Goal: Task Accomplishment & Management: Complete application form

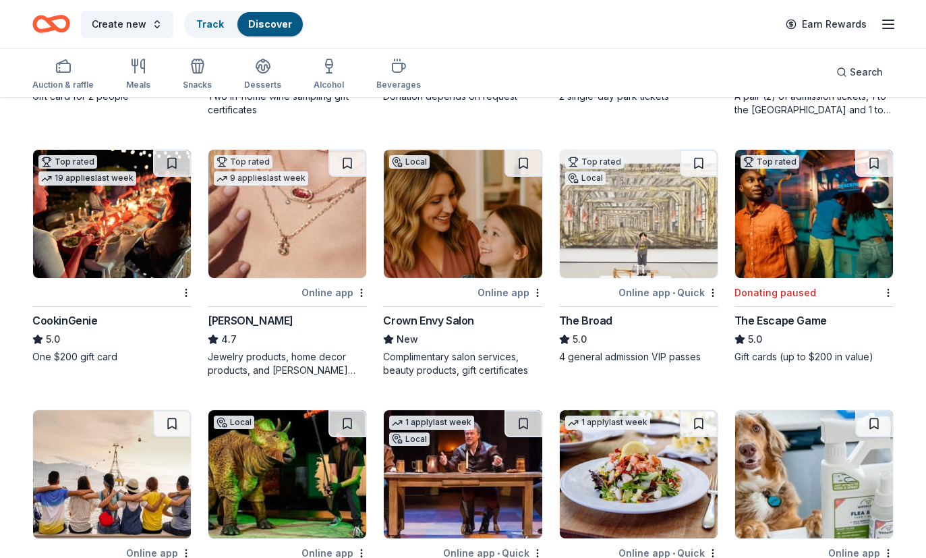
scroll to position [317, 0]
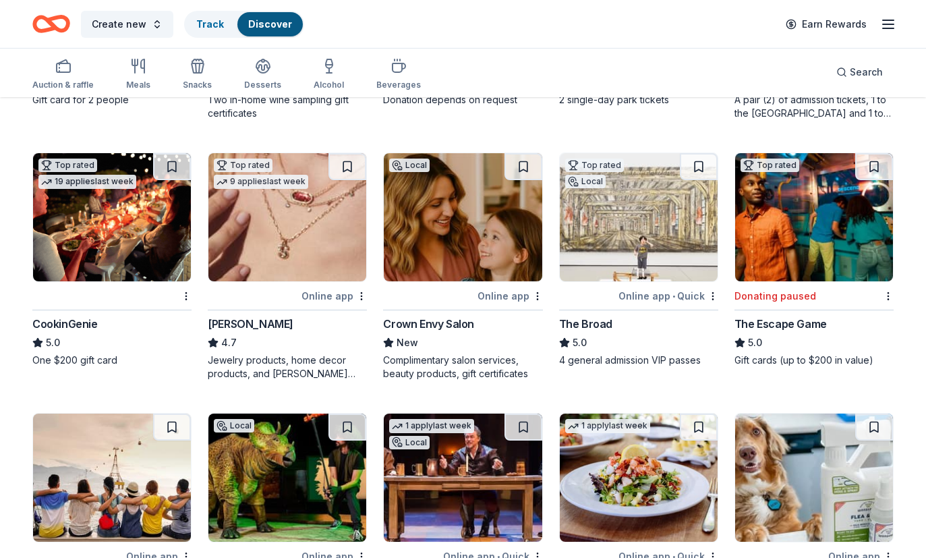
click at [263, 245] on img at bounding box center [288, 217] width 158 height 128
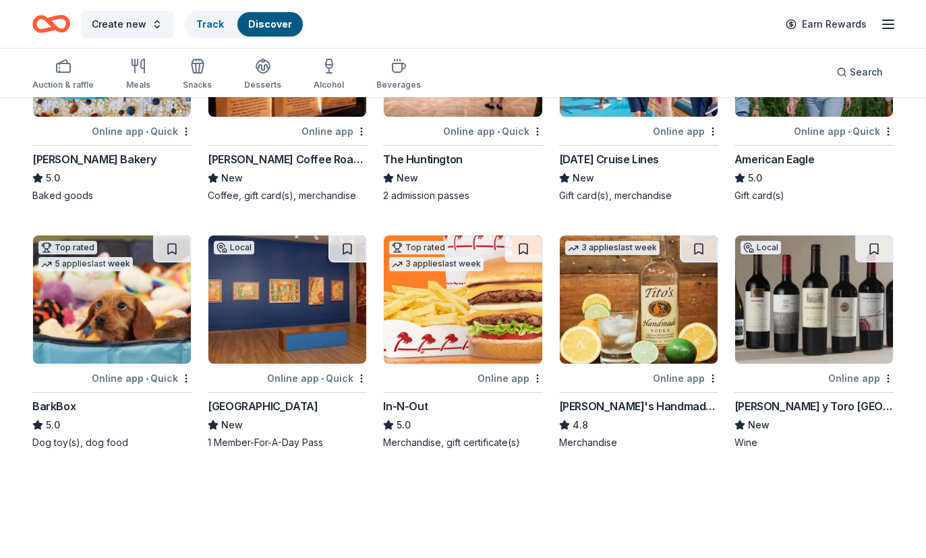
scroll to position [1770, 0]
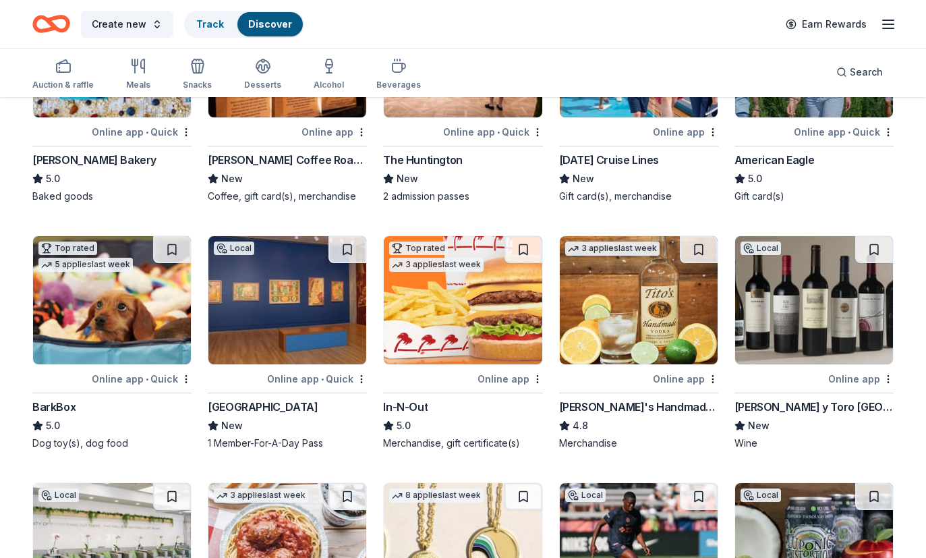
click at [414, 318] on img at bounding box center [463, 300] width 158 height 128
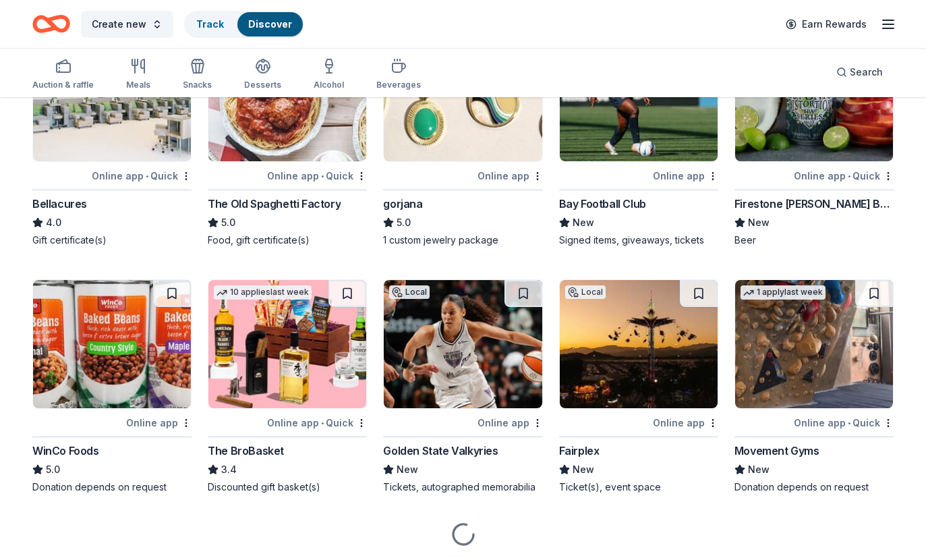
scroll to position [2224, 0]
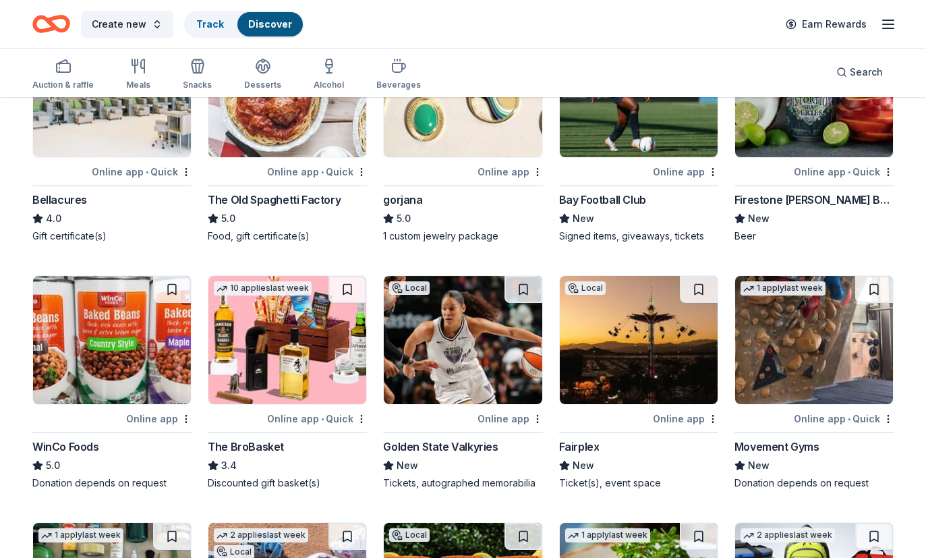
click at [316, 383] on img at bounding box center [288, 340] width 158 height 128
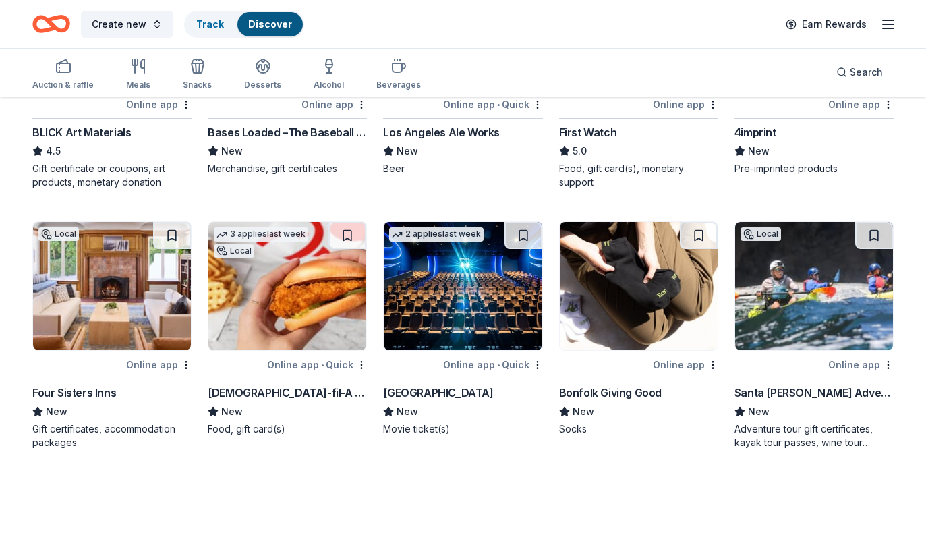
scroll to position [2785, 0]
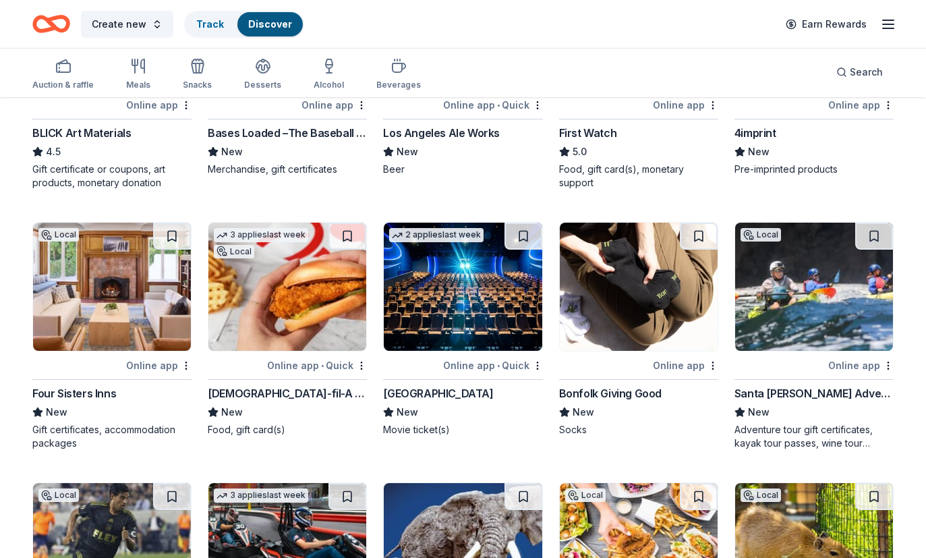
click at [150, 309] on img at bounding box center [112, 287] width 158 height 128
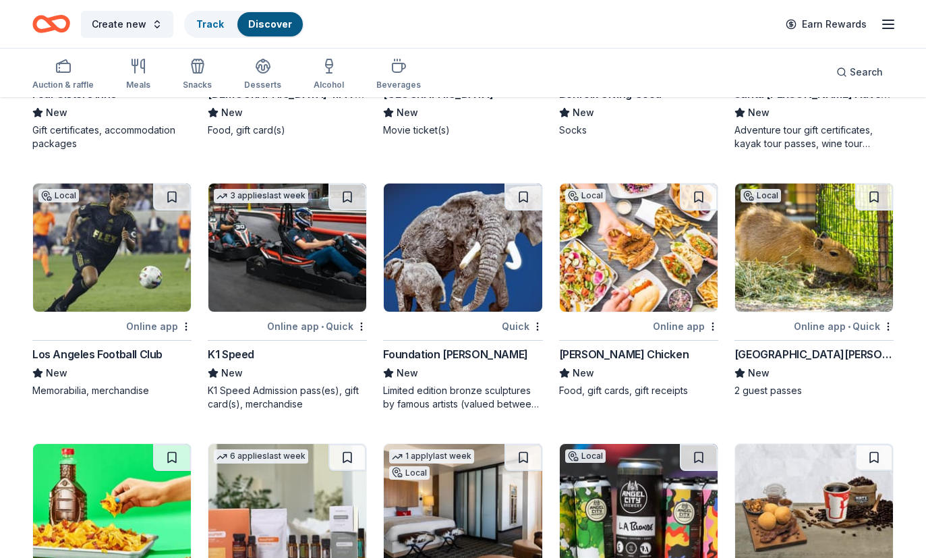
scroll to position [3157, 0]
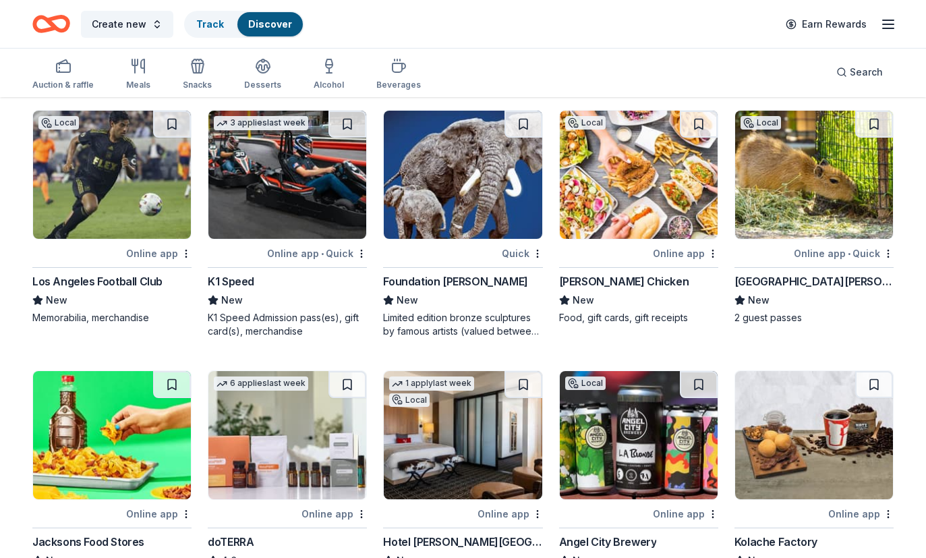
click at [593, 180] on img at bounding box center [639, 175] width 158 height 128
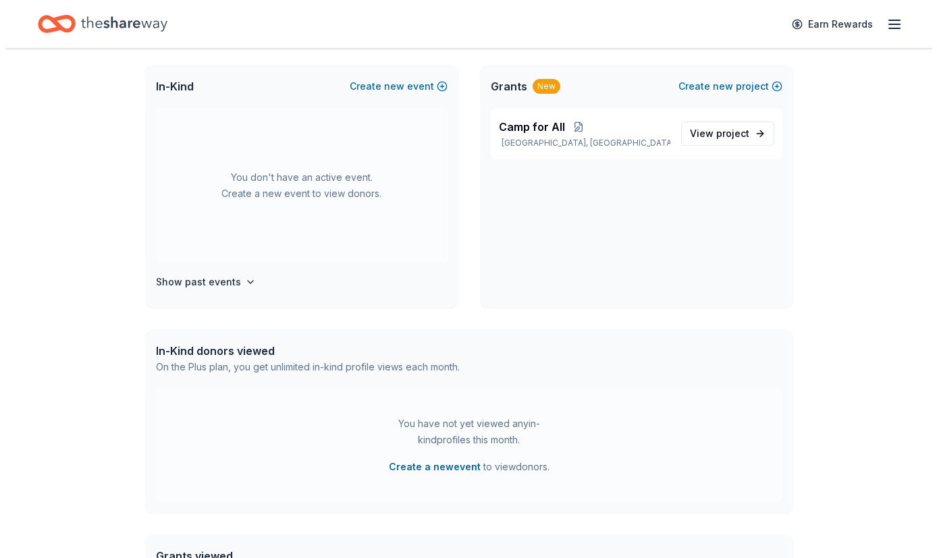
scroll to position [76, 0]
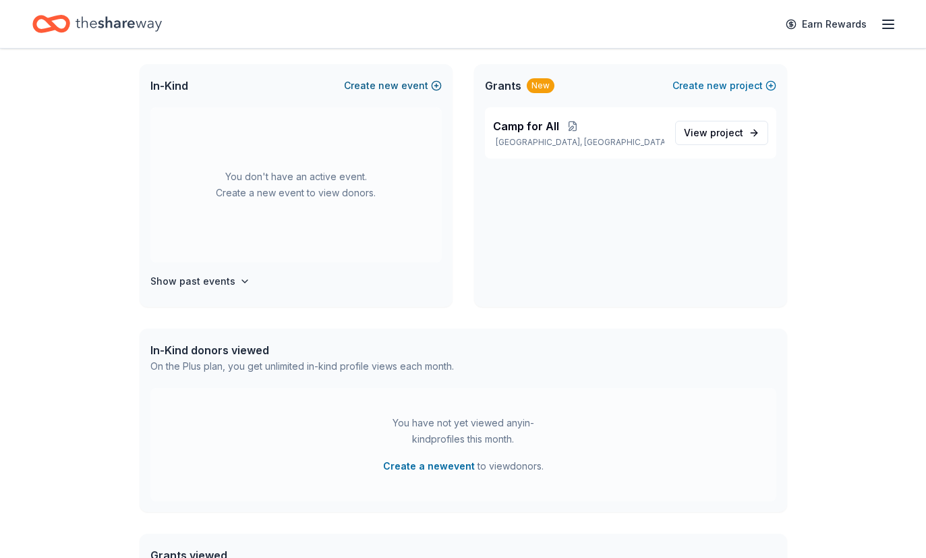
click at [411, 88] on button "Create new event" at bounding box center [393, 86] width 98 height 16
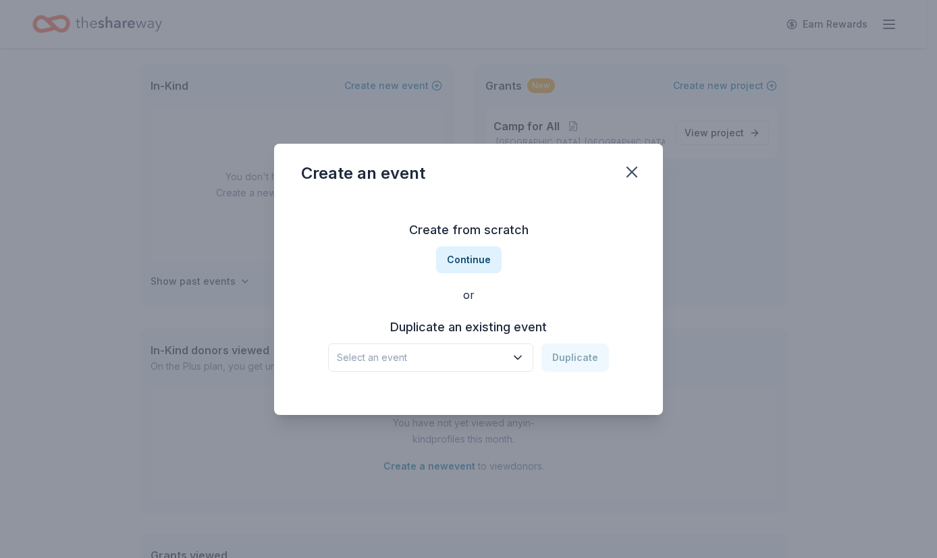
click at [395, 360] on span "Select an event" at bounding box center [421, 358] width 169 height 16
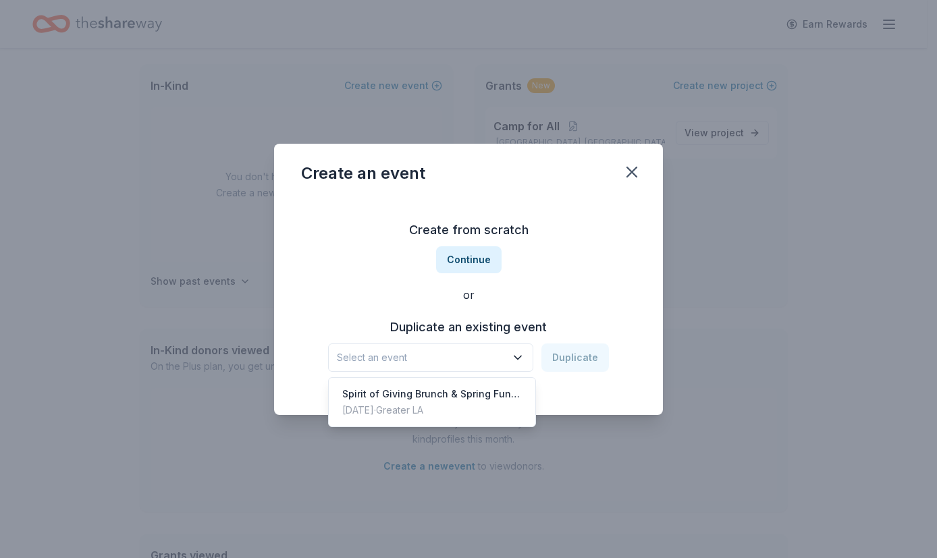
click at [428, 320] on div "Duplicate an existing event Select an event Duplicate" at bounding box center [468, 343] width 335 height 55
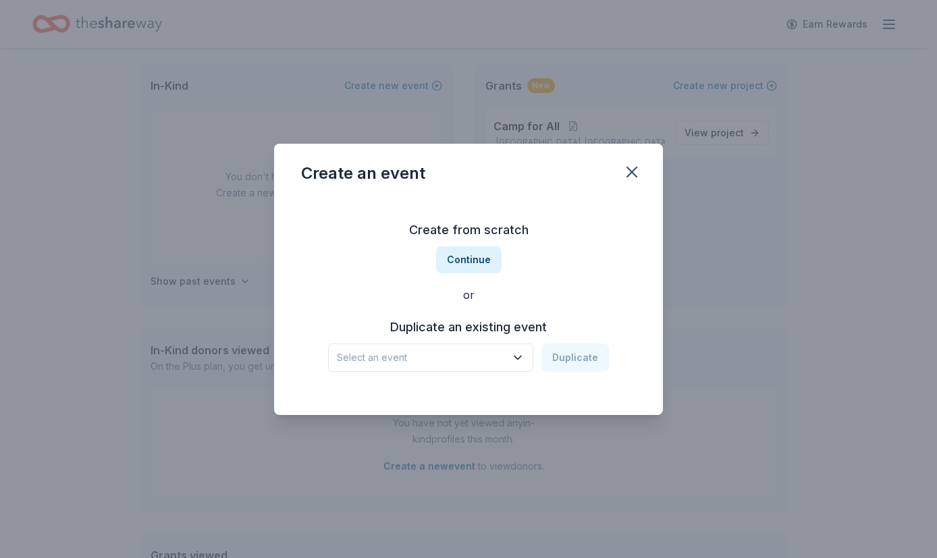
click at [555, 357] on div "Select an event Duplicate" at bounding box center [468, 357] width 281 height 28
click at [485, 261] on button "Continue" at bounding box center [468, 259] width 65 height 27
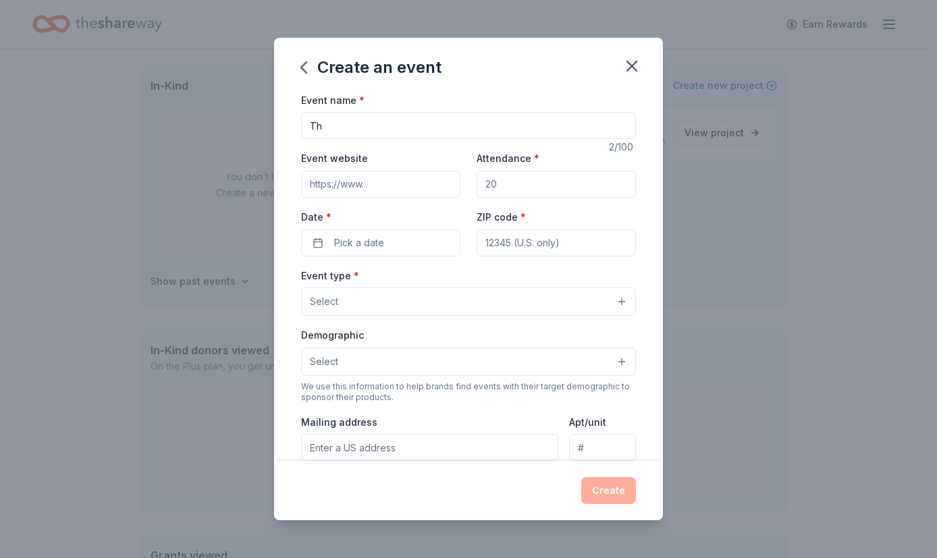
type input "T"
click at [509, 130] on input "Screening of the Senior with Michael Chiklis i Person!" at bounding box center [468, 125] width 335 height 27
click at [511, 126] on input "Screening of the Senior with Michael Chiklis i Person!" at bounding box center [468, 125] width 335 height 27
type input "Screening of the Senior with [PERSON_NAME] in Person!"
click at [397, 183] on input "Event website" at bounding box center [380, 184] width 159 height 27
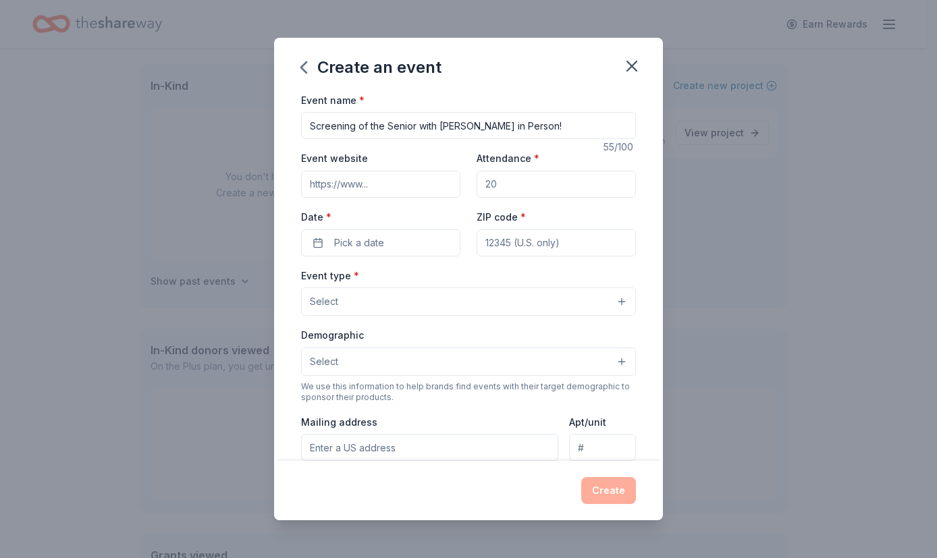
click at [418, 179] on input "Event website" at bounding box center [380, 184] width 159 height 27
click at [420, 178] on input "childrenslifesaving.org" at bounding box center [380, 184] width 159 height 27
type input "childrenslifesaving.org"
click at [512, 184] on input "Attendance *" at bounding box center [555, 184] width 159 height 27
type input "150"
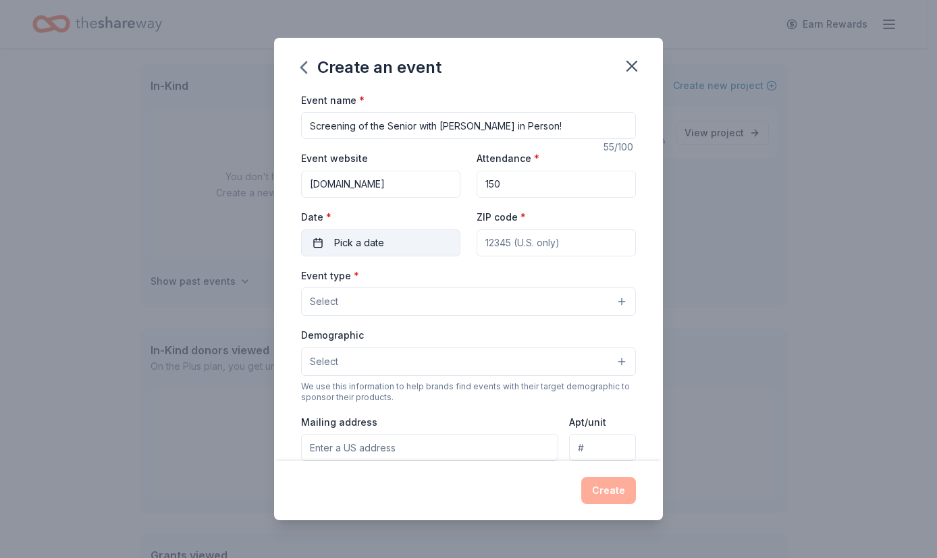
click at [433, 240] on button "Pick a date" at bounding box center [380, 242] width 159 height 27
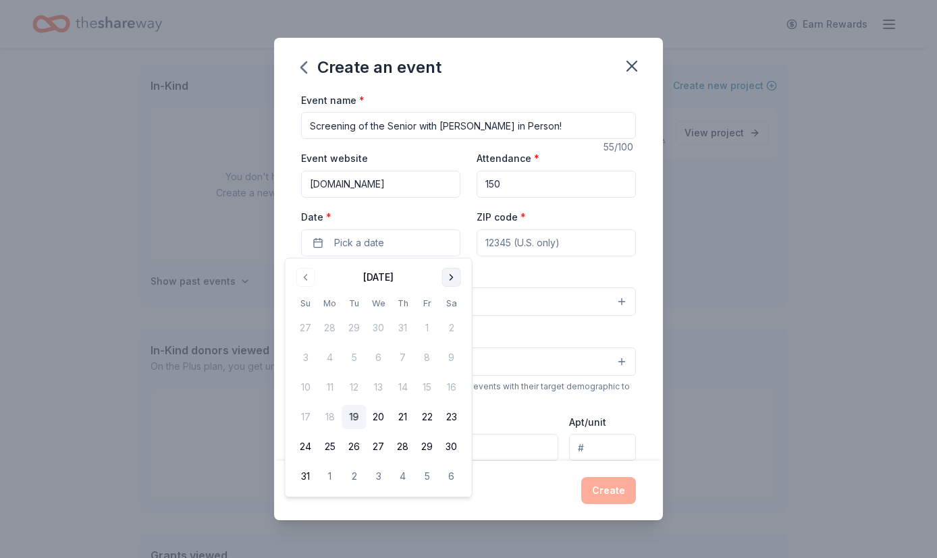
click at [451, 276] on button "Go to next month" at bounding box center [451, 277] width 19 height 19
click at [310, 415] on button "21" at bounding box center [306, 417] width 24 height 24
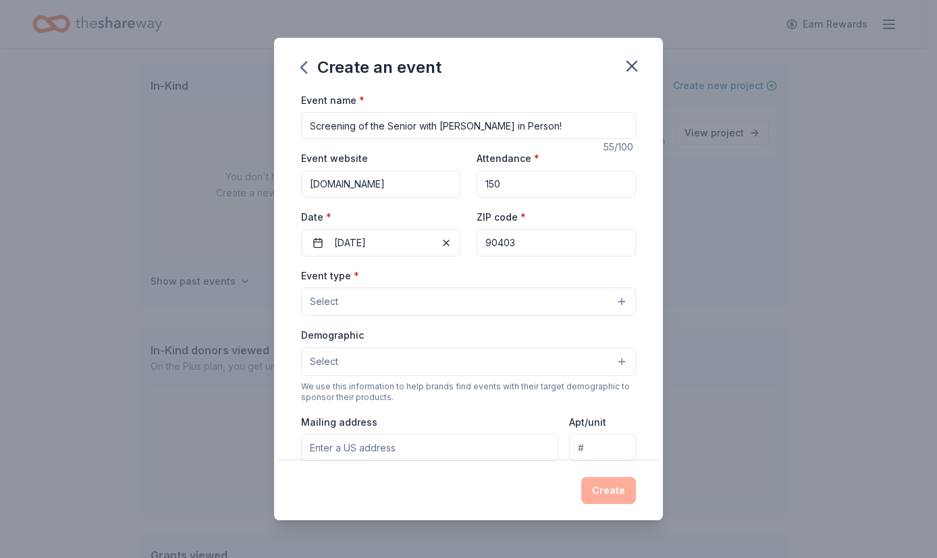
type input "90403"
click at [436, 300] on button "Select" at bounding box center [468, 301] width 335 height 28
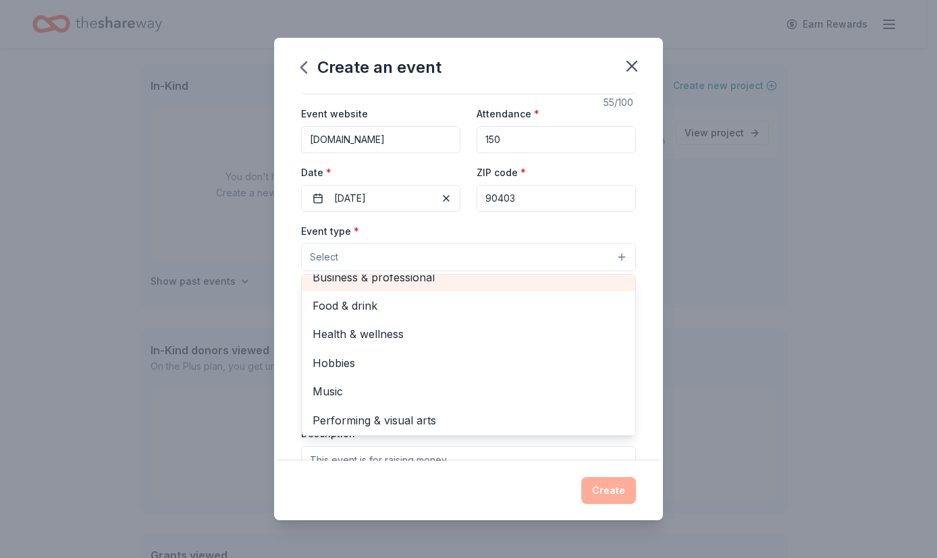
scroll to position [46, 0]
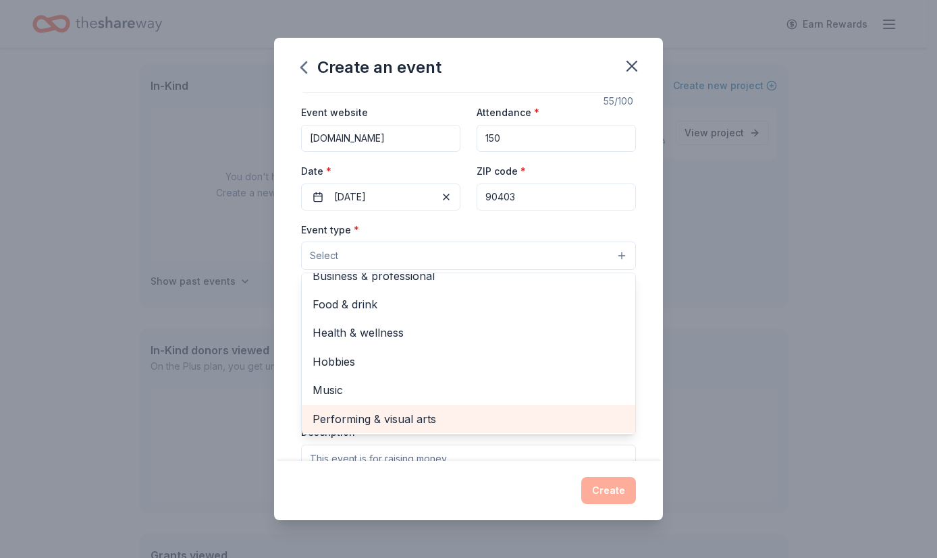
click at [420, 411] on span "Performing & visual arts" at bounding box center [468, 419] width 312 height 18
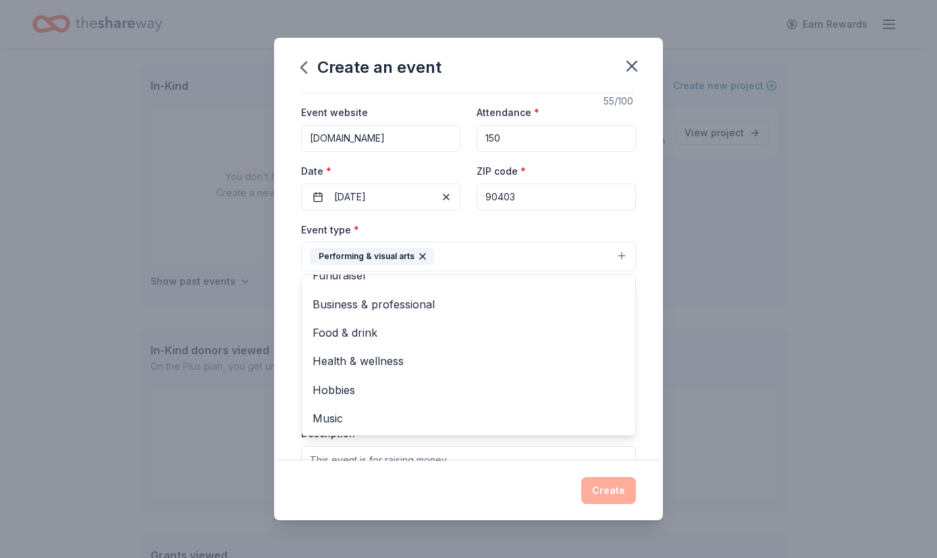
click at [282, 290] on div "Event name * Screening of the Senior with Michael Chiklis in Person! 55 /100 Ev…" at bounding box center [468, 277] width 389 height 370
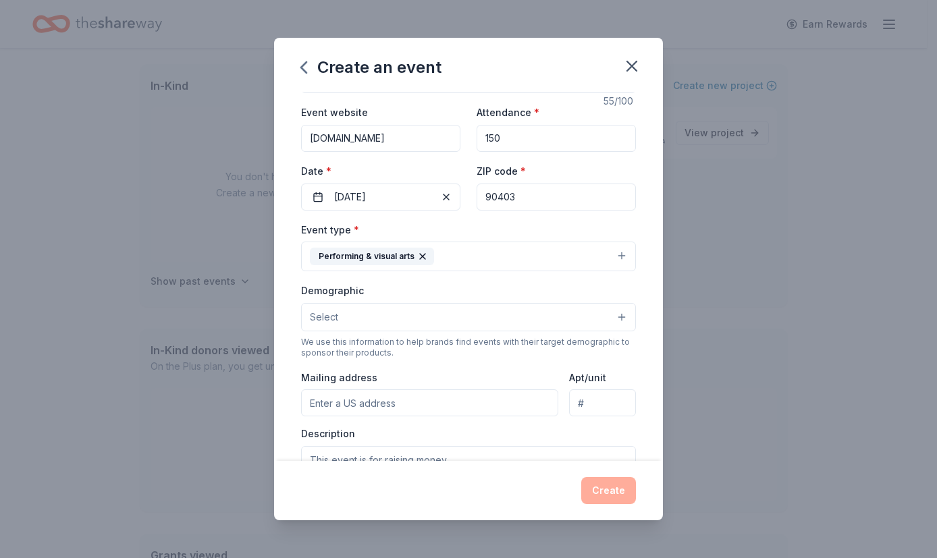
click at [350, 305] on button "Select" at bounding box center [468, 317] width 335 height 28
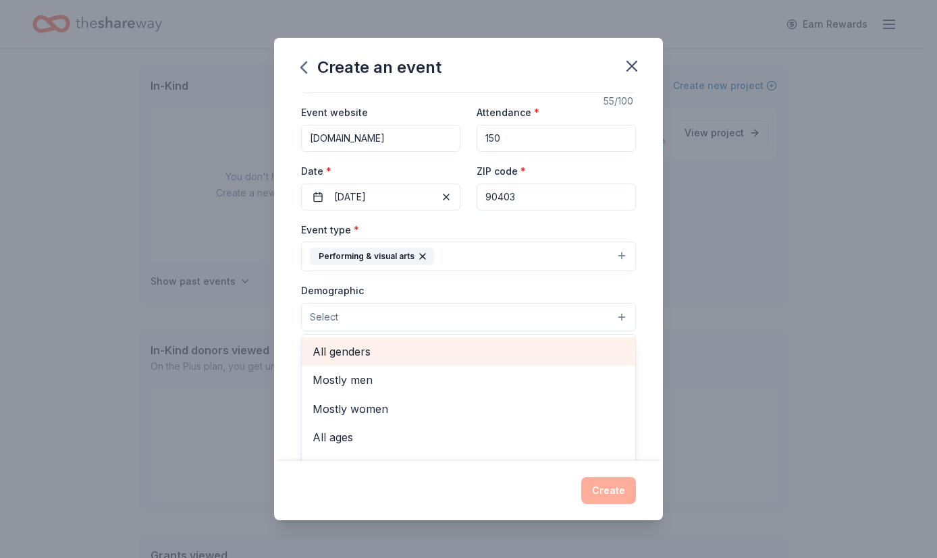
click at [372, 347] on span "All genders" at bounding box center [468, 352] width 312 height 18
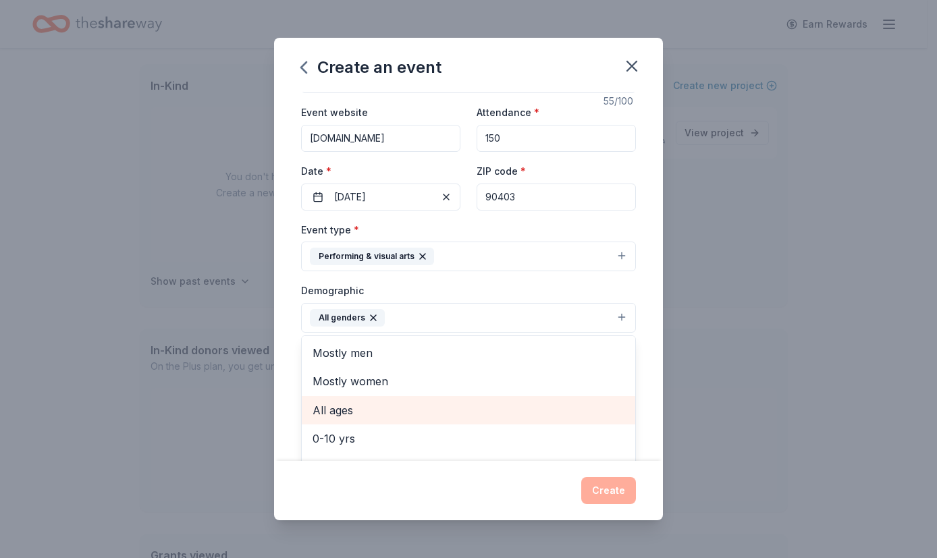
click at [360, 406] on span "All ages" at bounding box center [468, 410] width 312 height 18
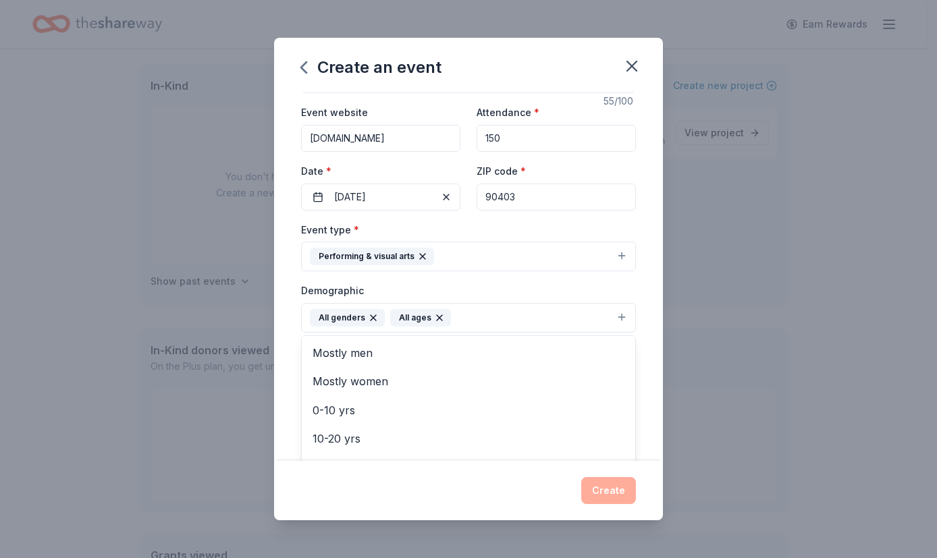
click at [632, 388] on div "Event name * Screening of the Senior with Michael Chiklis in Person! 55 /100 Ev…" at bounding box center [468, 277] width 389 height 370
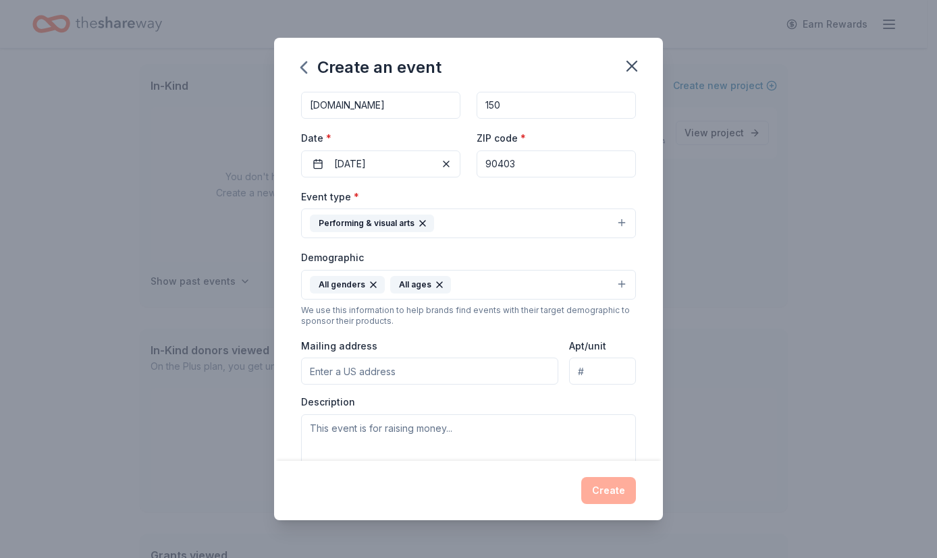
scroll to position [275, 0]
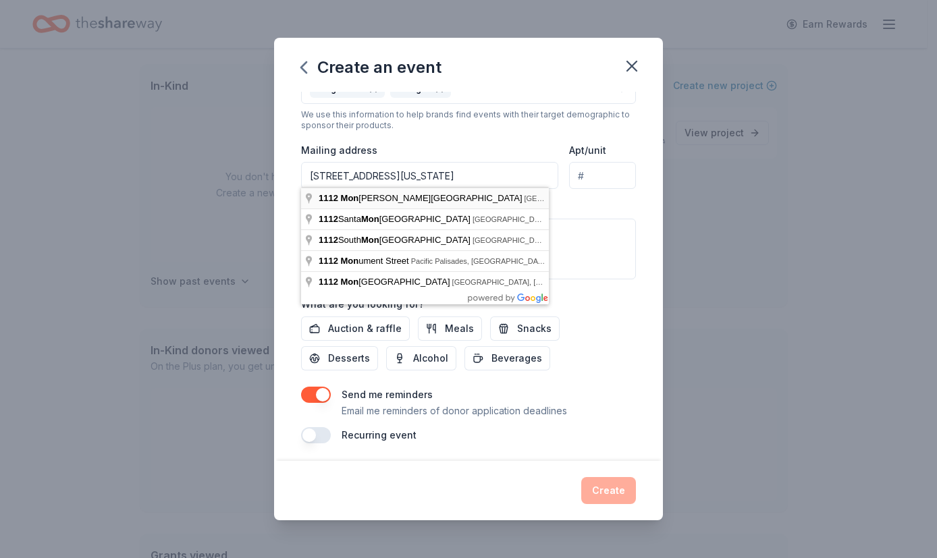
type input "1112 Montana Avenue, Santa Monica, CA, 90403"
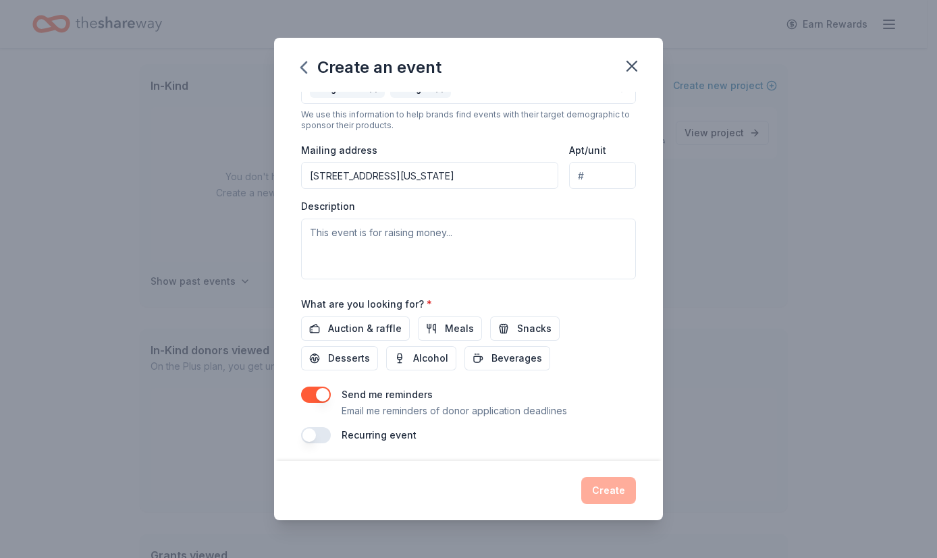
click at [590, 181] on input "Apt/unit" at bounding box center [602, 175] width 67 height 27
type input "534"
click at [436, 243] on textarea at bounding box center [468, 249] width 335 height 61
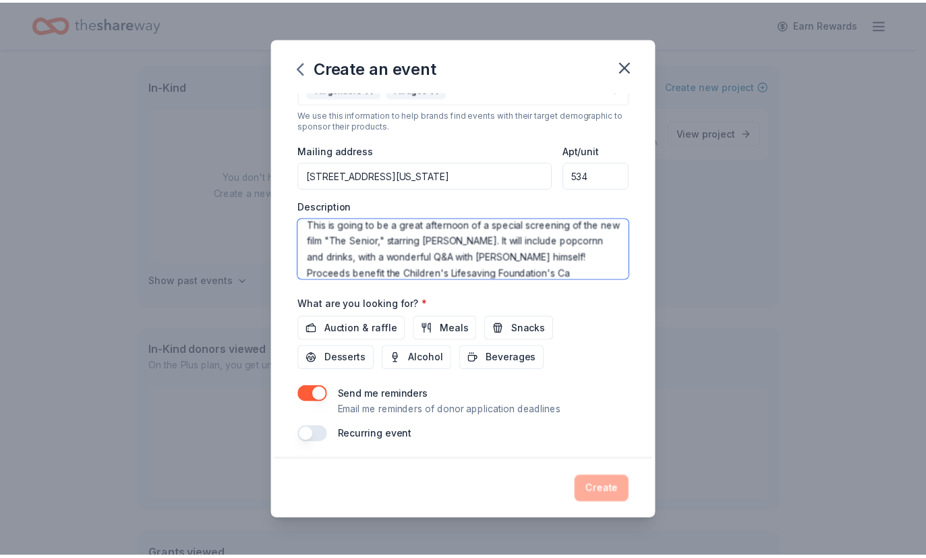
scroll to position [24, 0]
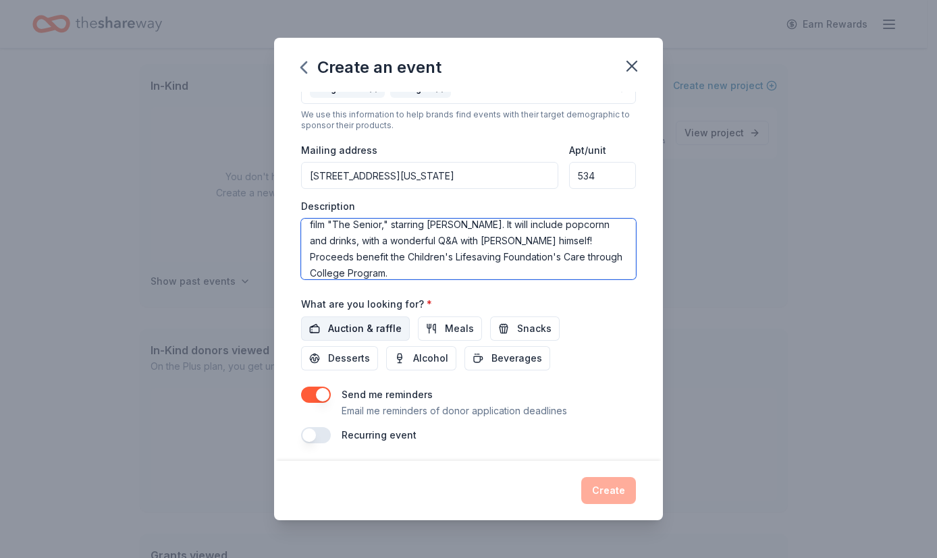
type textarea "This is going to be a great afternoon of a special screening of the new film "T…"
click at [387, 326] on span "Auction & raffle" at bounding box center [365, 329] width 74 height 16
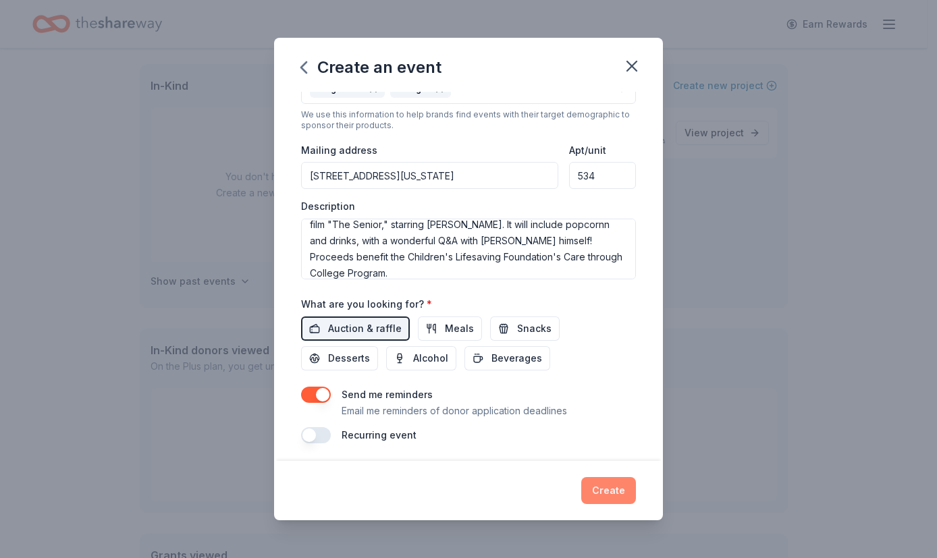
click at [613, 489] on button "Create" at bounding box center [608, 490] width 55 height 27
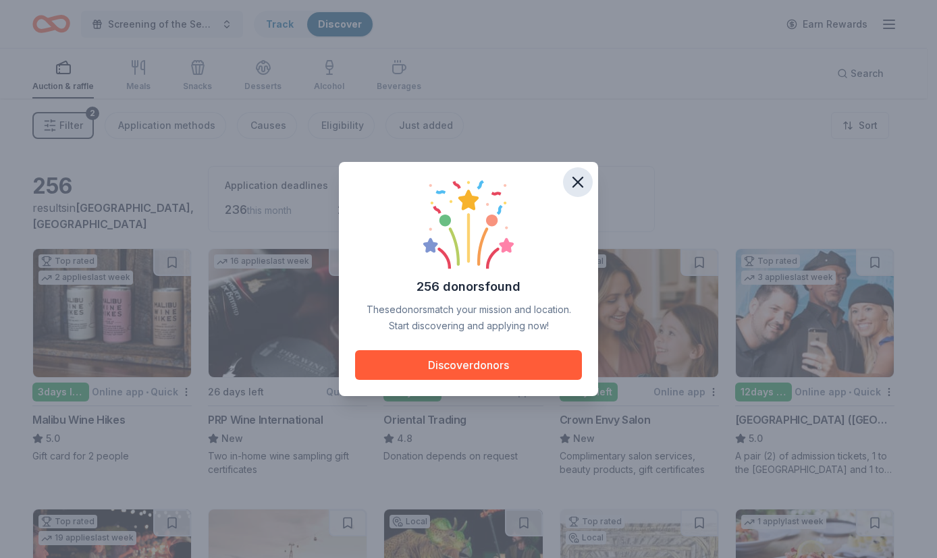
click at [575, 175] on icon "button" at bounding box center [577, 182] width 19 height 19
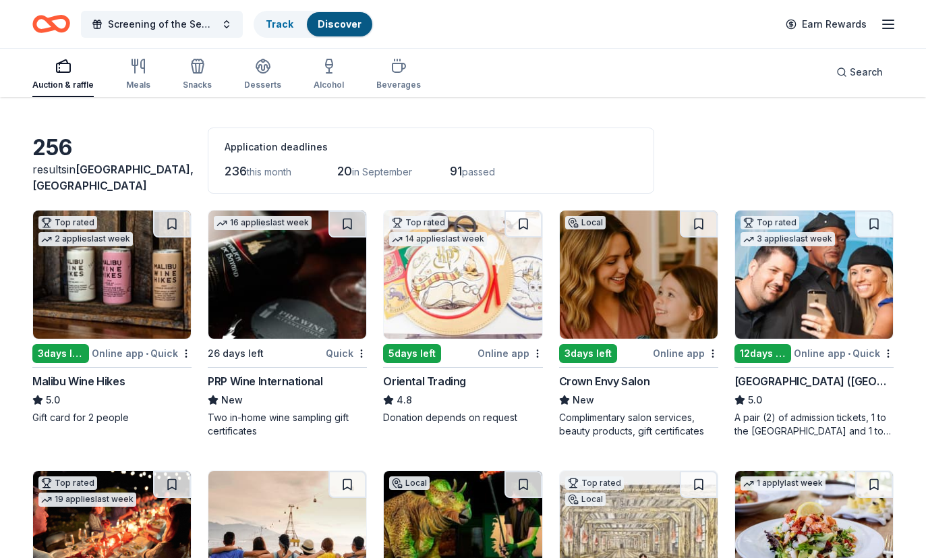
scroll to position [53, 0]
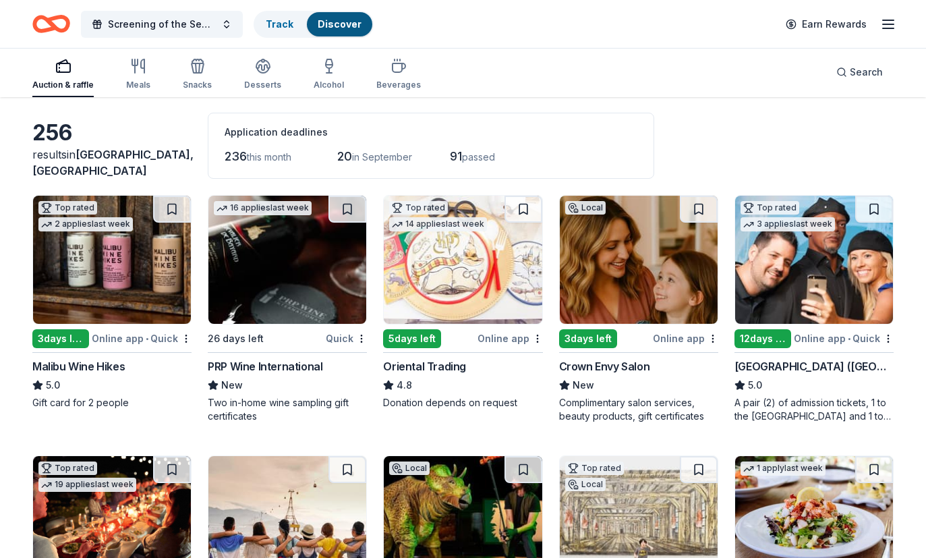
click at [152, 283] on img at bounding box center [112, 260] width 158 height 128
click at [501, 300] on img at bounding box center [463, 260] width 158 height 128
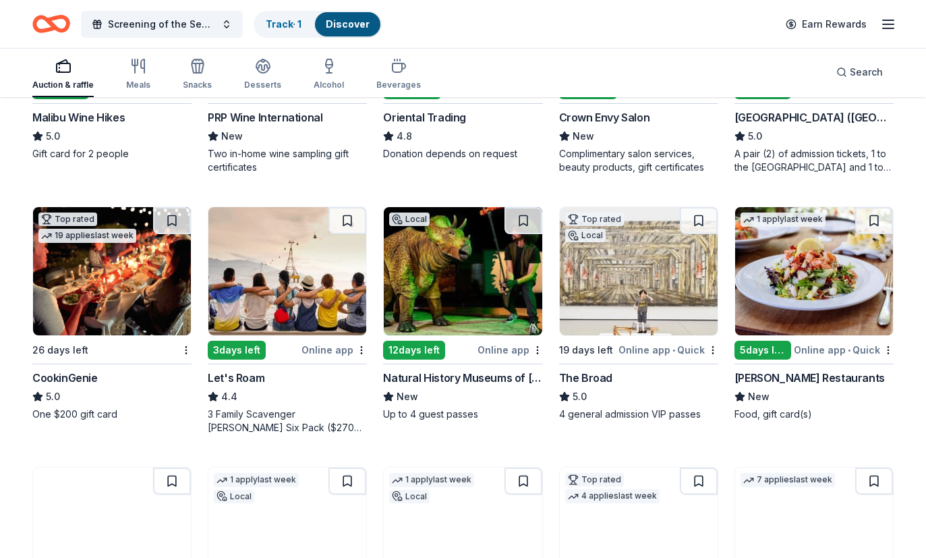
scroll to position [314, 0]
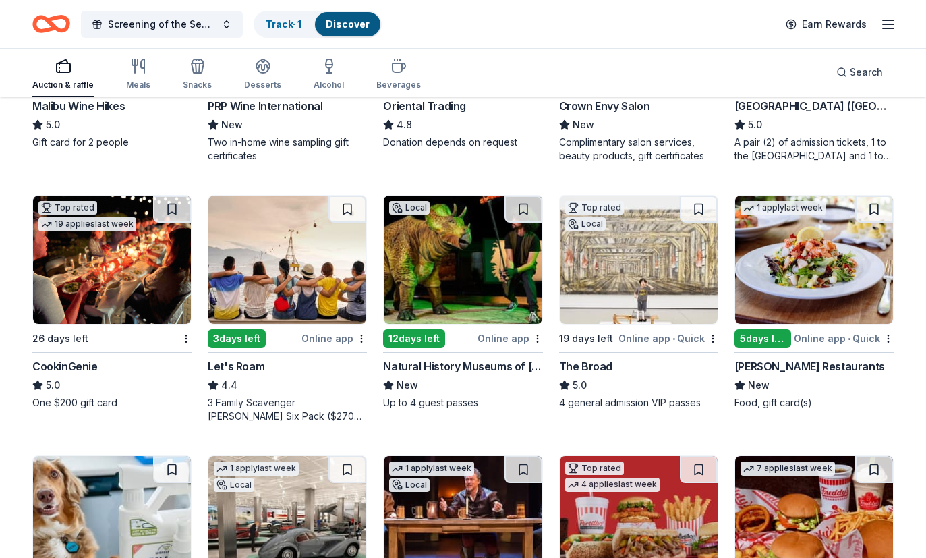
click at [490, 292] on img at bounding box center [463, 260] width 158 height 128
click at [640, 281] on img at bounding box center [639, 260] width 158 height 128
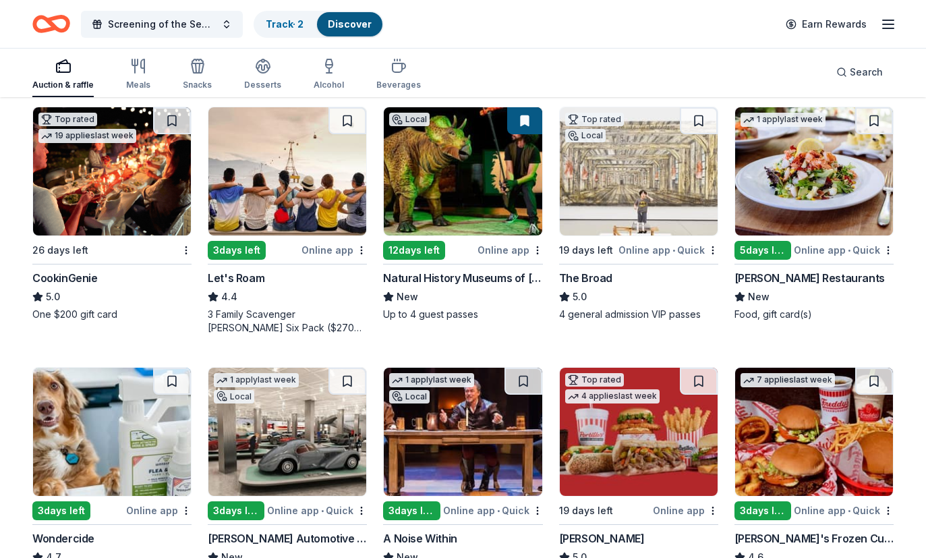
scroll to position [406, 0]
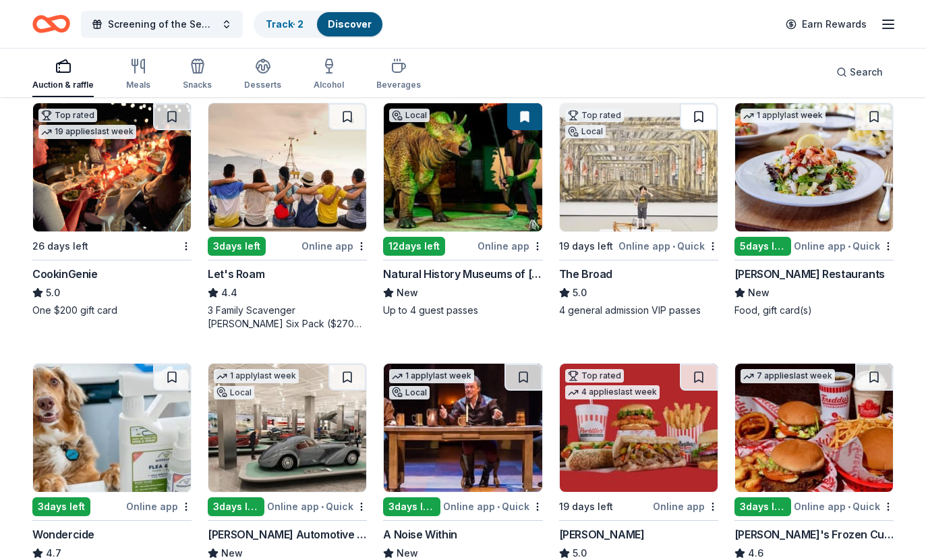
click at [698, 121] on button at bounding box center [699, 116] width 38 height 27
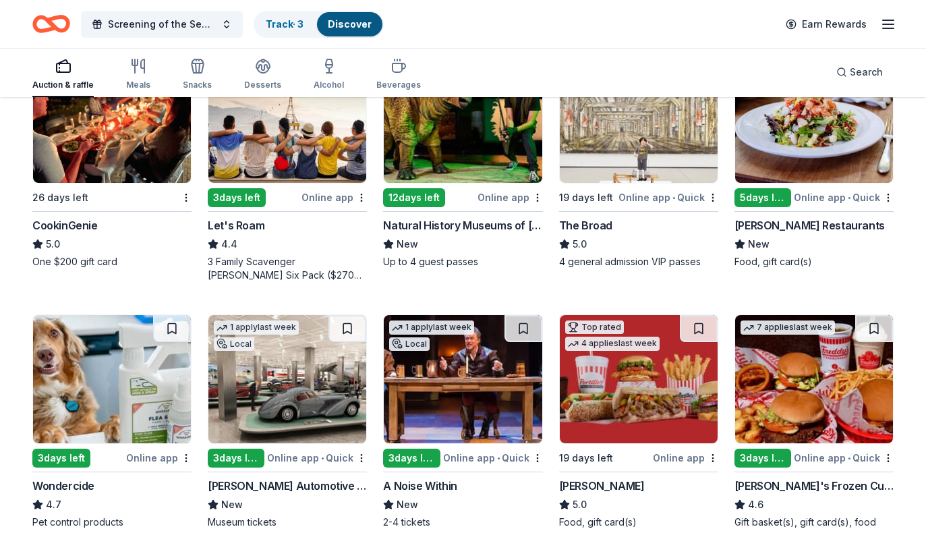
scroll to position [530, 0]
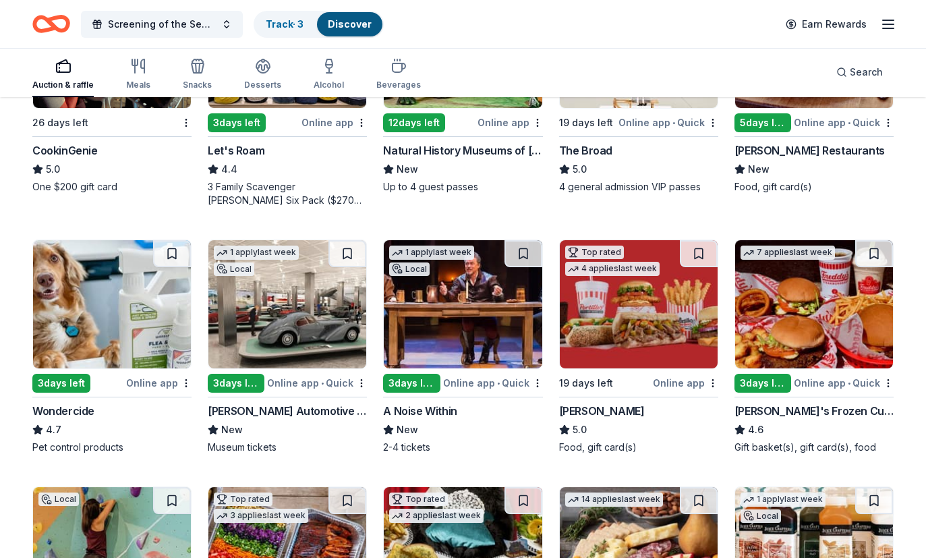
click at [311, 323] on img at bounding box center [288, 304] width 158 height 128
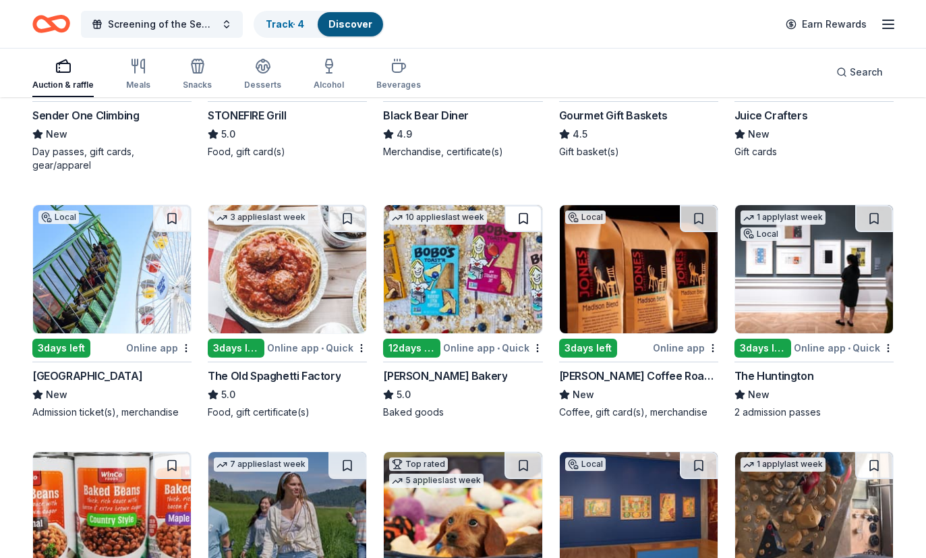
scroll to position [1099, 0]
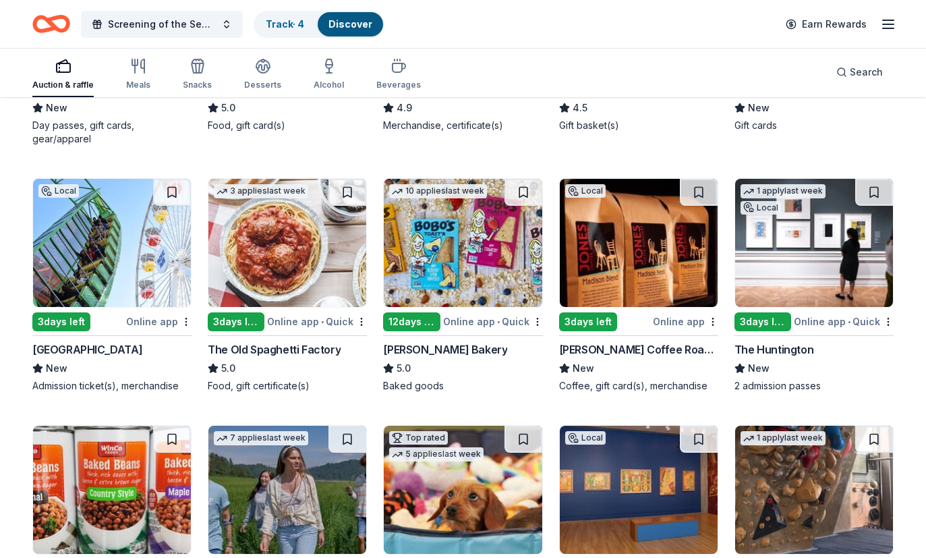
click at [157, 277] on img at bounding box center [112, 243] width 158 height 128
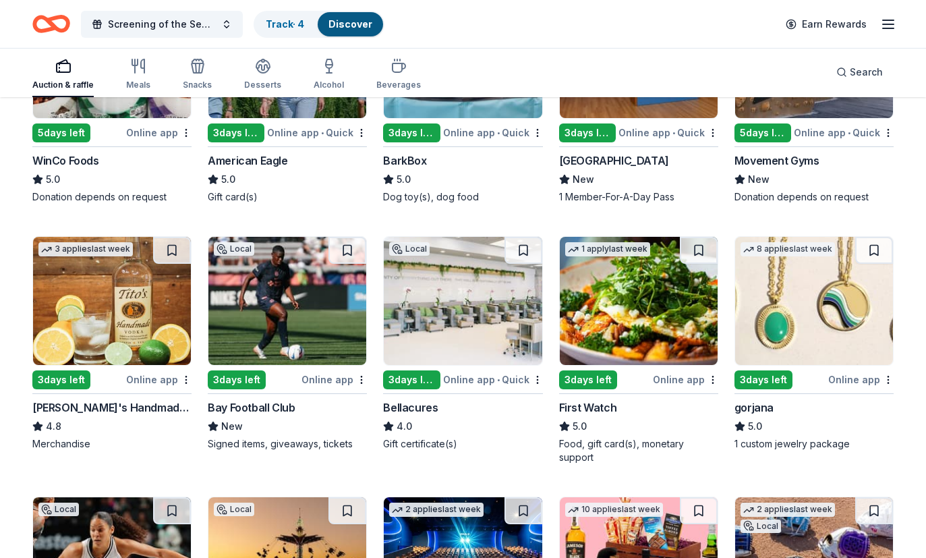
scroll to position [1551, 0]
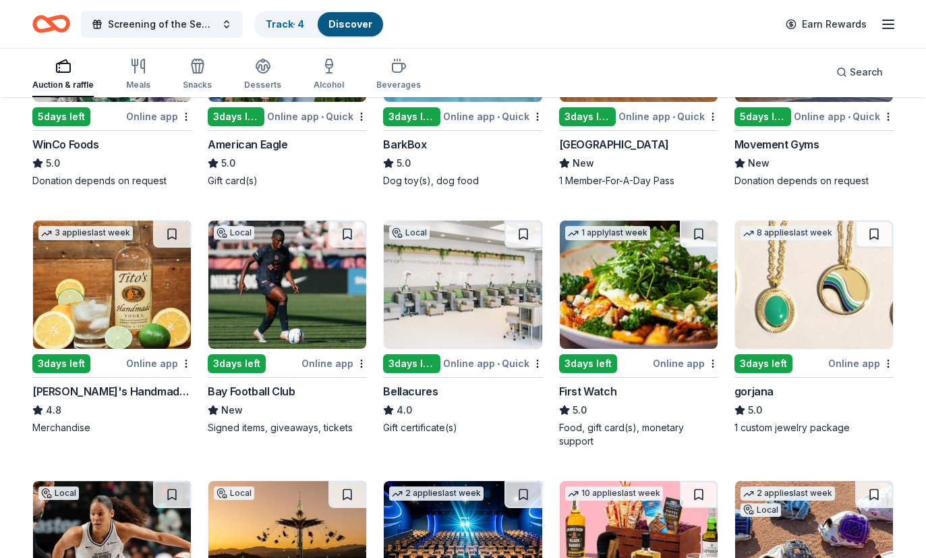
click at [833, 316] on img at bounding box center [814, 285] width 158 height 128
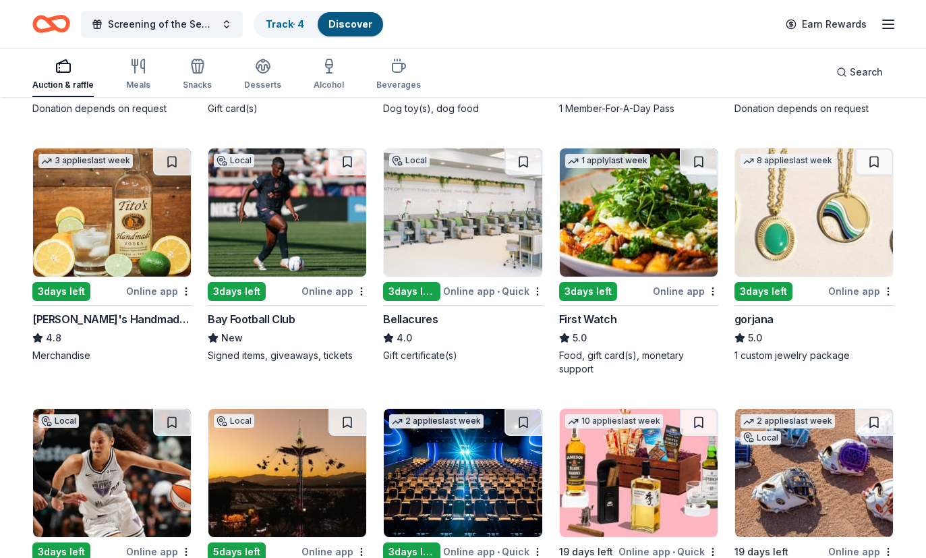
scroll to position [1735, 0]
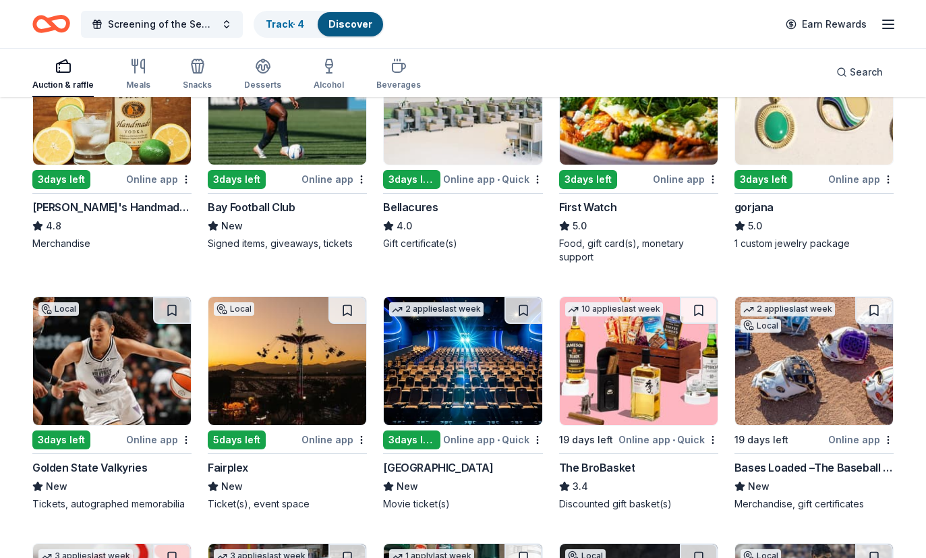
click at [448, 360] on img at bounding box center [463, 361] width 158 height 128
click at [519, 310] on button at bounding box center [524, 310] width 38 height 27
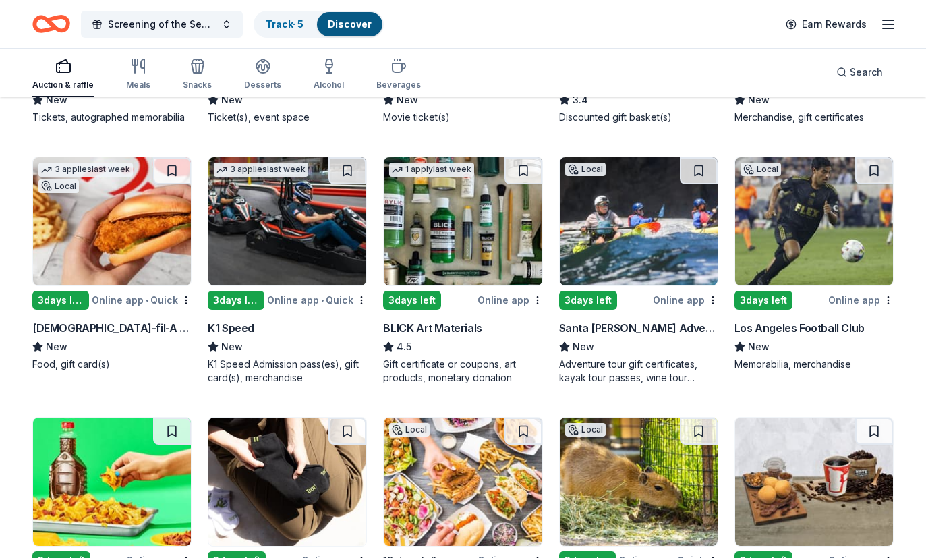
scroll to position [2146, 0]
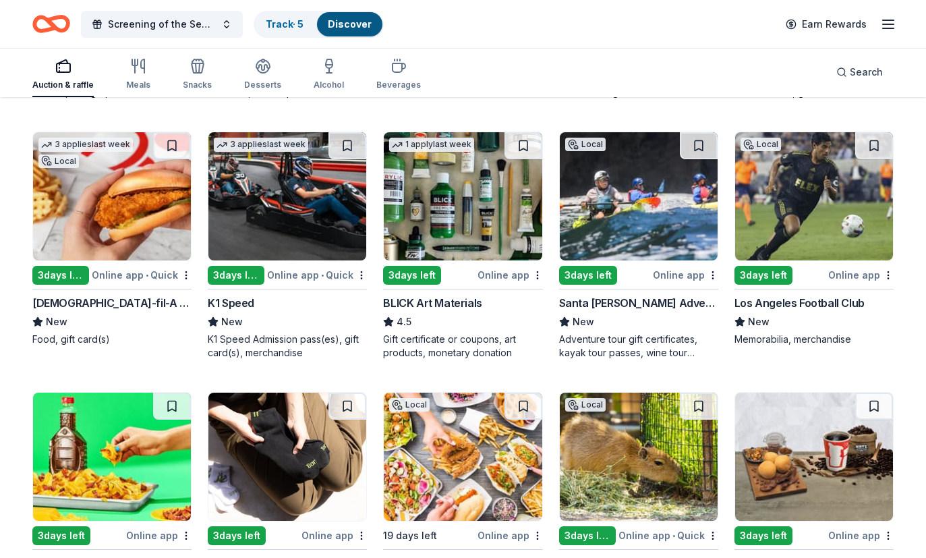
click at [142, 230] on img at bounding box center [112, 196] width 158 height 128
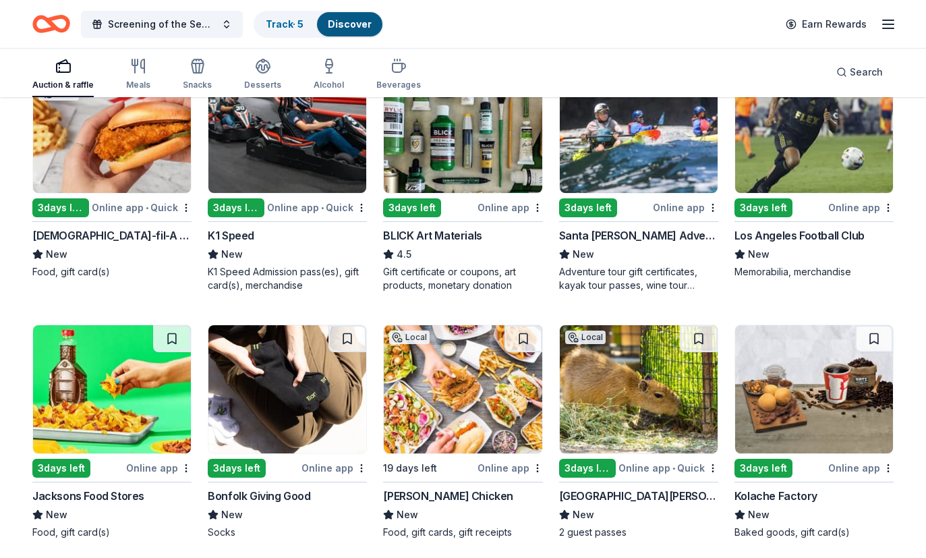
scroll to position [2176, 0]
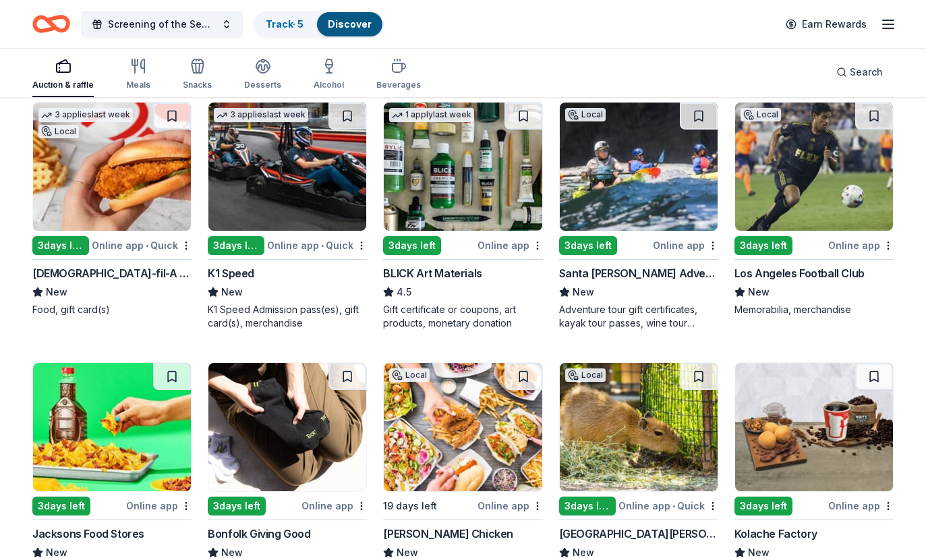
click at [430, 158] on img at bounding box center [463, 167] width 158 height 128
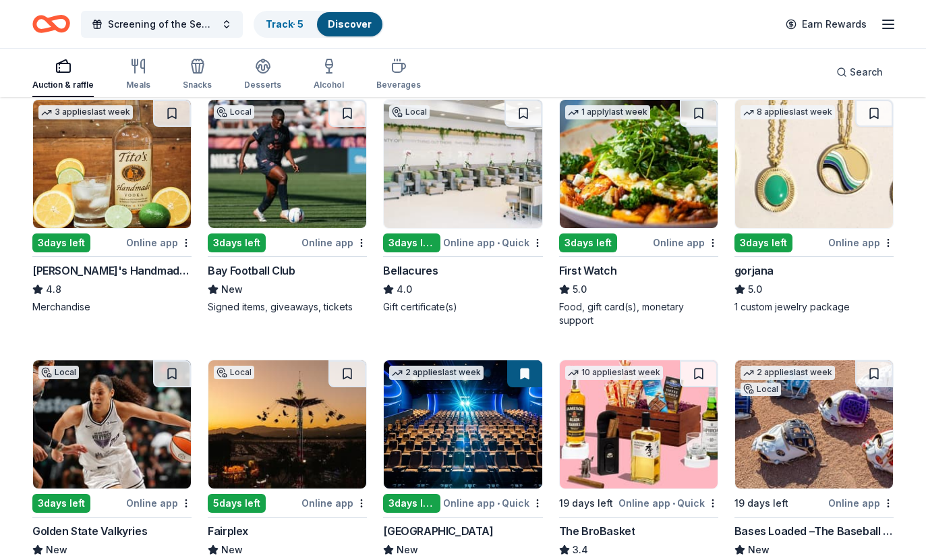
scroll to position [1670, 0]
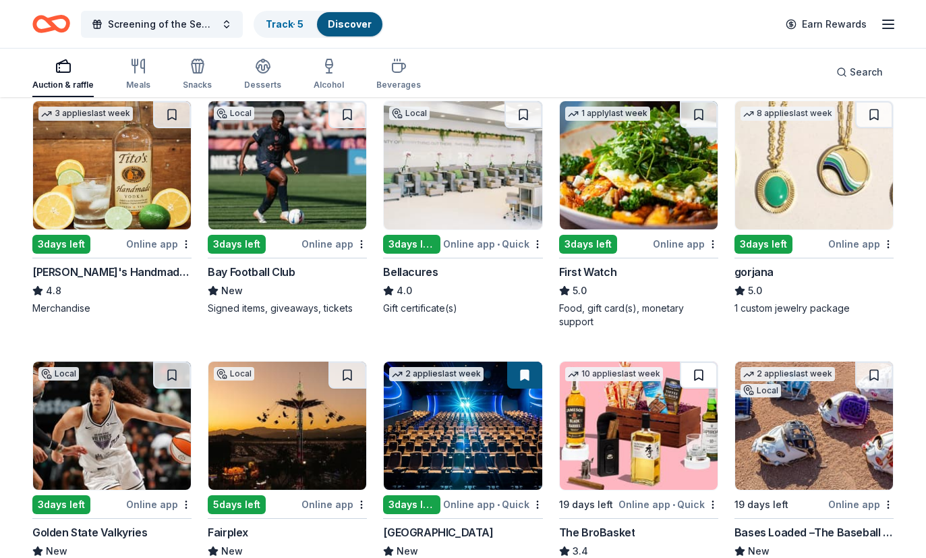
click at [700, 374] on button at bounding box center [699, 375] width 38 height 27
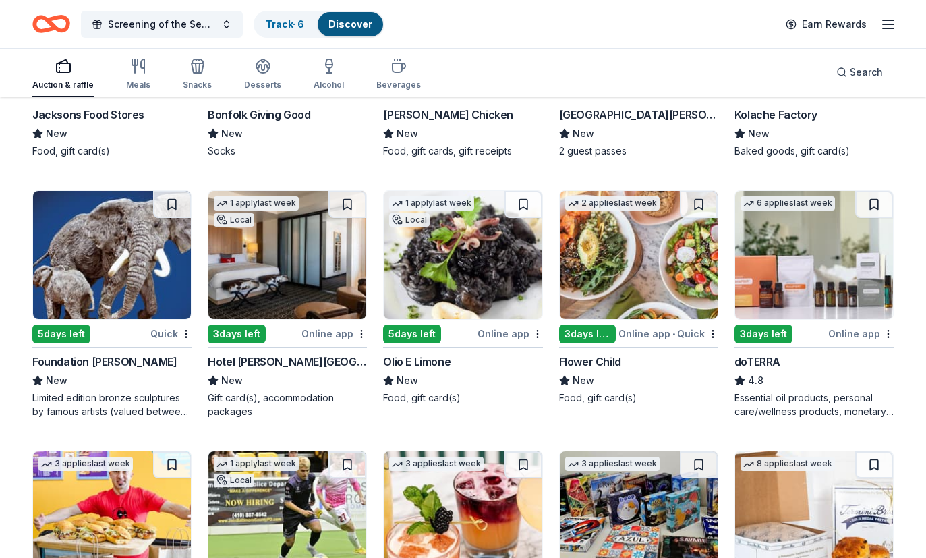
scroll to position [2627, 0]
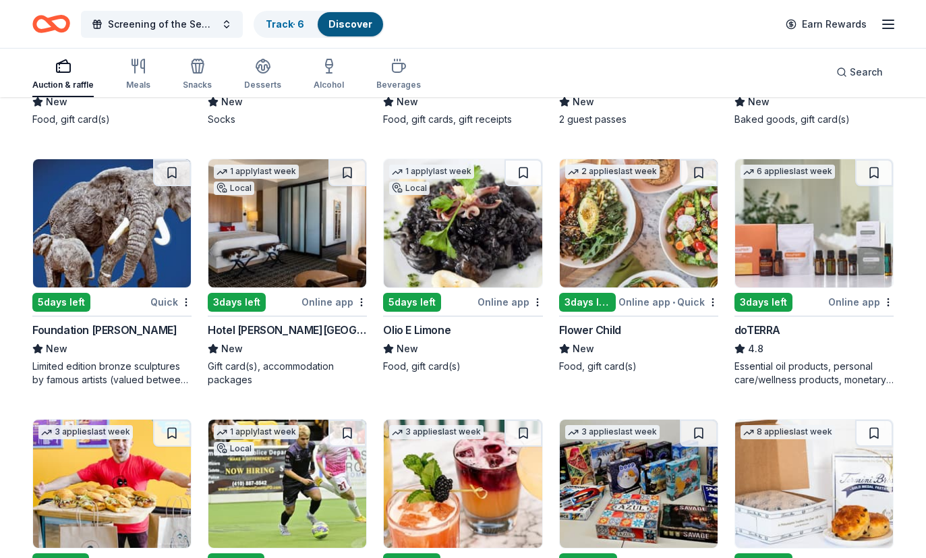
click at [801, 242] on img at bounding box center [814, 223] width 158 height 128
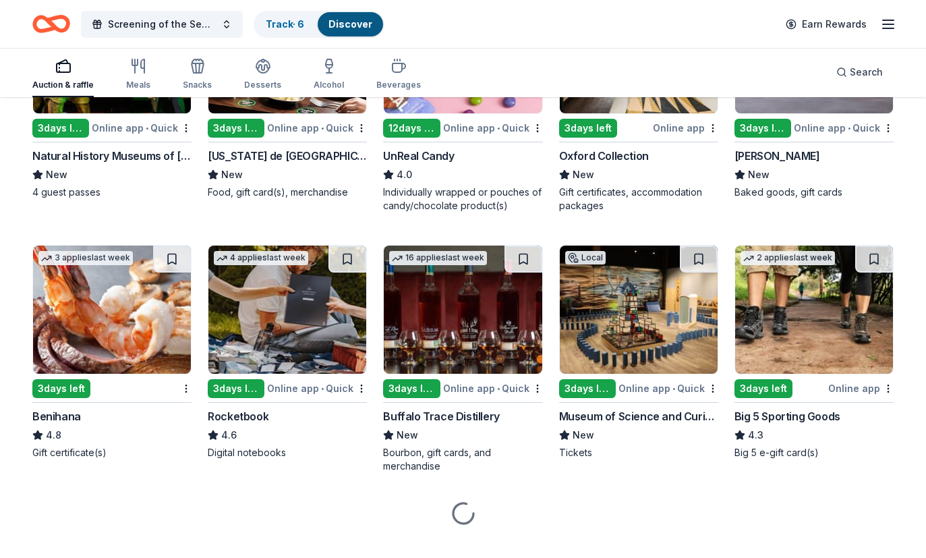
scroll to position [4387, 0]
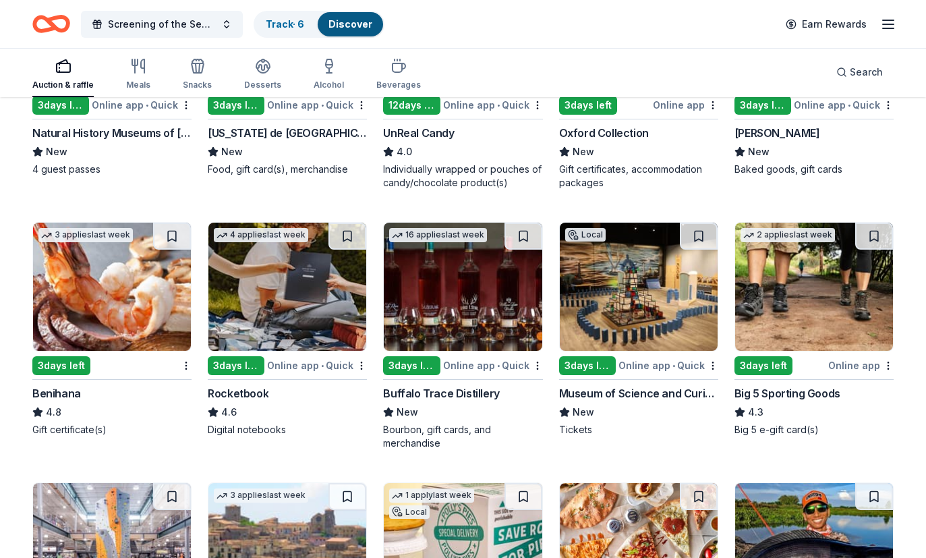
click at [90, 268] on img at bounding box center [112, 287] width 158 height 128
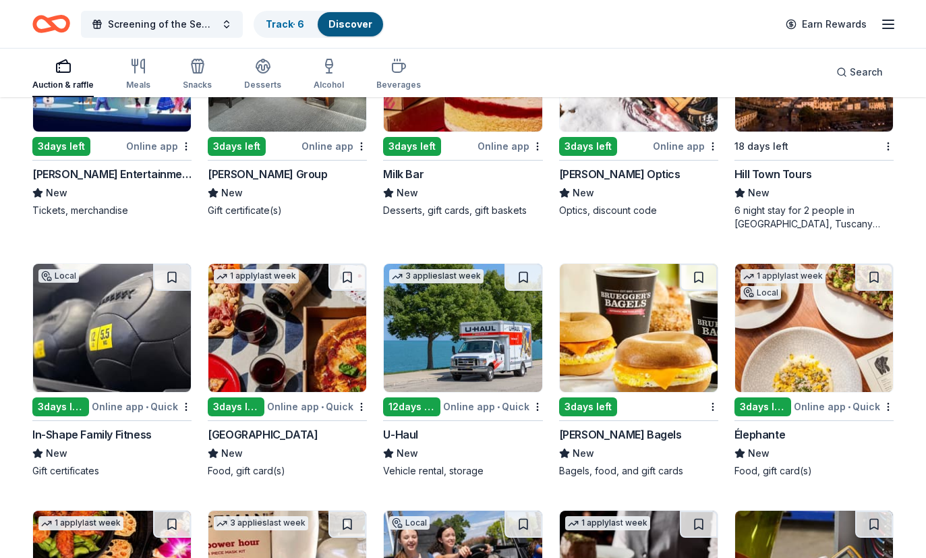
scroll to position [5172, 0]
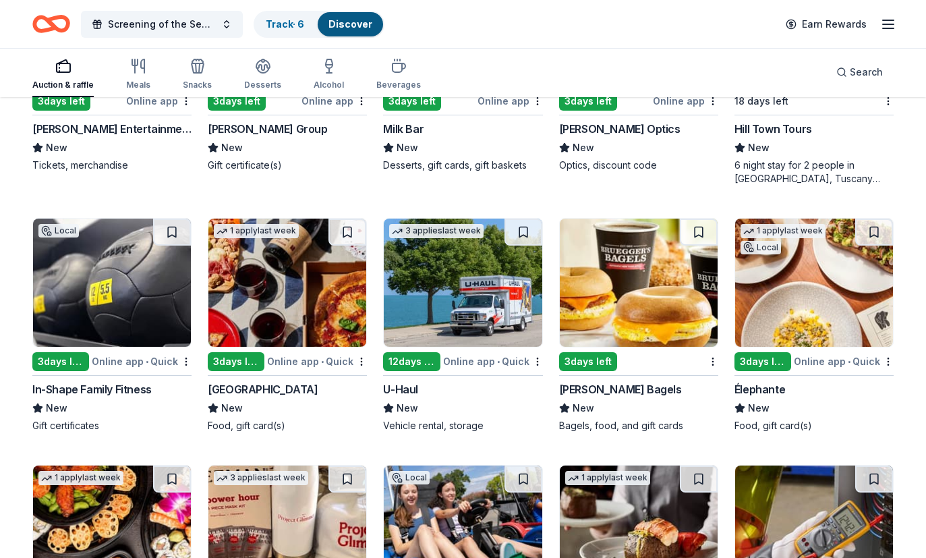
click at [802, 274] on img at bounding box center [814, 283] width 158 height 128
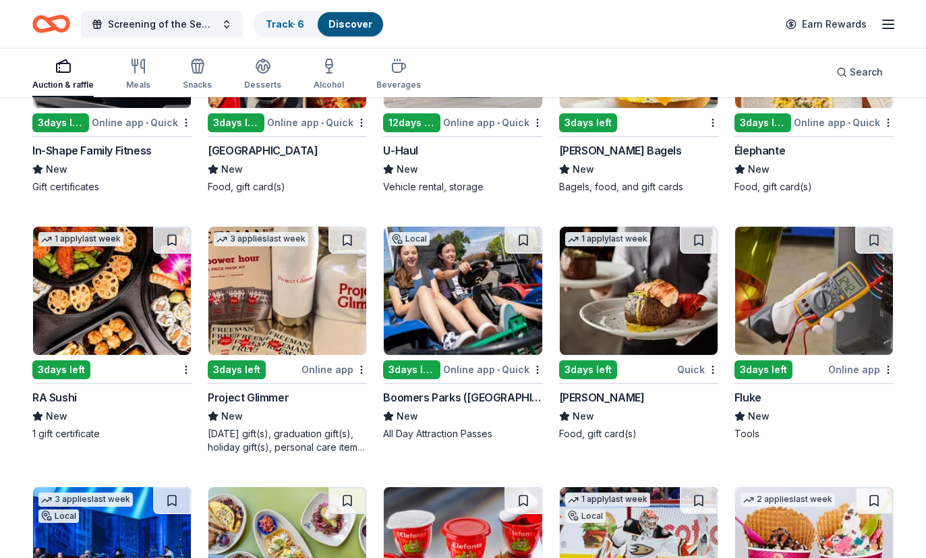
scroll to position [5607, 0]
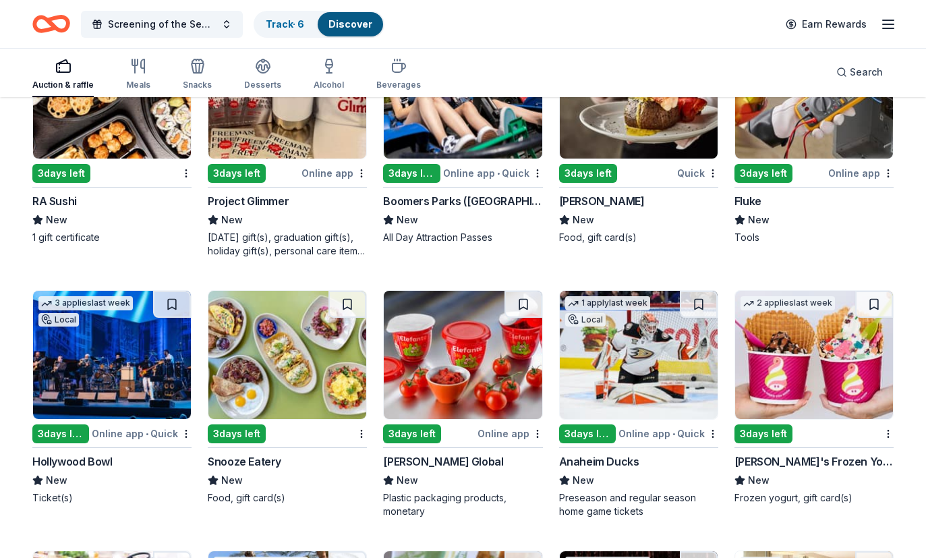
click at [292, 409] on img at bounding box center [288, 355] width 158 height 128
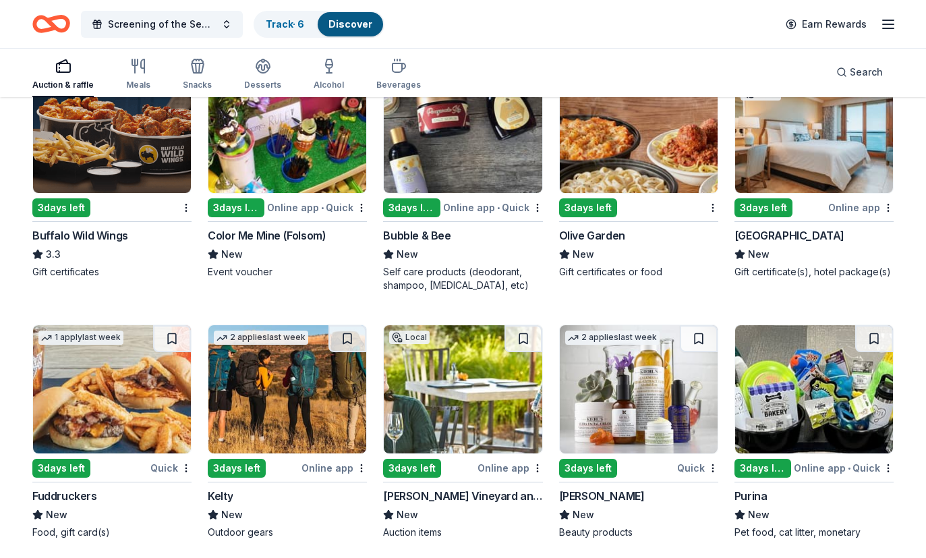
scroll to position [7723, 0]
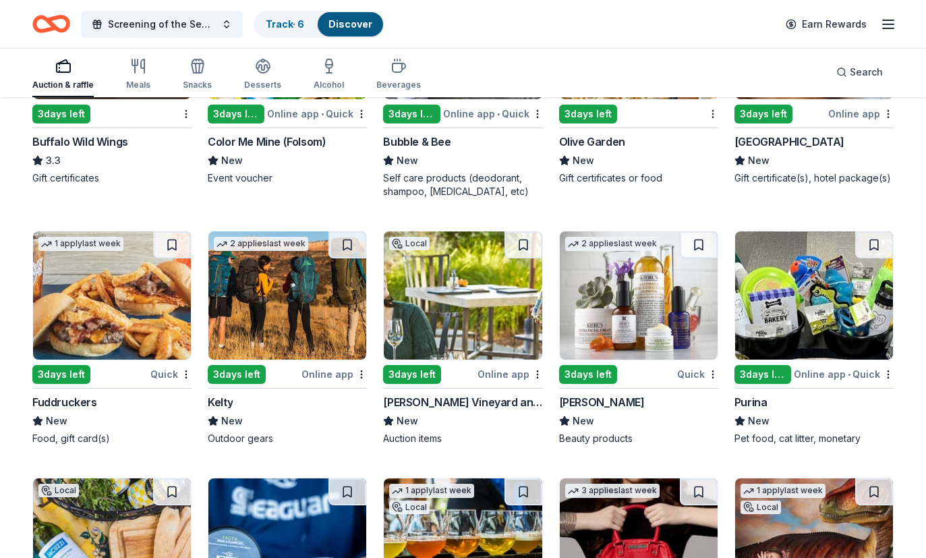
click at [617, 313] on img at bounding box center [639, 295] width 158 height 128
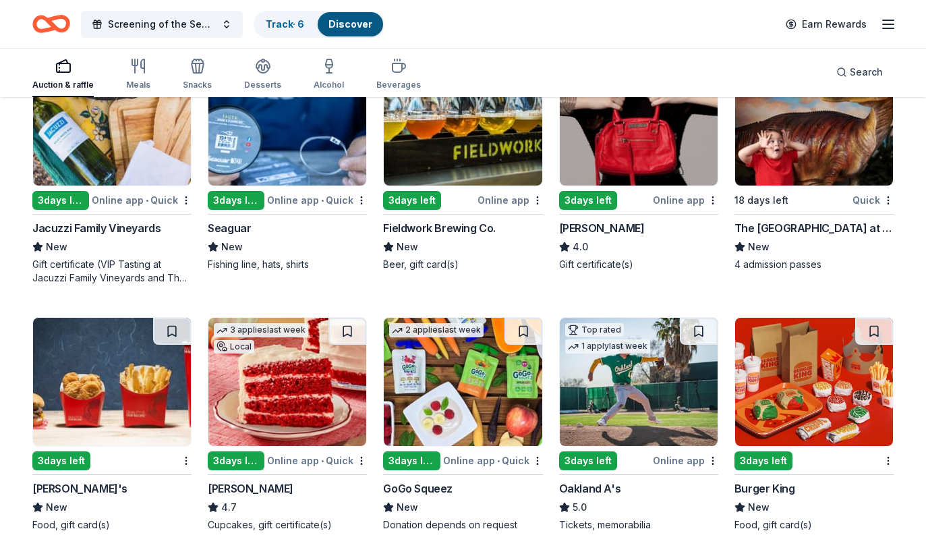
scroll to position [8228, 0]
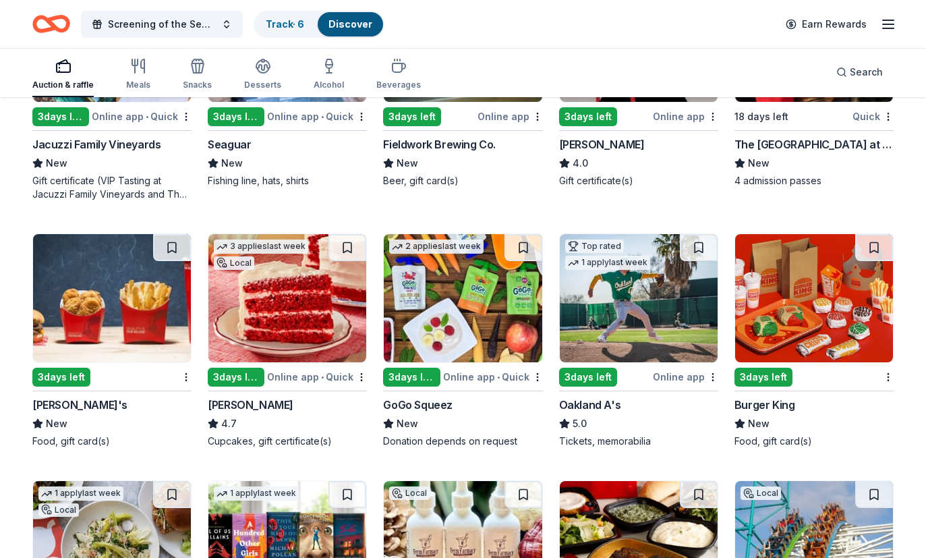
click at [320, 348] on img at bounding box center [288, 298] width 158 height 128
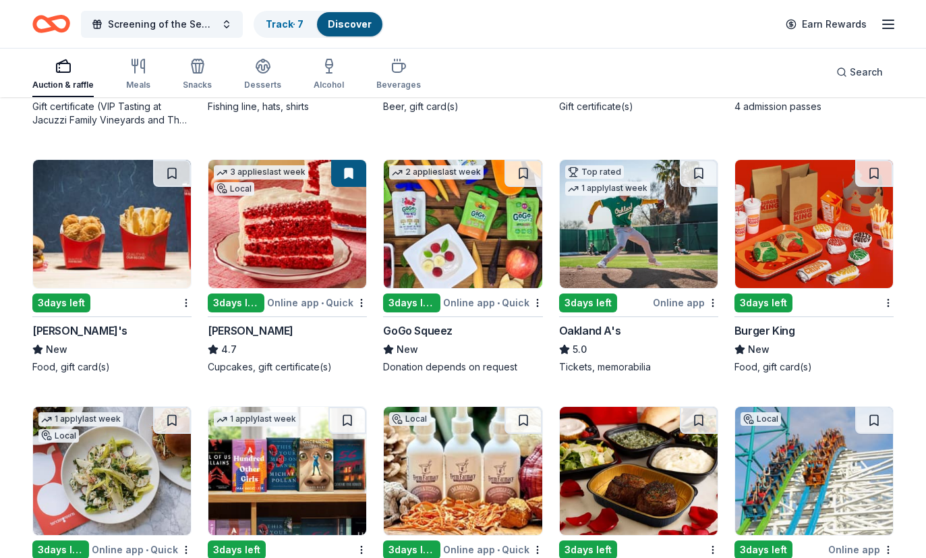
scroll to position [8452, 0]
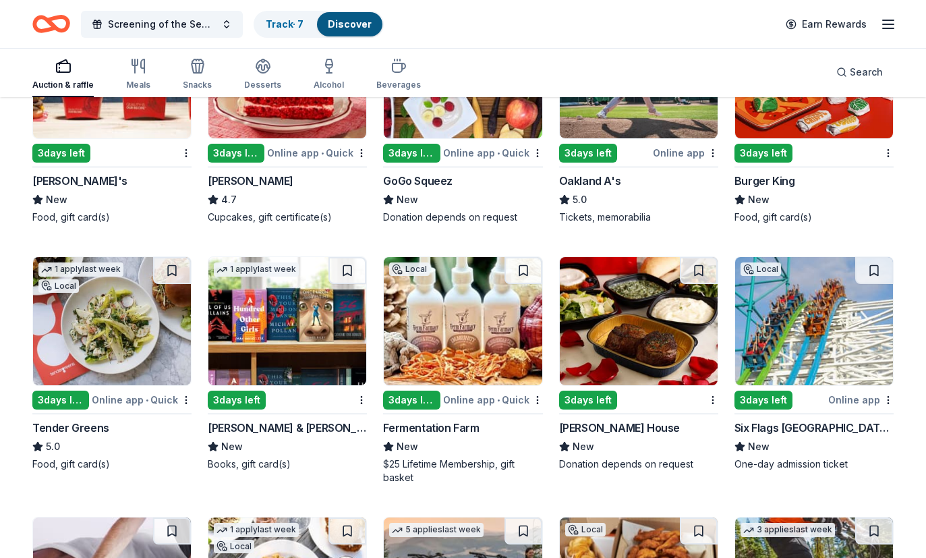
click at [318, 353] on img at bounding box center [288, 321] width 158 height 128
click at [613, 349] on img at bounding box center [639, 321] width 158 height 128
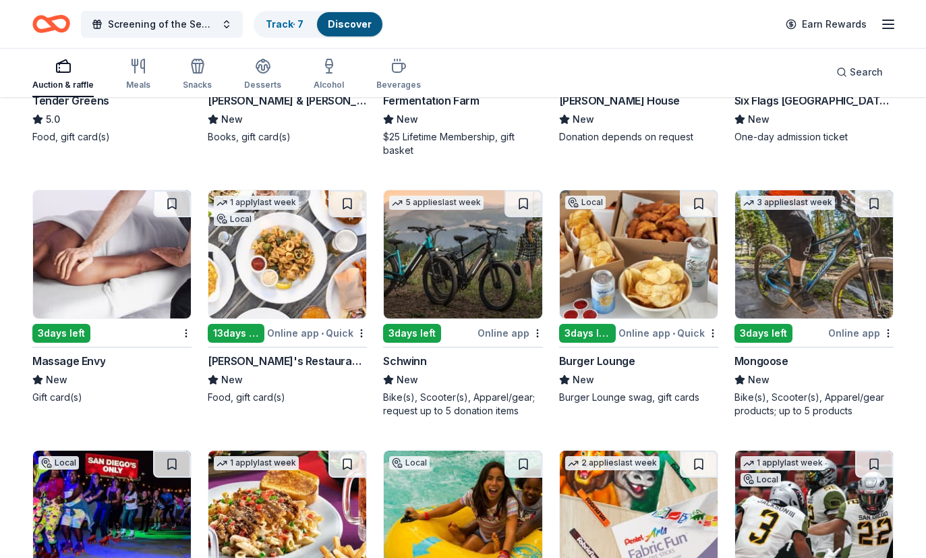
scroll to position [8781, 0]
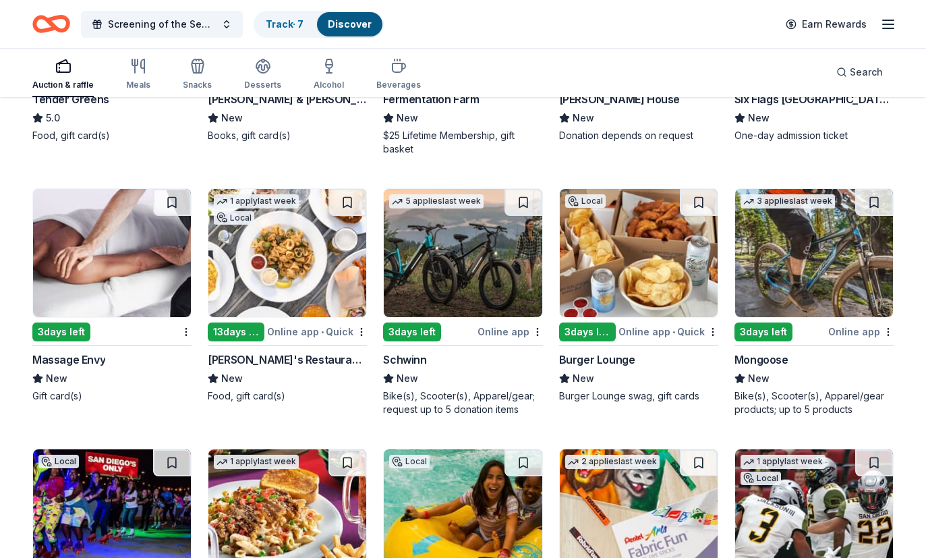
click at [597, 295] on img at bounding box center [639, 253] width 158 height 128
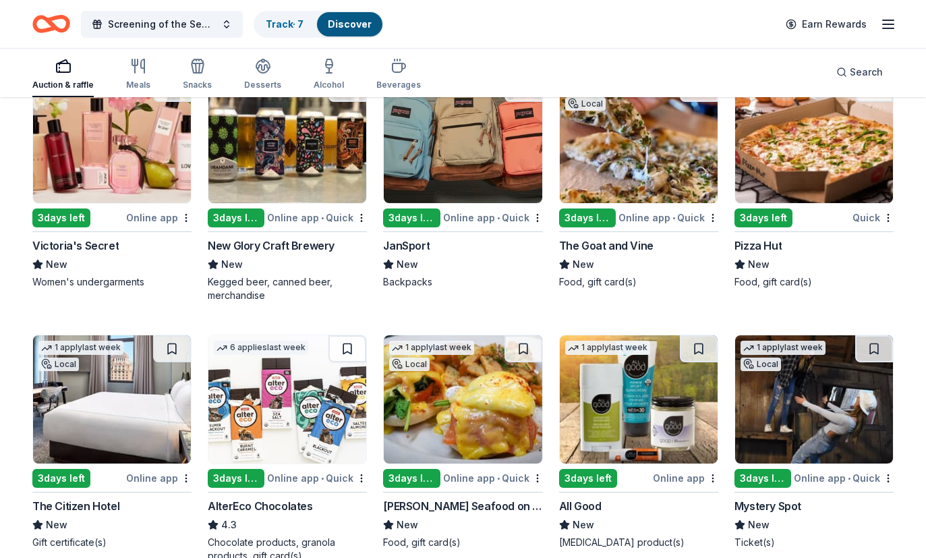
scroll to position [9495, 0]
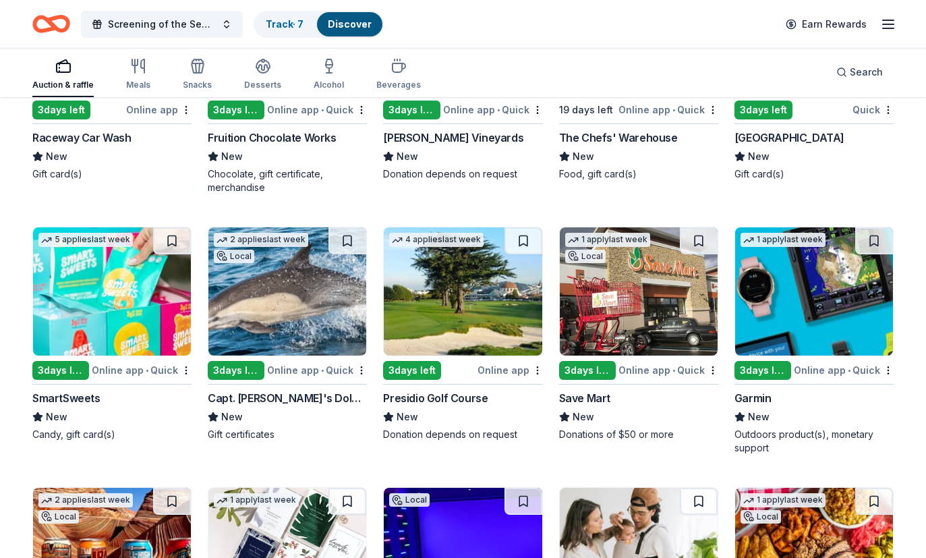
scroll to position [10682, 0]
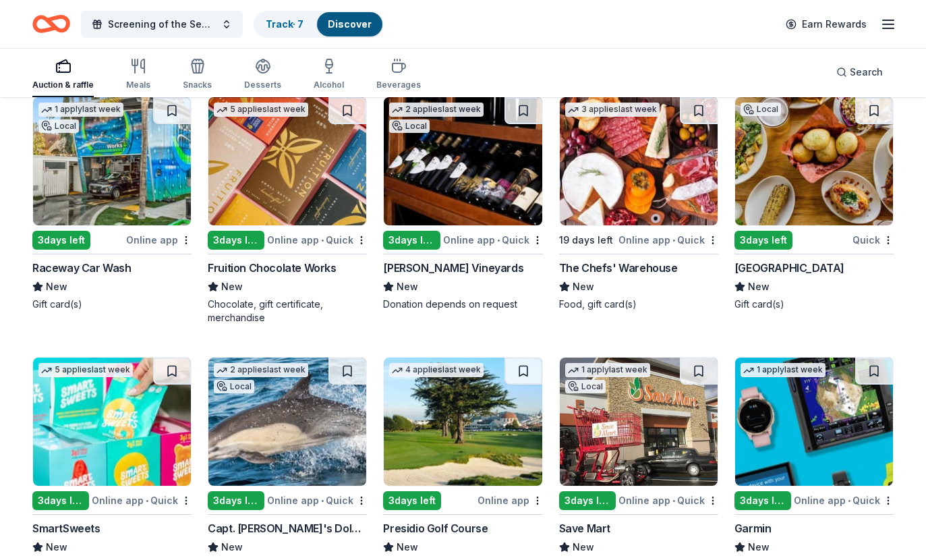
click at [791, 155] on img at bounding box center [814, 161] width 158 height 128
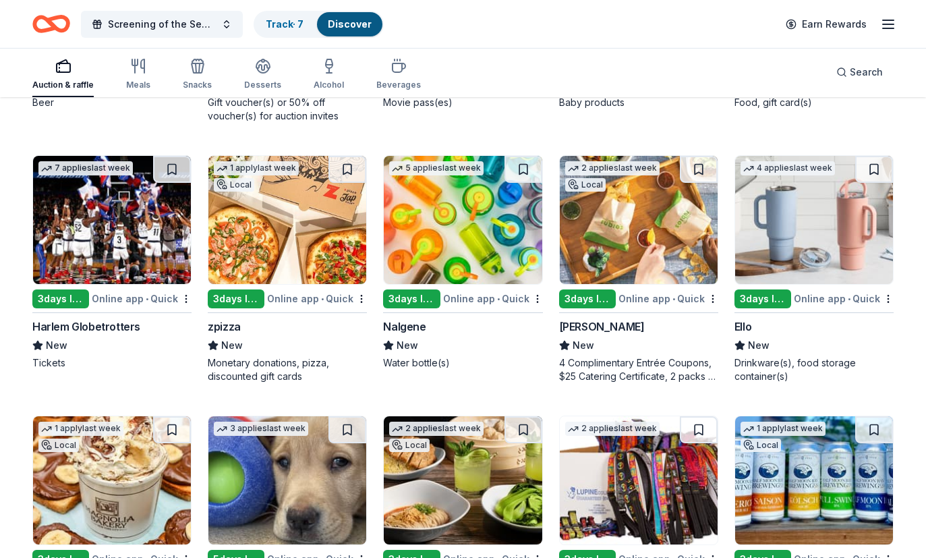
scroll to position [11576, 0]
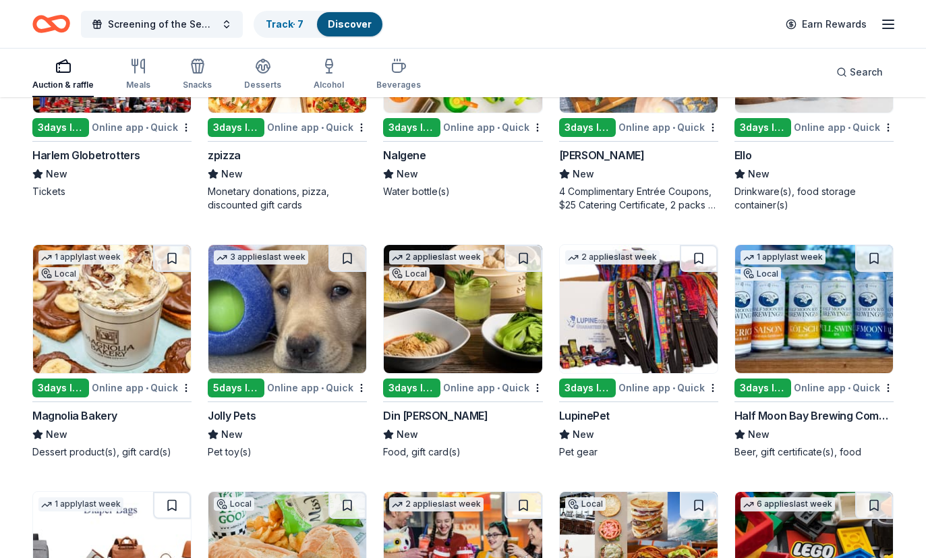
click at [141, 323] on img at bounding box center [112, 309] width 158 height 128
click at [176, 255] on button at bounding box center [173, 258] width 35 height 27
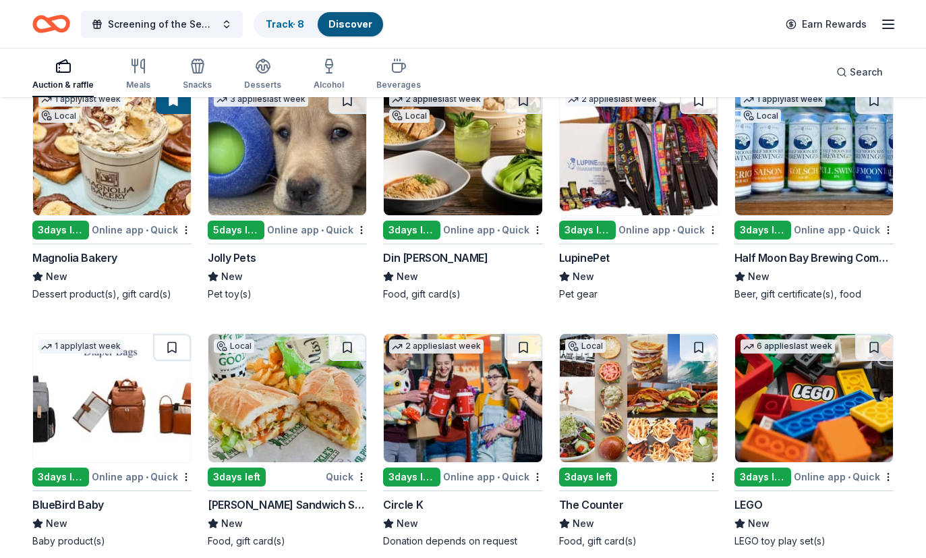
scroll to position [11871, 0]
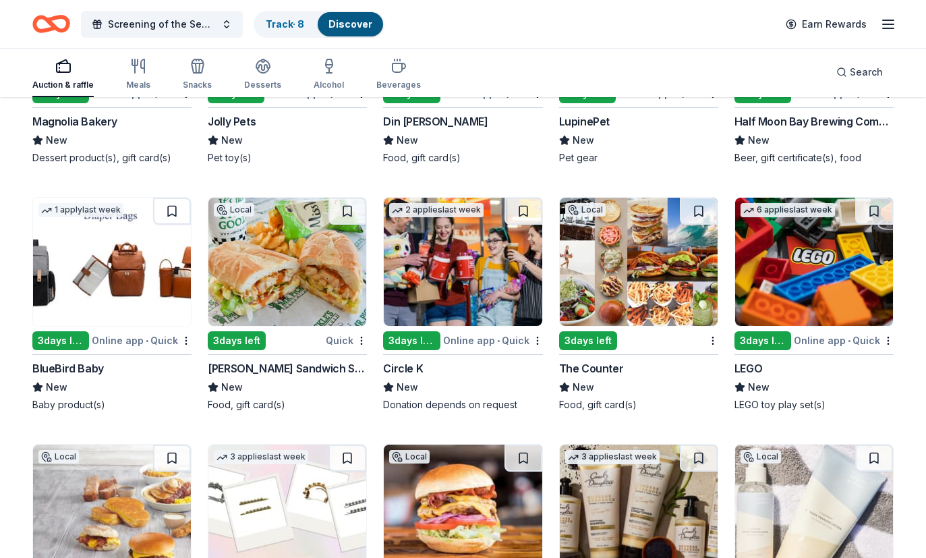
click at [631, 273] on img at bounding box center [639, 262] width 158 height 128
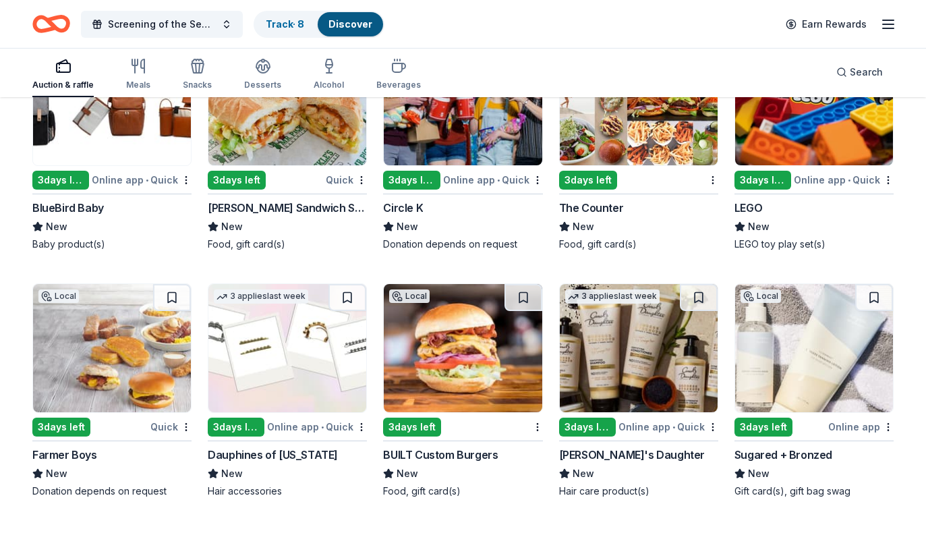
scroll to position [12032, 0]
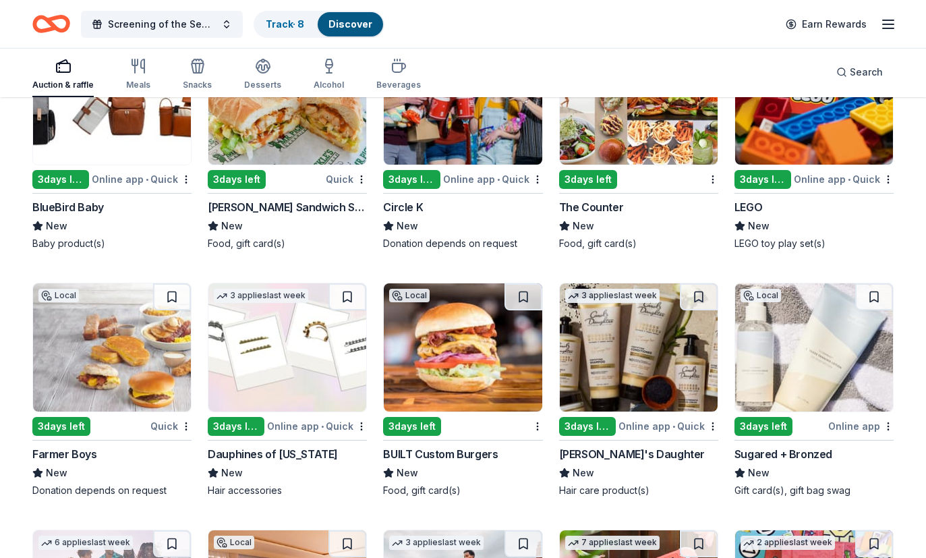
click at [283, 374] on img at bounding box center [288, 347] width 158 height 128
click at [344, 294] on button at bounding box center [348, 296] width 38 height 27
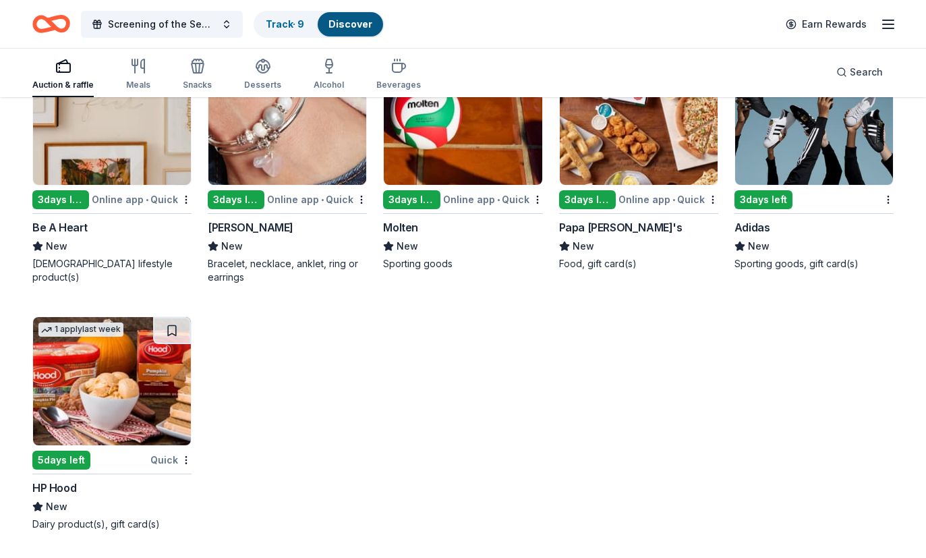
scroll to position [13013, 0]
click at [836, 135] on img at bounding box center [814, 121] width 158 height 128
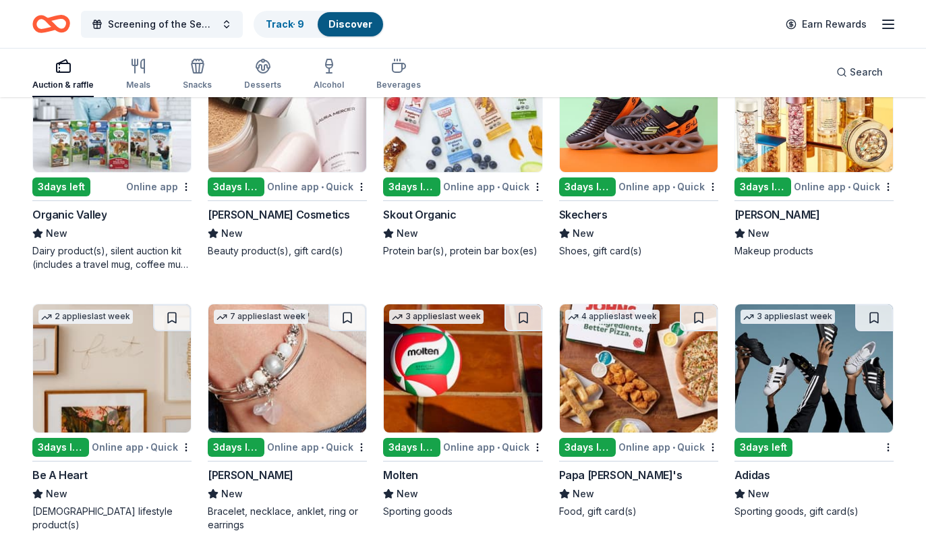
scroll to position [12749, 0]
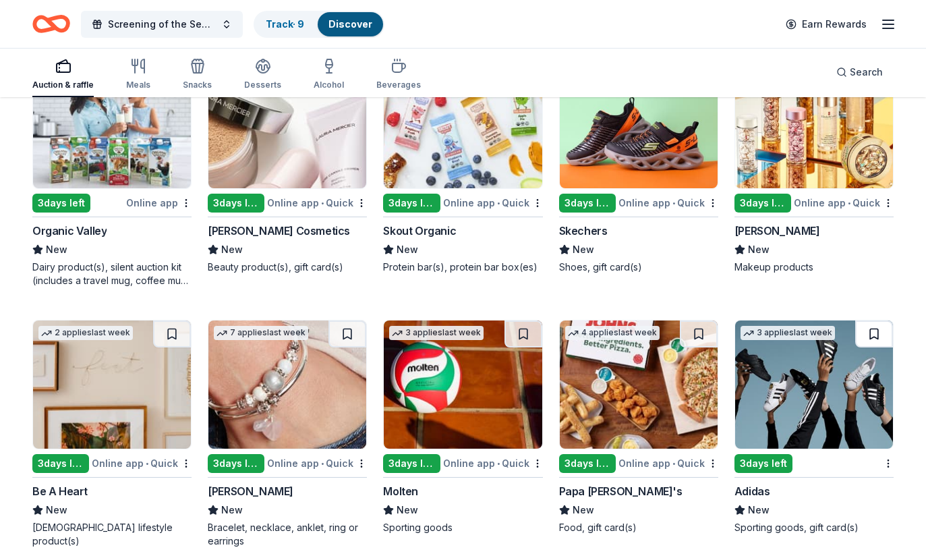
click at [873, 333] on button at bounding box center [875, 334] width 38 height 27
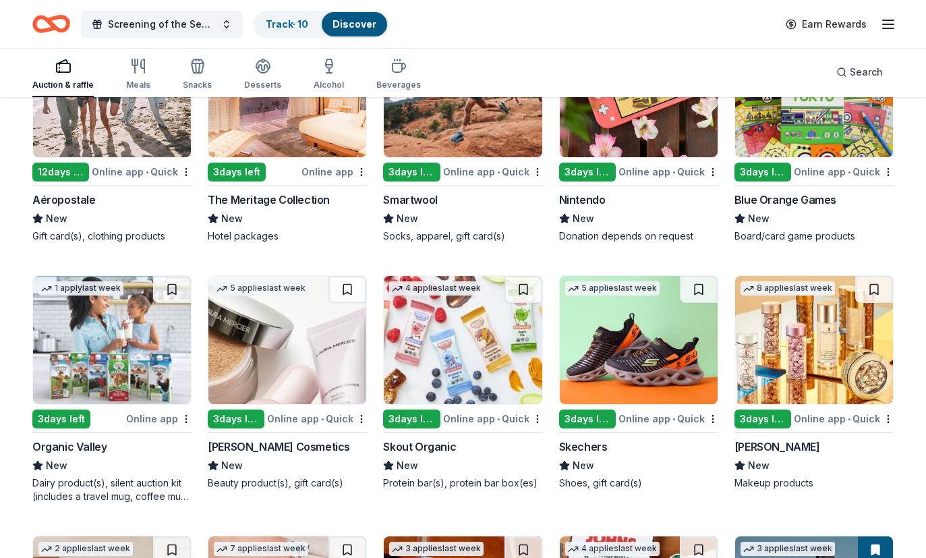
scroll to position [12483, 0]
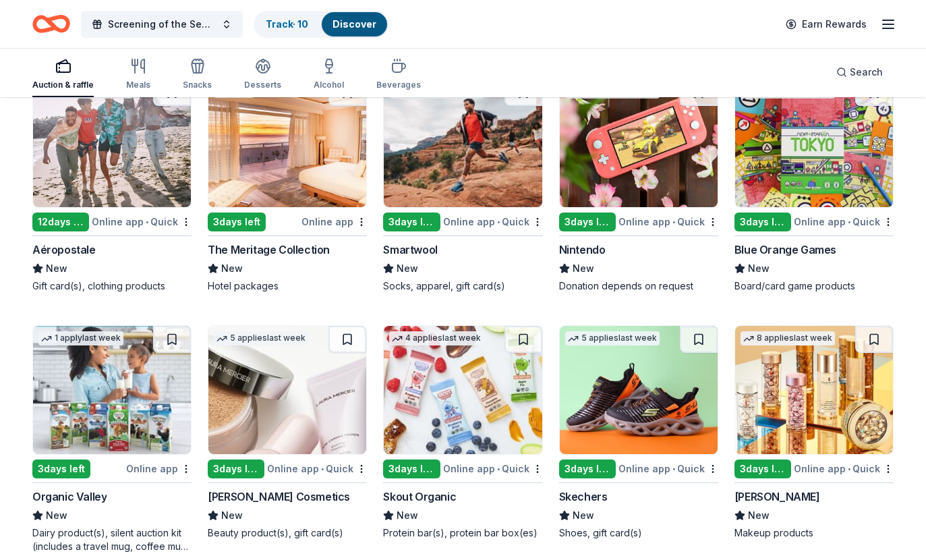
click at [599, 411] on img at bounding box center [639, 390] width 158 height 128
click at [700, 343] on button at bounding box center [699, 339] width 38 height 27
click at [796, 404] on img at bounding box center [814, 390] width 158 height 128
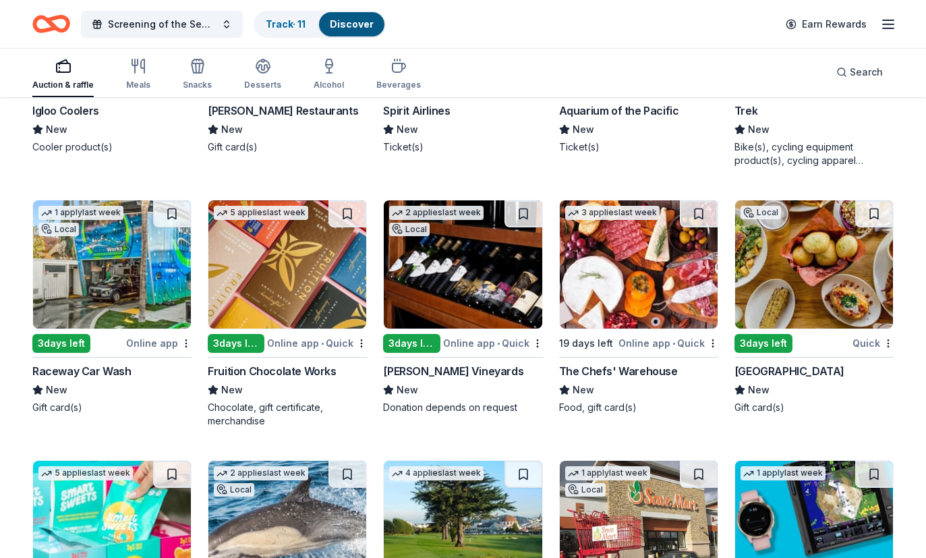
scroll to position [10593, 0]
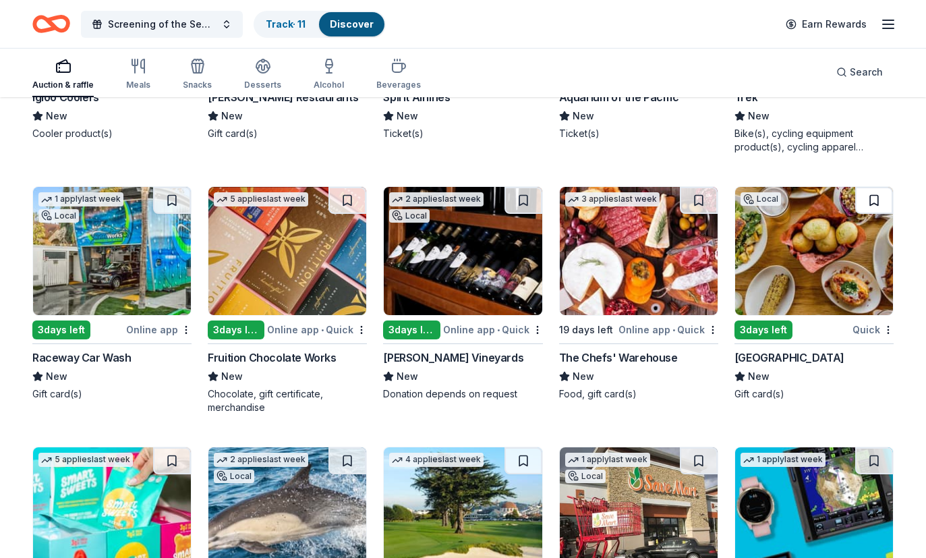
click at [873, 198] on button at bounding box center [875, 200] width 38 height 27
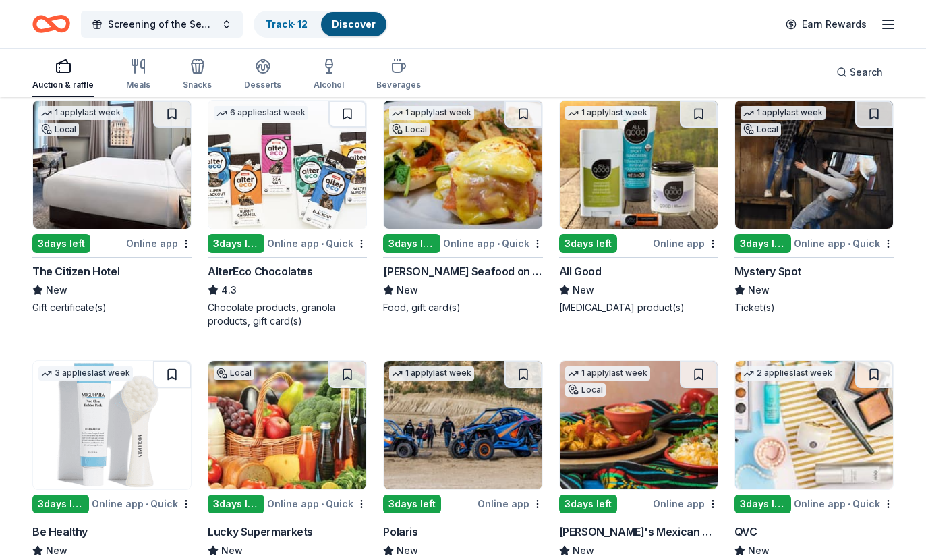
scroll to position [9586, 0]
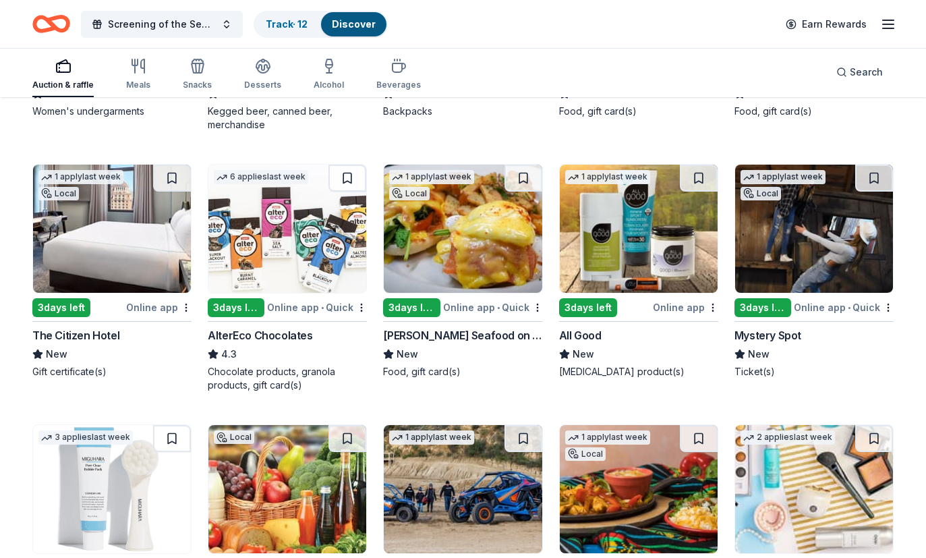
click at [321, 269] on img at bounding box center [288, 229] width 158 height 128
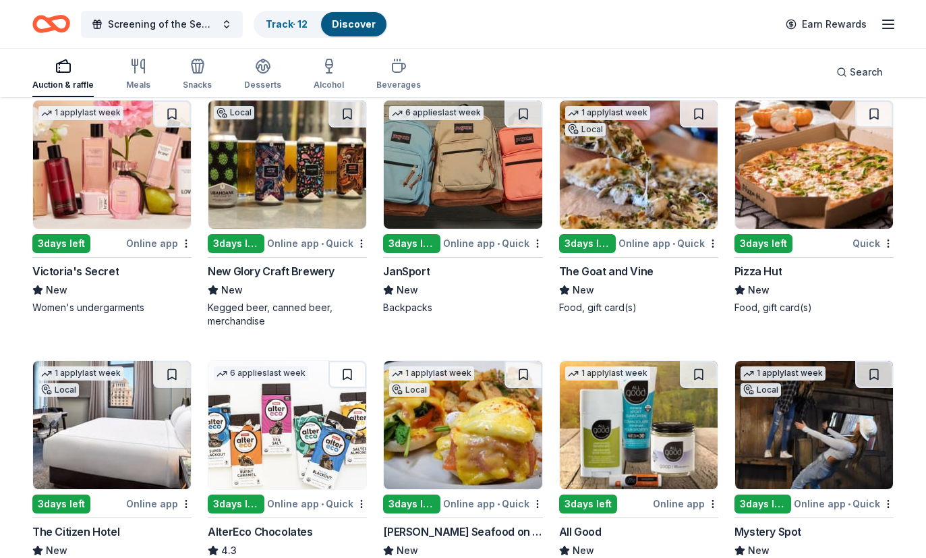
scroll to position [9355, 0]
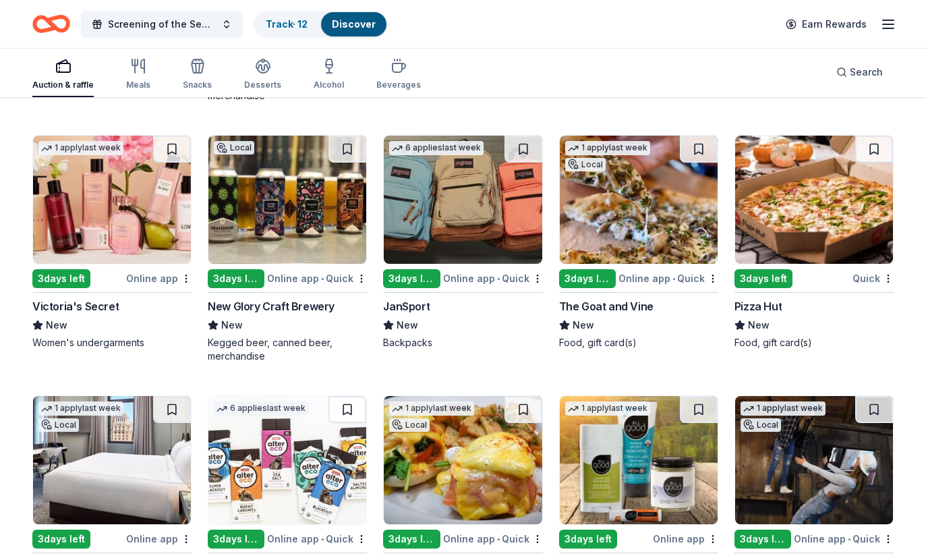
click at [785, 217] on img at bounding box center [814, 200] width 158 height 128
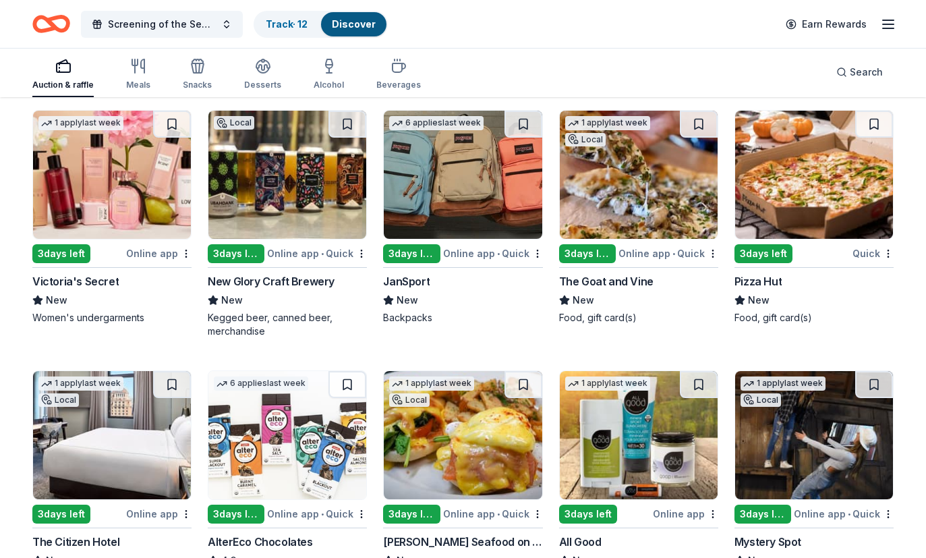
scroll to position [9371, 0]
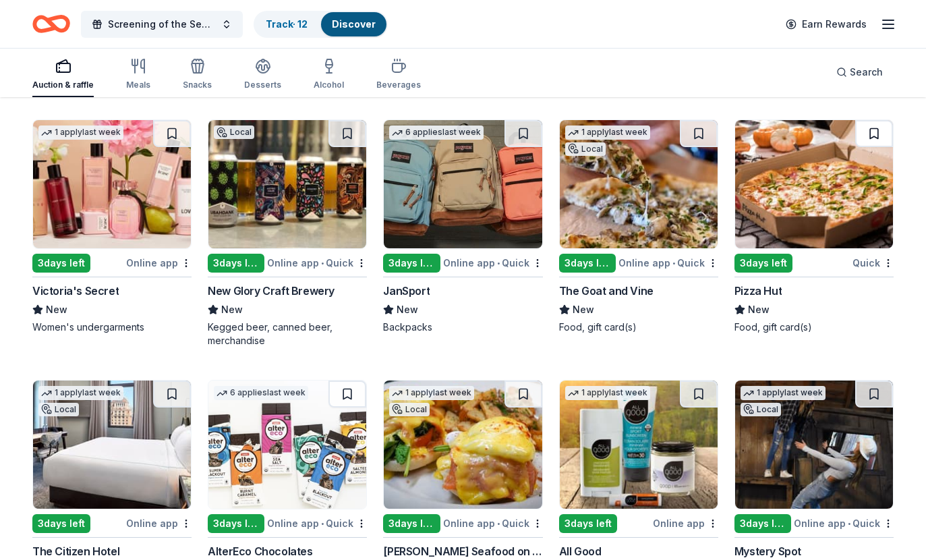
click at [876, 128] on button at bounding box center [875, 133] width 38 height 27
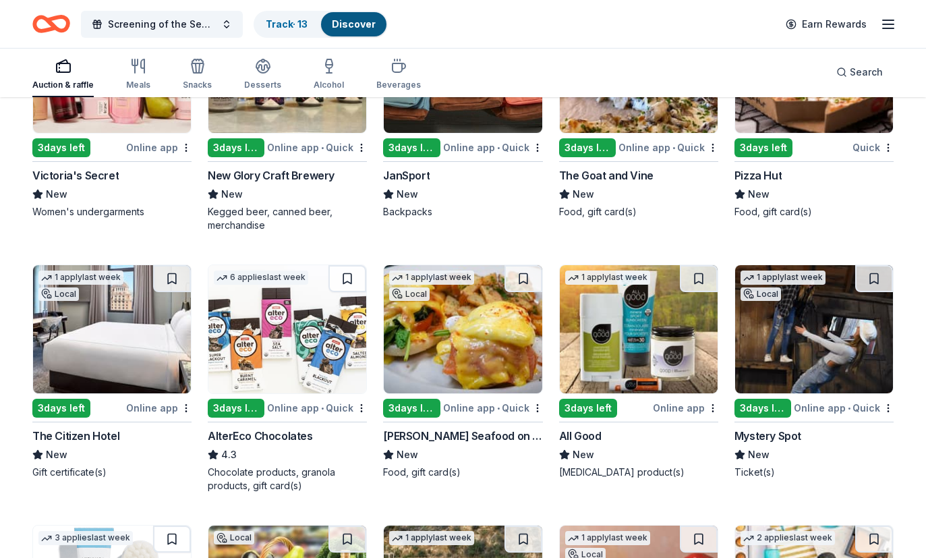
scroll to position [9512, 0]
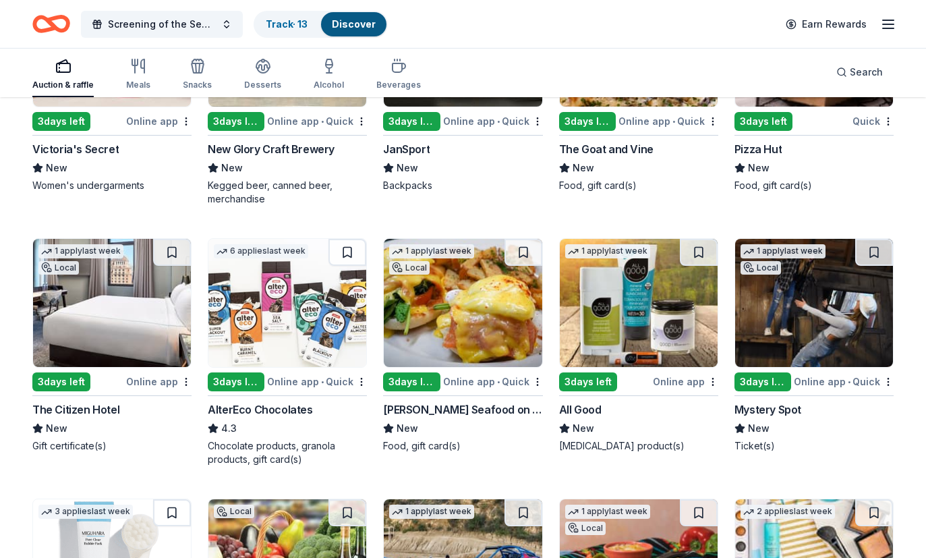
click at [128, 352] on img at bounding box center [112, 303] width 158 height 128
click at [171, 246] on button at bounding box center [172, 252] width 38 height 27
click at [348, 250] on button at bounding box center [348, 252] width 38 height 27
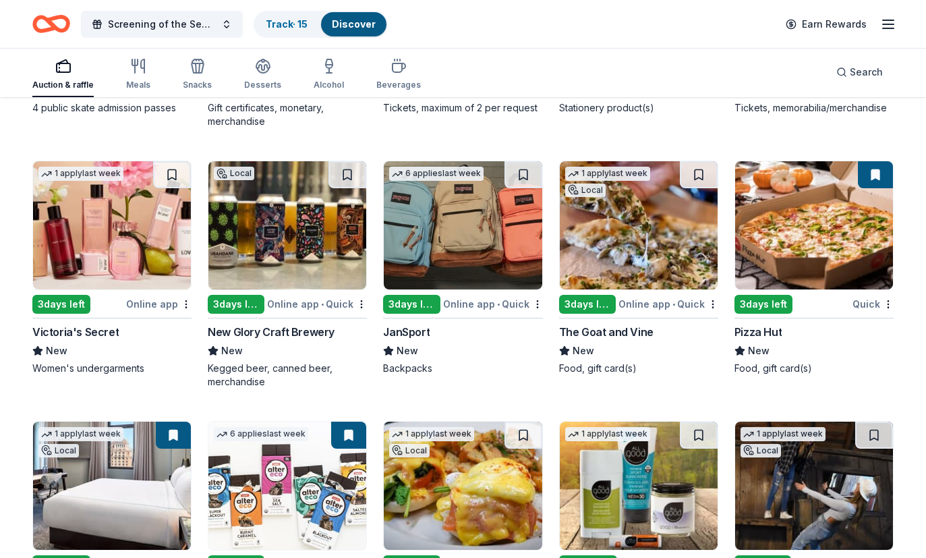
scroll to position [9323, 0]
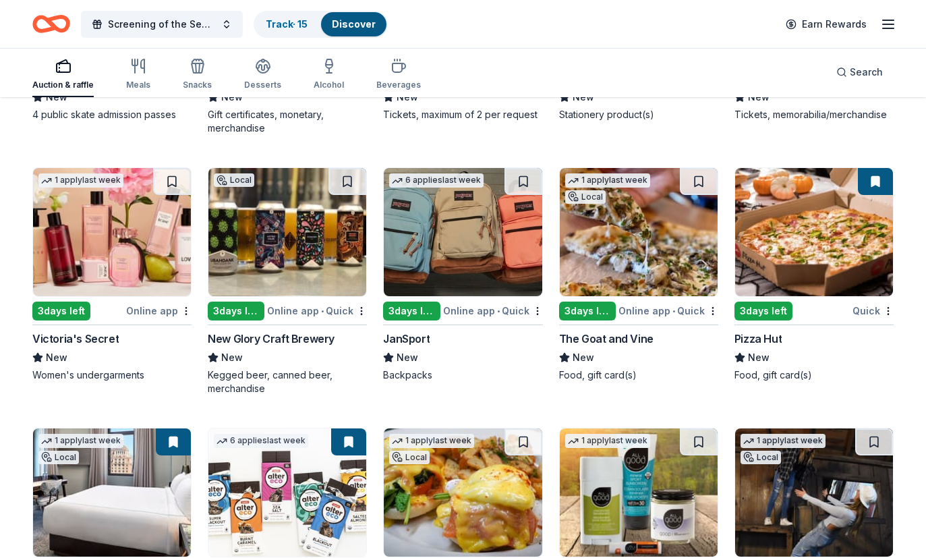
click at [468, 269] on img at bounding box center [463, 232] width 158 height 128
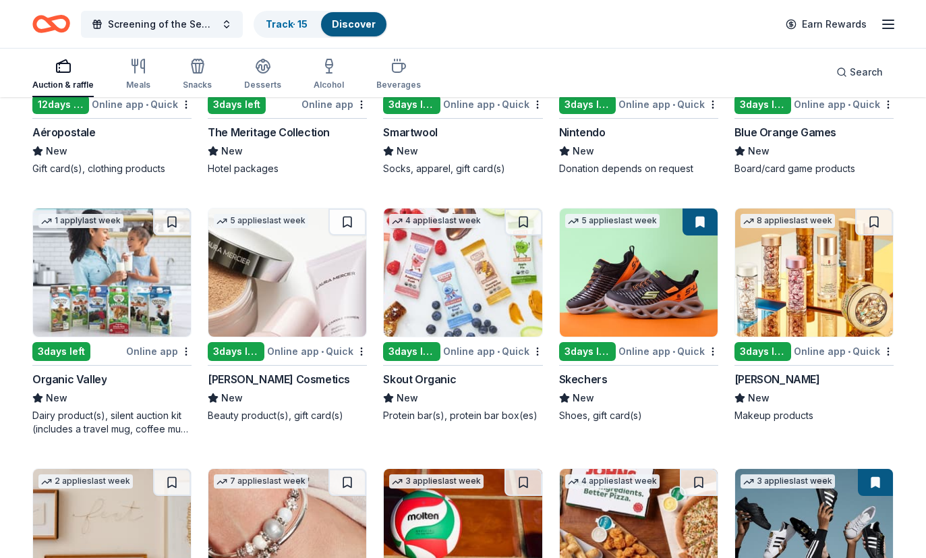
scroll to position [12620, 0]
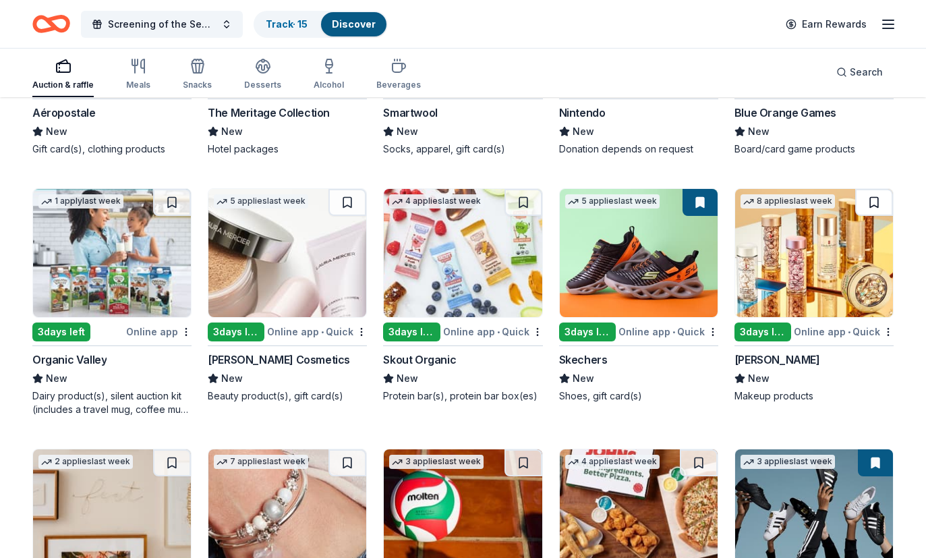
click at [872, 202] on button at bounding box center [875, 202] width 38 height 27
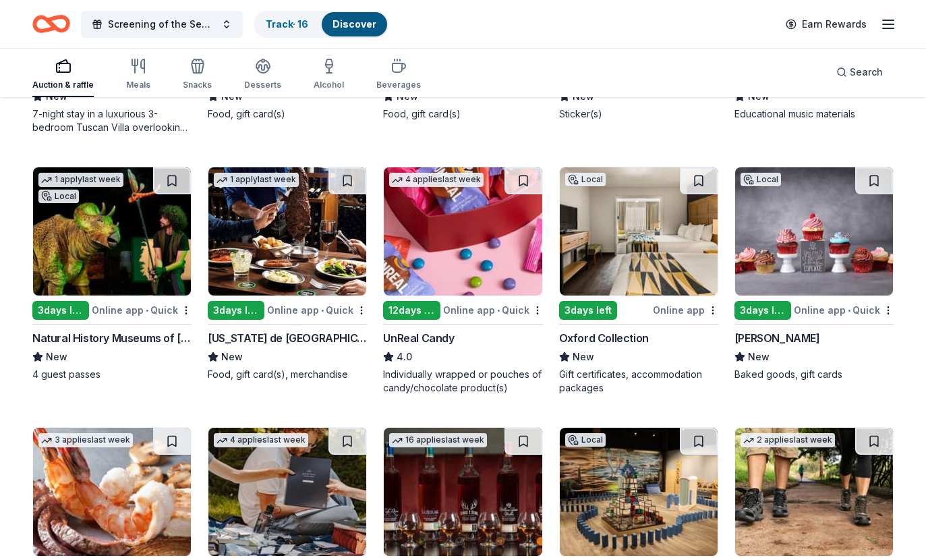
scroll to position [4057, 0]
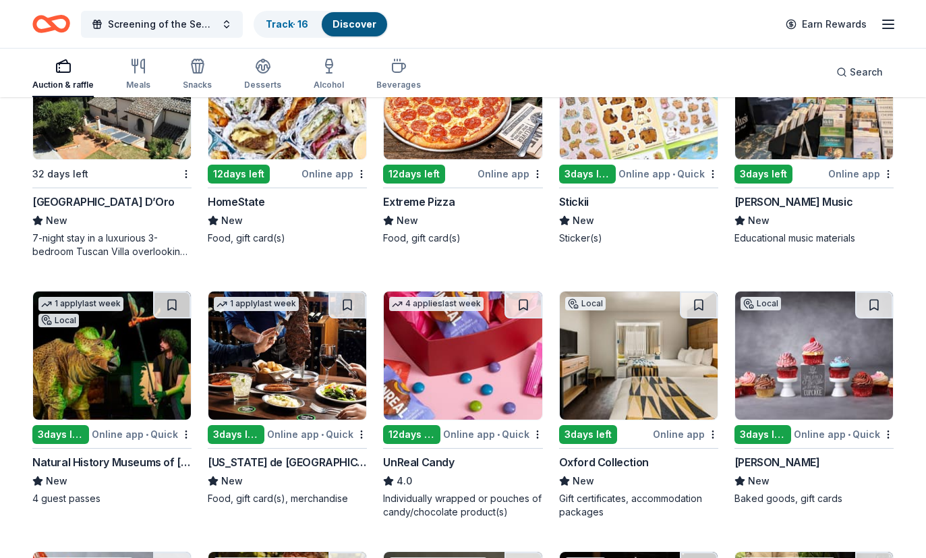
click at [487, 389] on img at bounding box center [463, 356] width 158 height 128
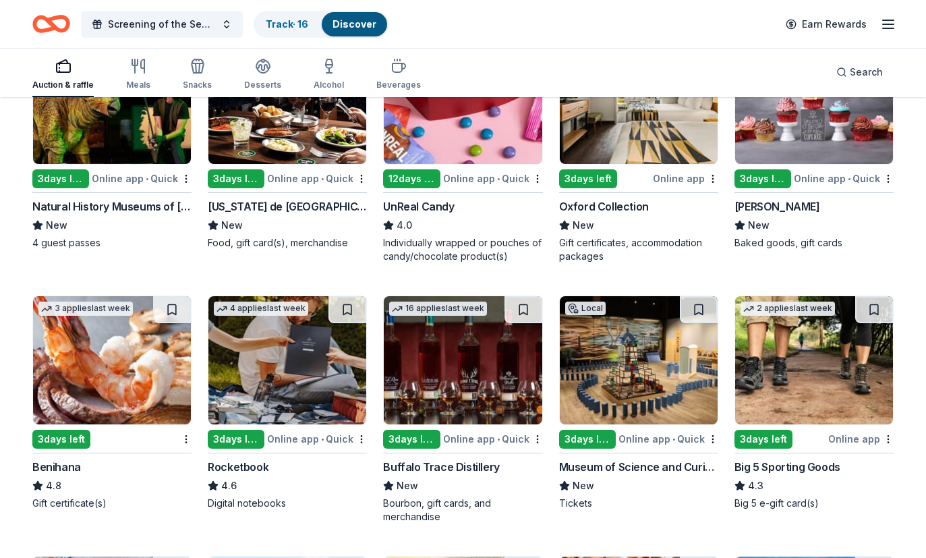
scroll to position [4339, 0]
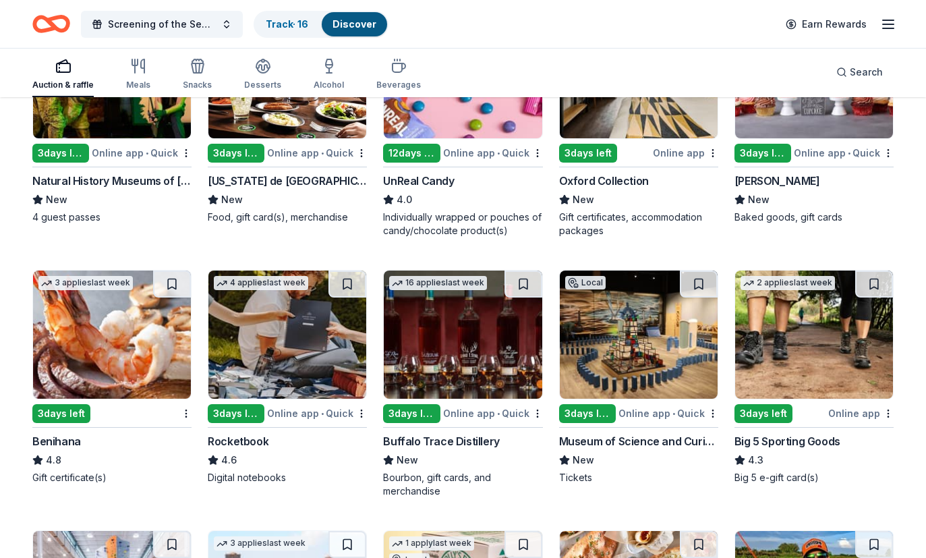
click at [808, 142] on div "Local 3 days left Online app • Quick Nadia Cakes New Baked goods, gift cards" at bounding box center [814, 116] width 159 height 215
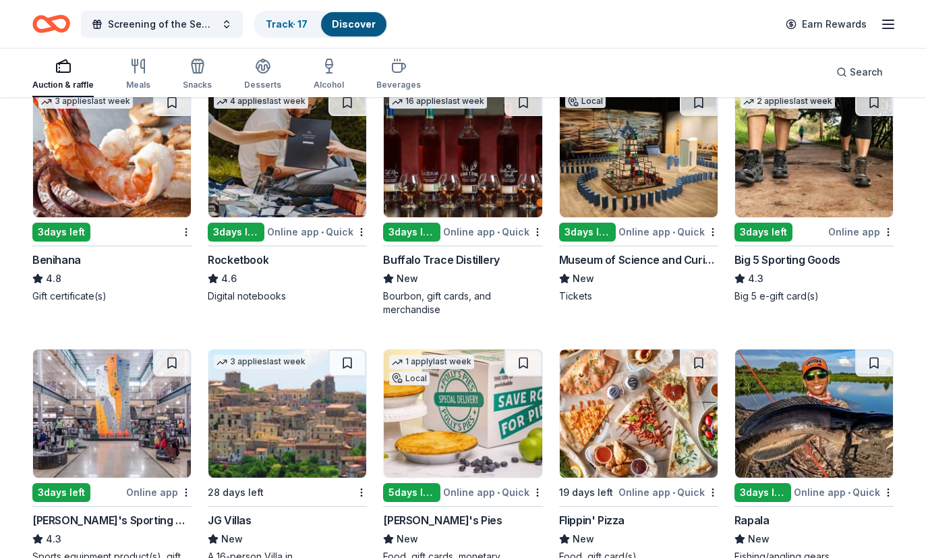
scroll to position [4556, 0]
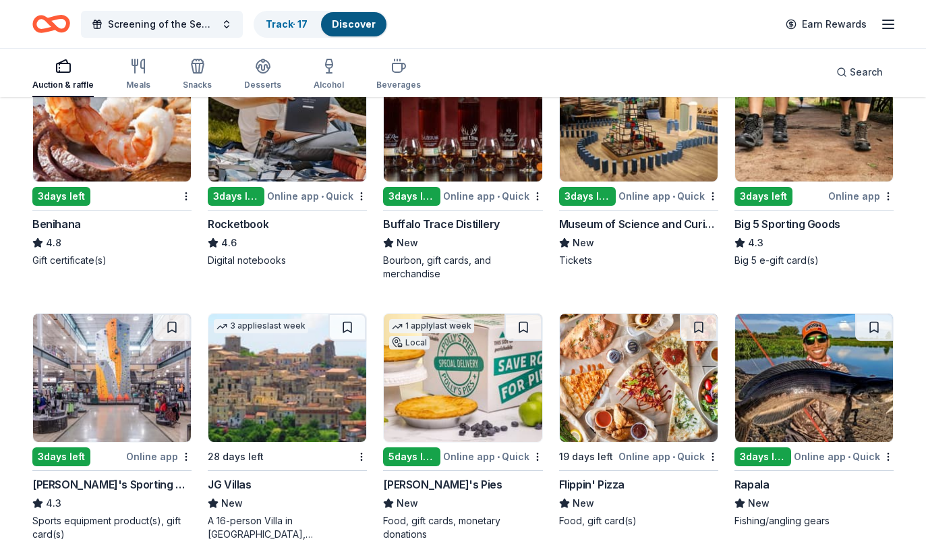
click at [825, 163] on img at bounding box center [814, 117] width 158 height 128
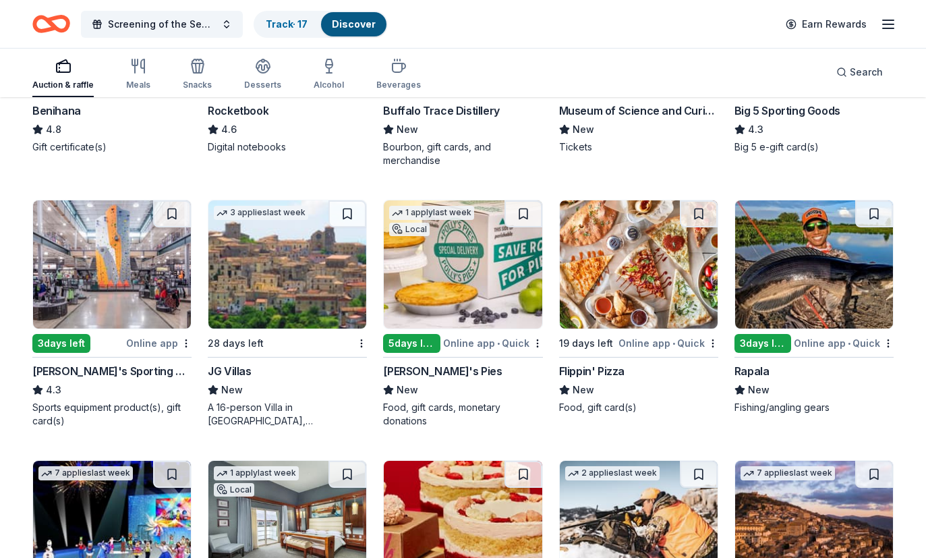
click at [294, 308] on img at bounding box center [288, 264] width 158 height 128
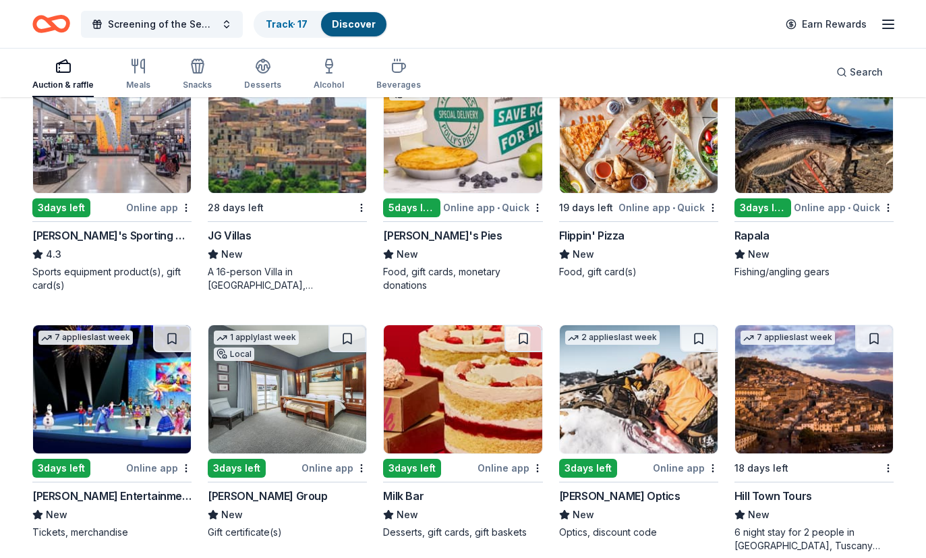
click at [497, 167] on img at bounding box center [463, 129] width 158 height 128
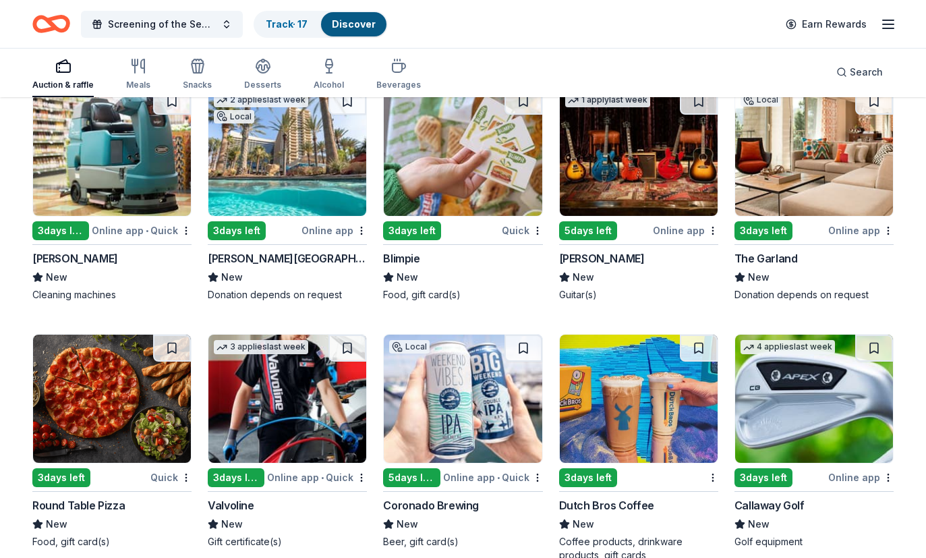
scroll to position [6097, 0]
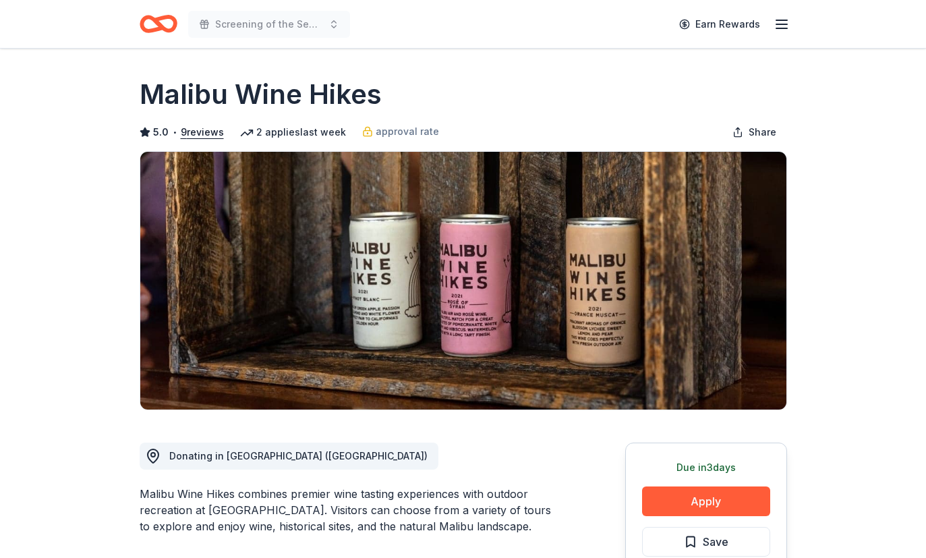
scroll to position [255, 0]
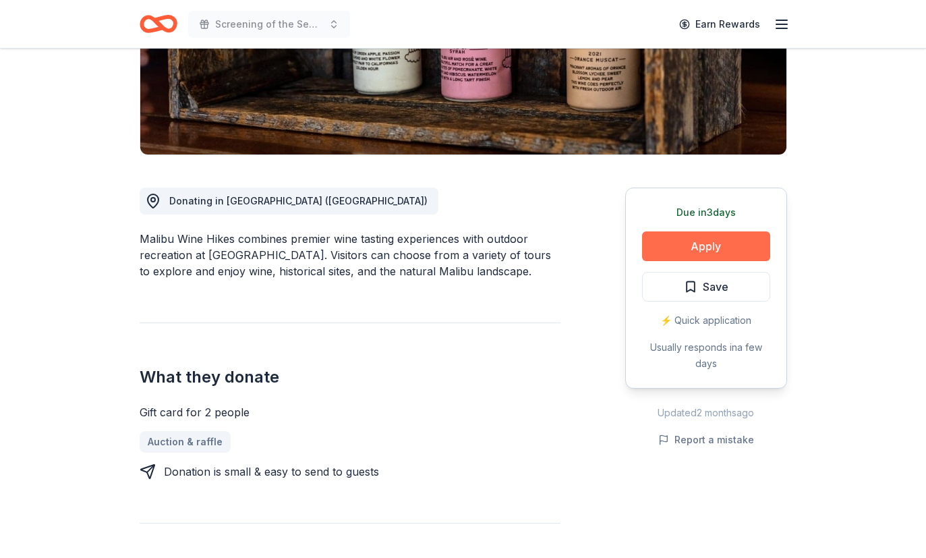
click at [706, 257] on button "Apply" at bounding box center [706, 246] width 128 height 30
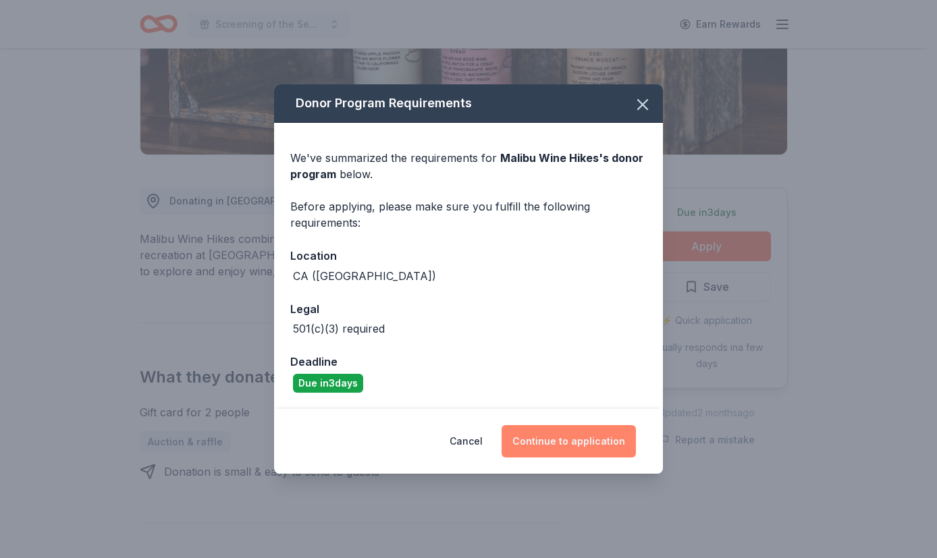
click at [563, 441] on button "Continue to application" at bounding box center [568, 441] width 134 height 32
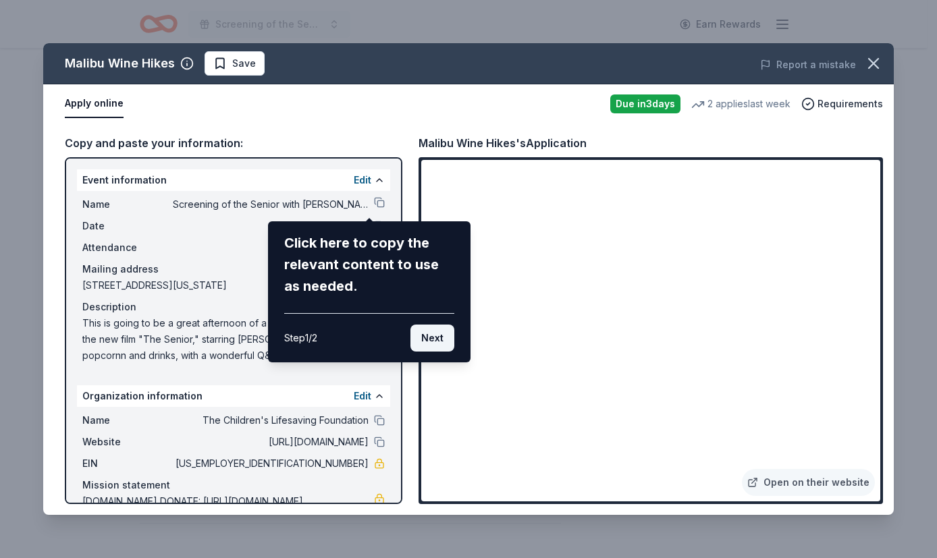
click at [436, 332] on button "Next" at bounding box center [432, 338] width 44 height 27
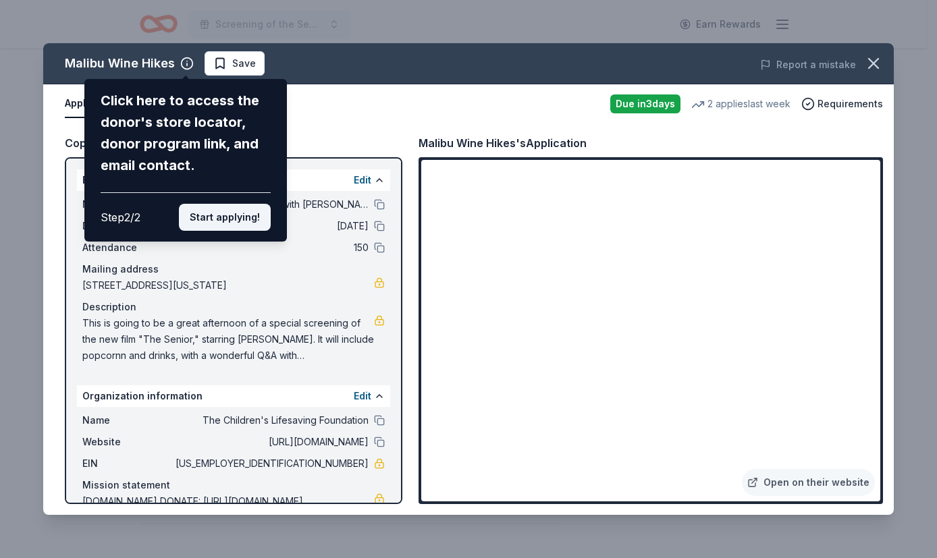
click at [254, 204] on button "Start applying!" at bounding box center [225, 217] width 92 height 27
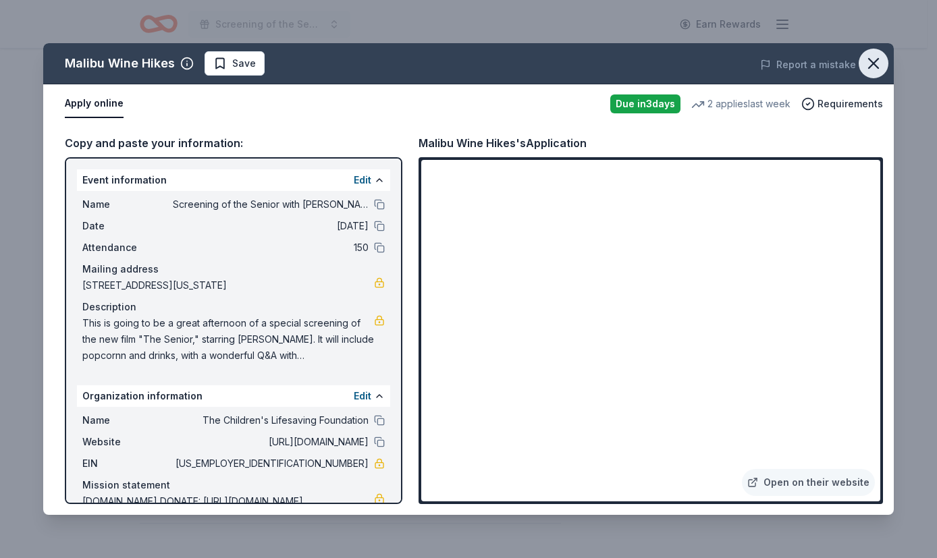
click at [878, 63] on icon "button" at bounding box center [873, 63] width 19 height 19
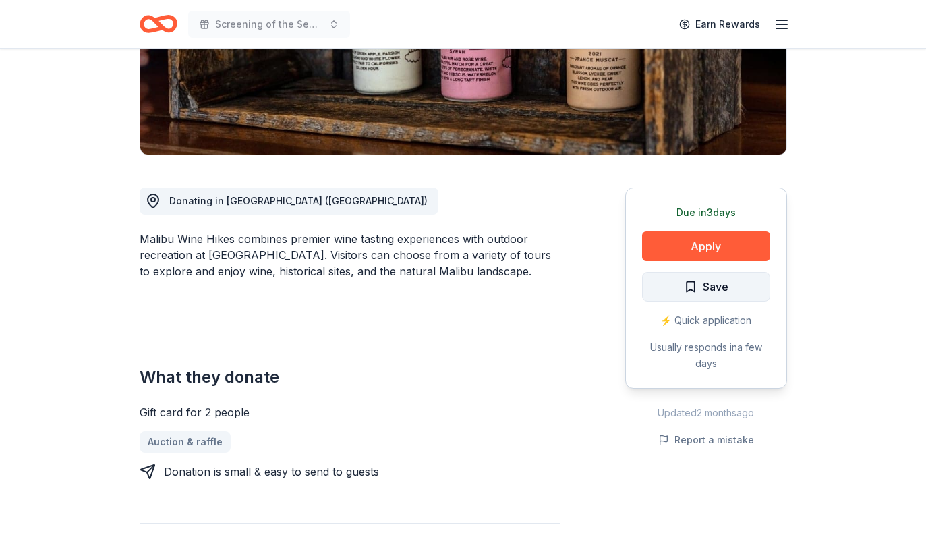
click at [700, 283] on span "Save" at bounding box center [706, 287] width 45 height 18
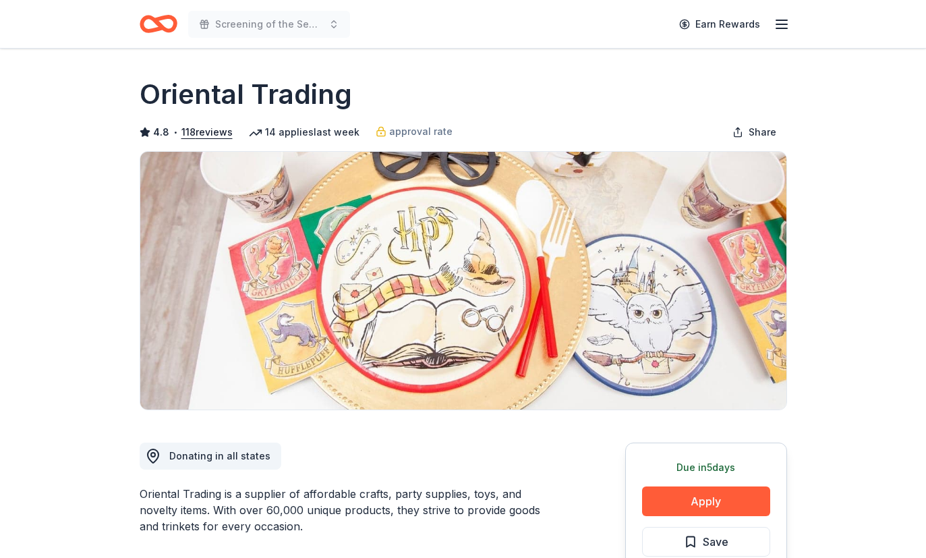
scroll to position [252, 0]
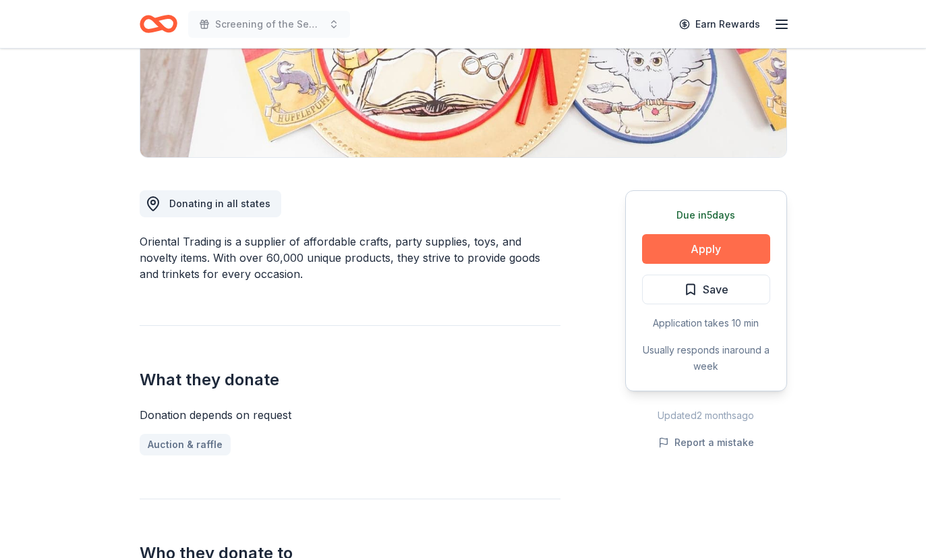
click at [700, 250] on button "Apply" at bounding box center [706, 249] width 128 height 30
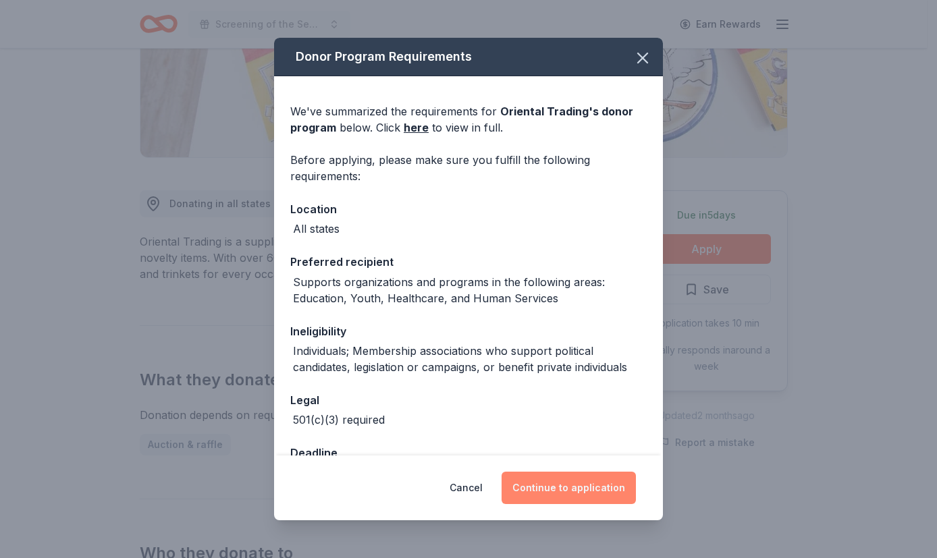
click at [568, 482] on button "Continue to application" at bounding box center [568, 488] width 134 height 32
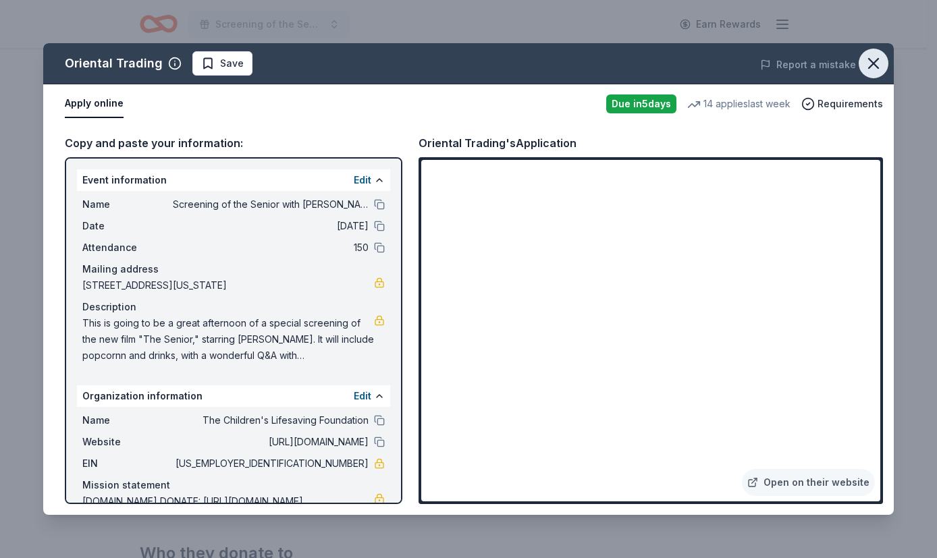
click at [871, 65] on icon "button" at bounding box center [872, 63] width 9 height 9
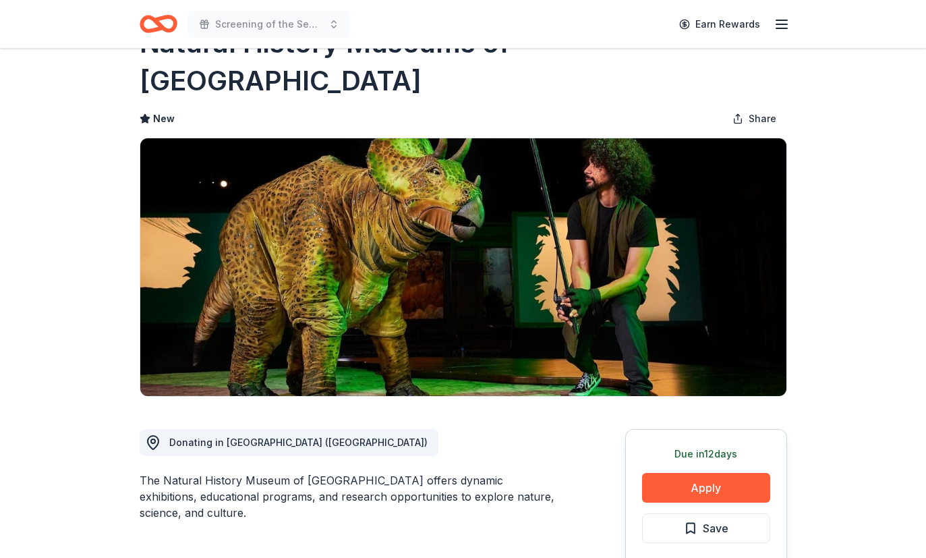
scroll to position [232, 0]
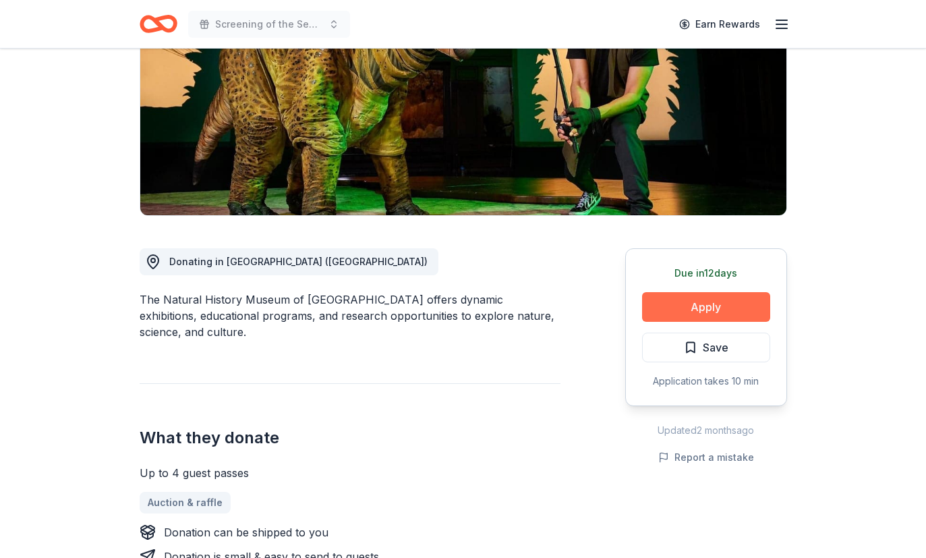
click at [710, 292] on button "Apply" at bounding box center [706, 307] width 128 height 30
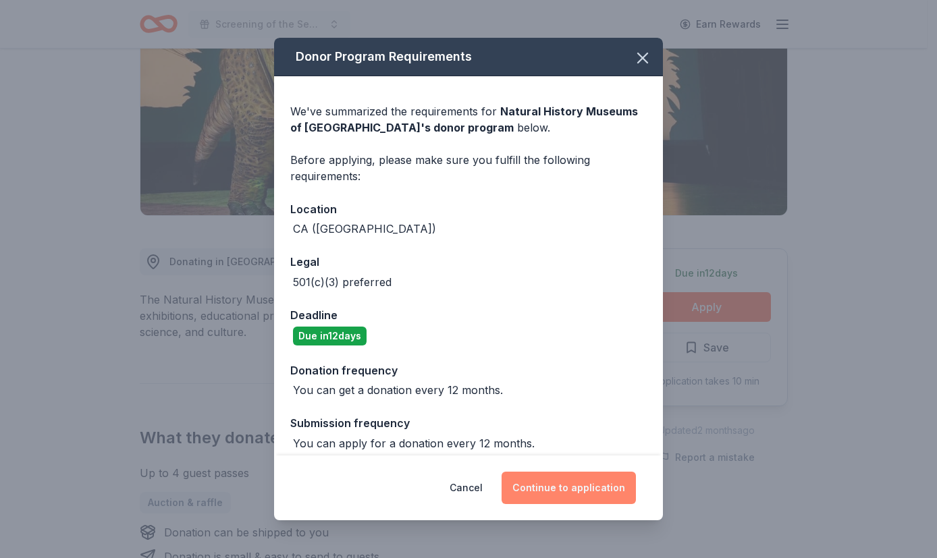
click at [582, 484] on button "Continue to application" at bounding box center [568, 488] width 134 height 32
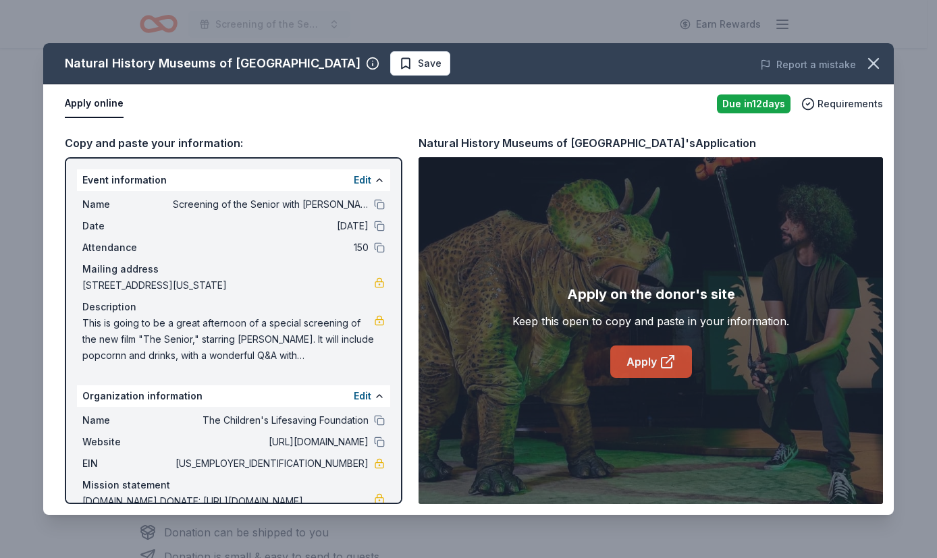
click at [659, 365] on icon at bounding box center [667, 362] width 16 height 16
click at [424, 61] on span "Save" at bounding box center [430, 63] width 24 height 16
click at [875, 65] on icon "button" at bounding box center [872, 63] width 9 height 9
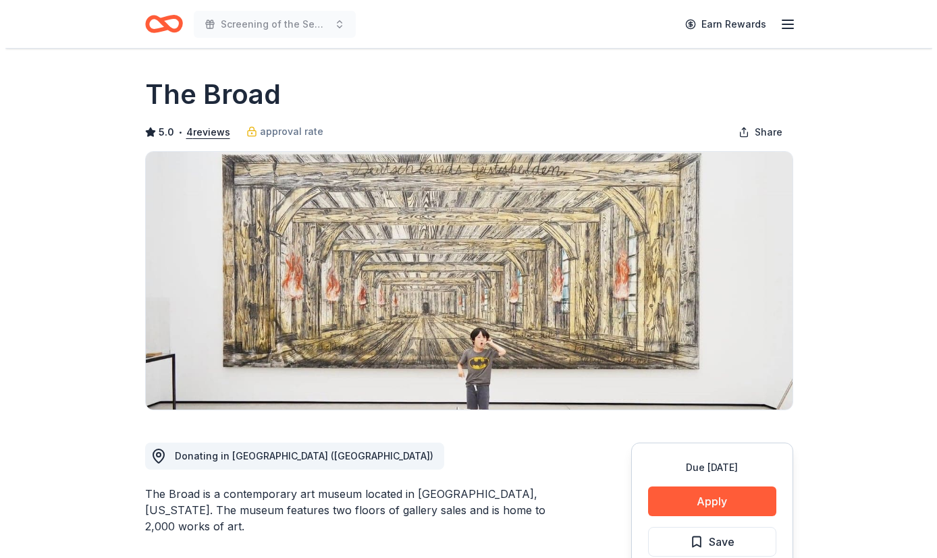
scroll to position [244, 0]
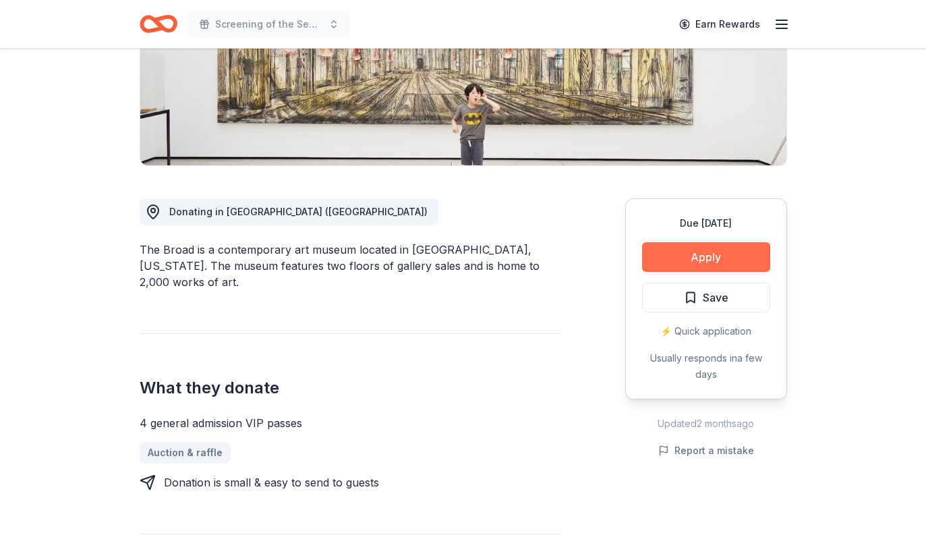
click at [717, 253] on button "Apply" at bounding box center [706, 257] width 128 height 30
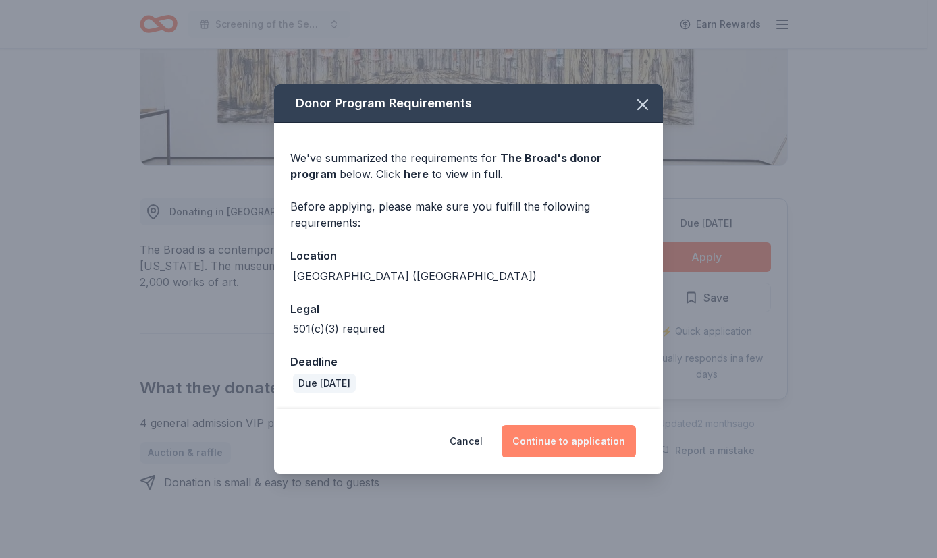
click at [547, 439] on button "Continue to application" at bounding box center [568, 441] width 134 height 32
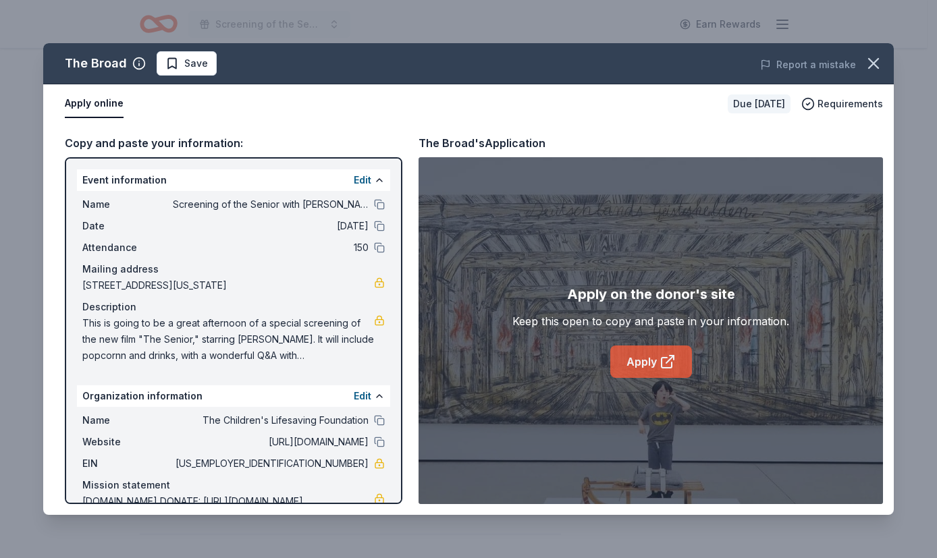
click at [648, 363] on link "Apply" at bounding box center [651, 361] width 82 height 32
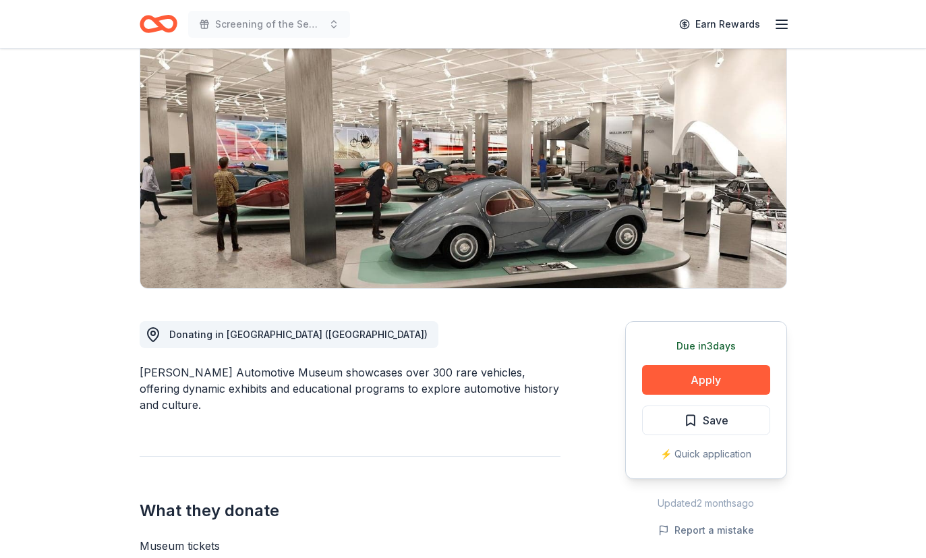
scroll to position [193, 0]
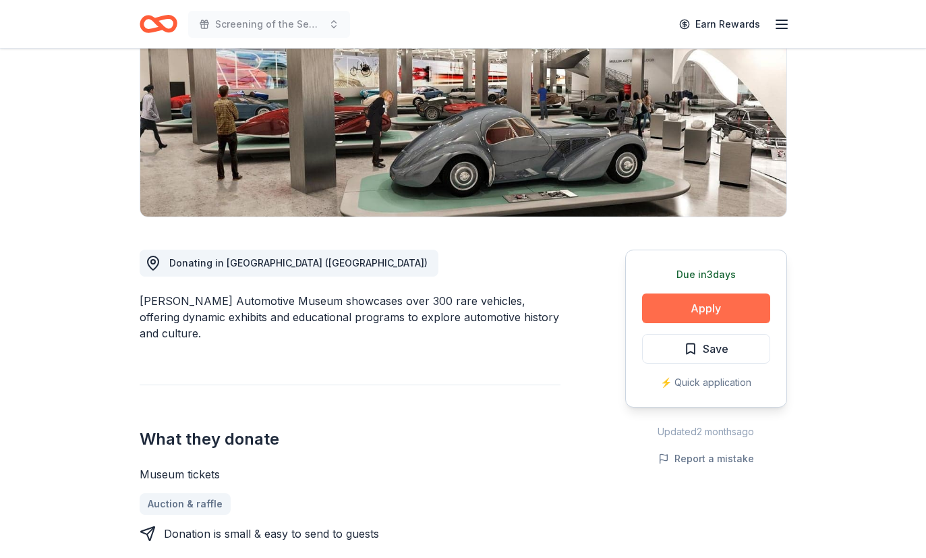
click at [681, 304] on button "Apply" at bounding box center [706, 309] width 128 height 30
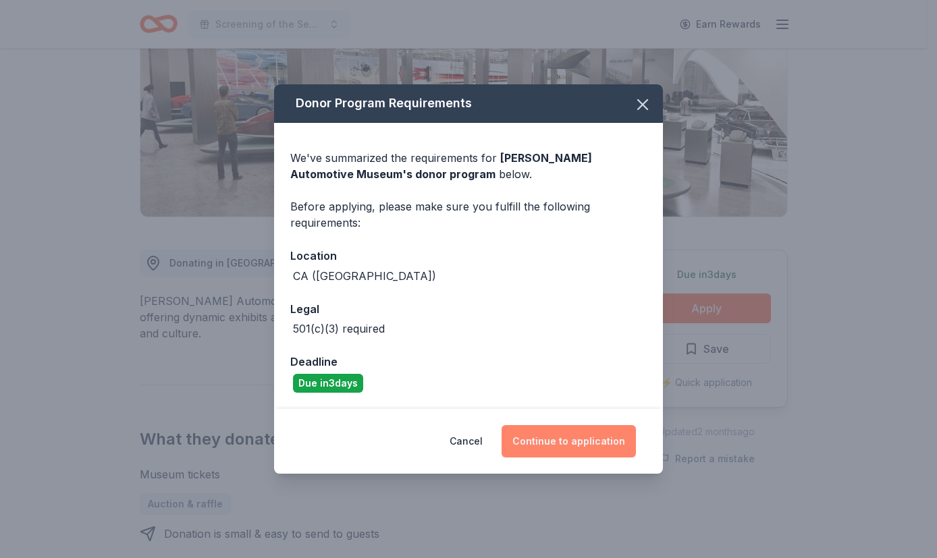
click at [572, 445] on button "Continue to application" at bounding box center [568, 441] width 134 height 32
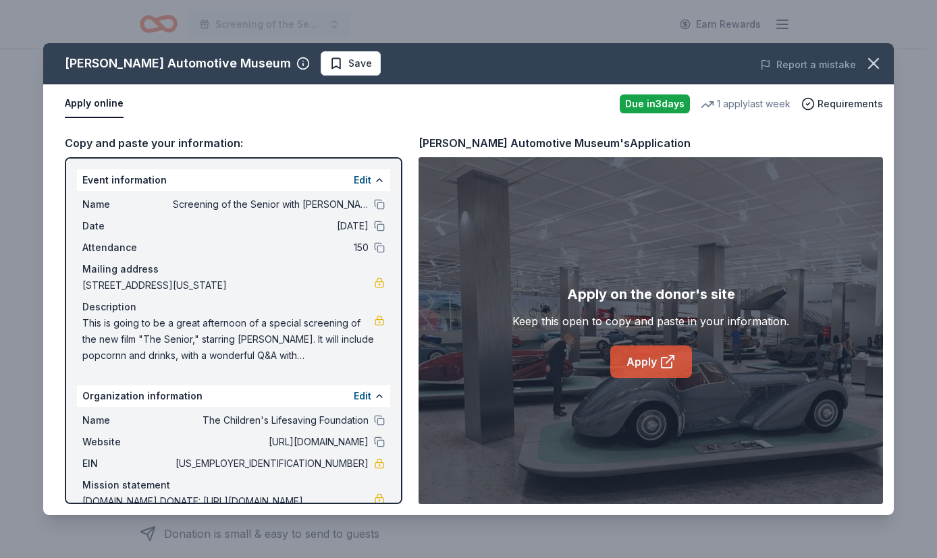
click at [647, 357] on link "Apply" at bounding box center [651, 361] width 82 height 32
click at [867, 68] on icon "button" at bounding box center [873, 63] width 19 height 19
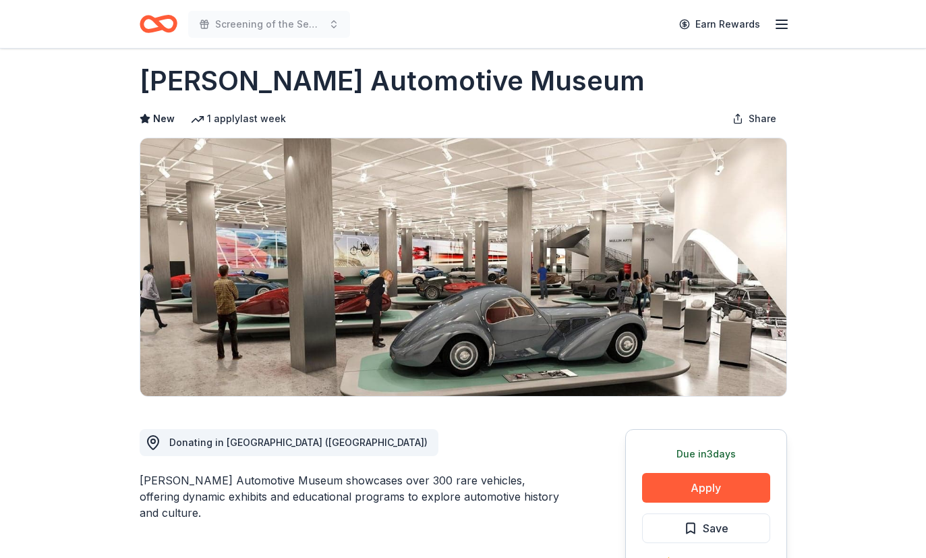
scroll to position [94, 0]
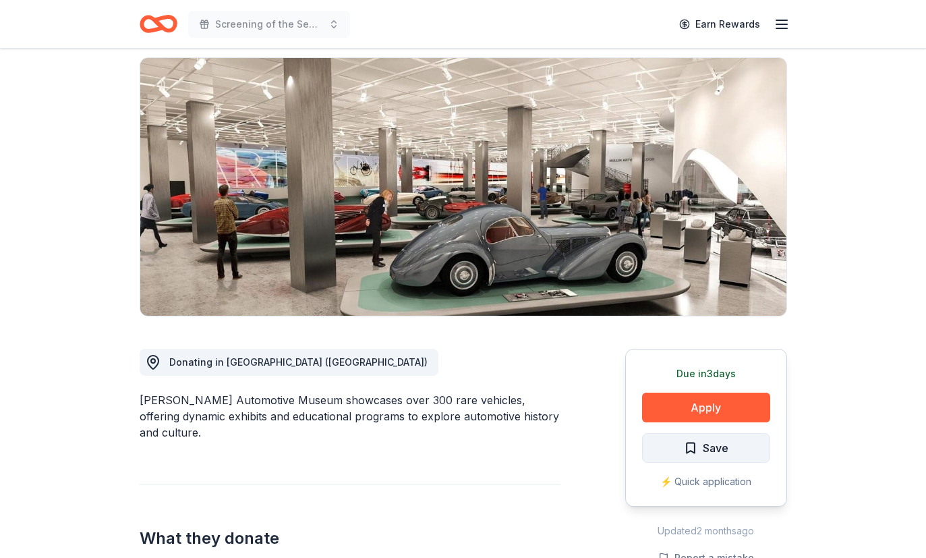
click at [710, 456] on span "Save" at bounding box center [716, 448] width 26 height 18
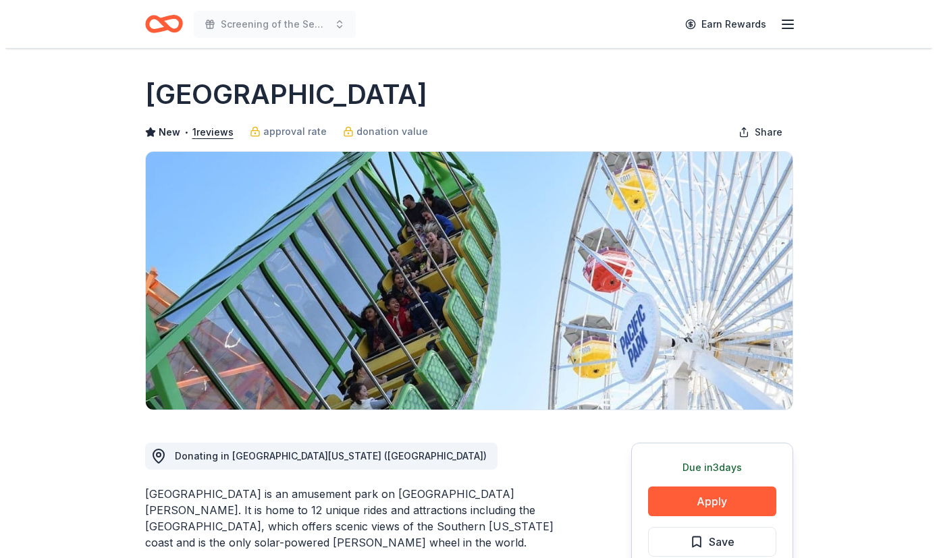
scroll to position [198, 0]
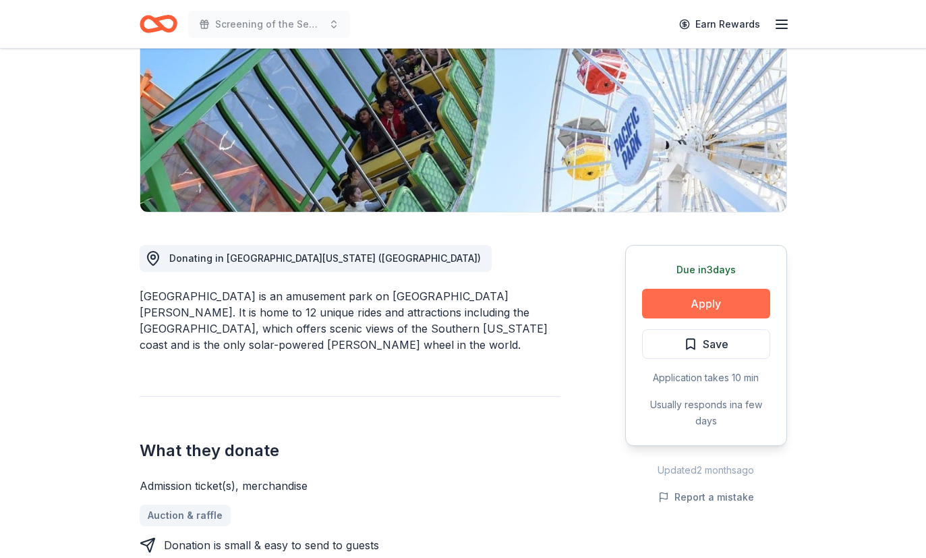
click at [675, 294] on button "Apply" at bounding box center [706, 304] width 128 height 30
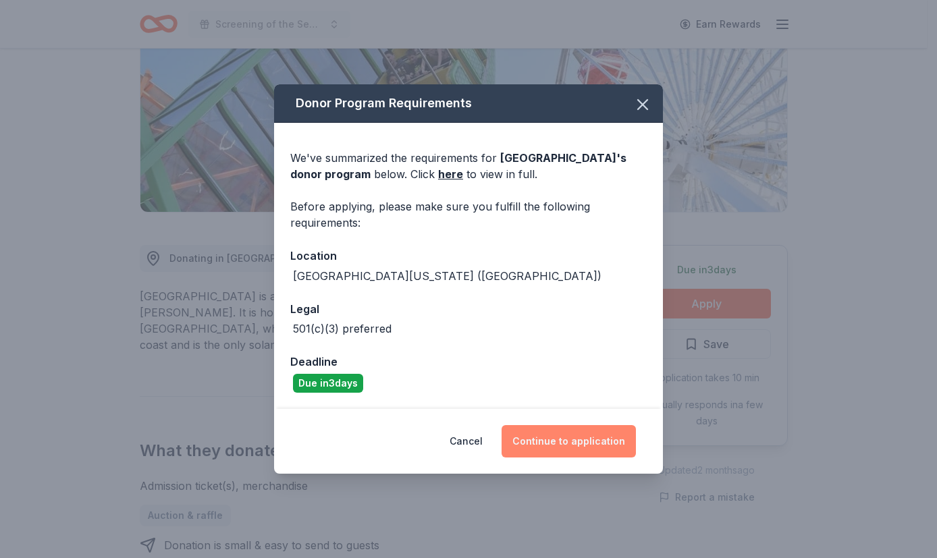
click at [557, 447] on button "Continue to application" at bounding box center [568, 441] width 134 height 32
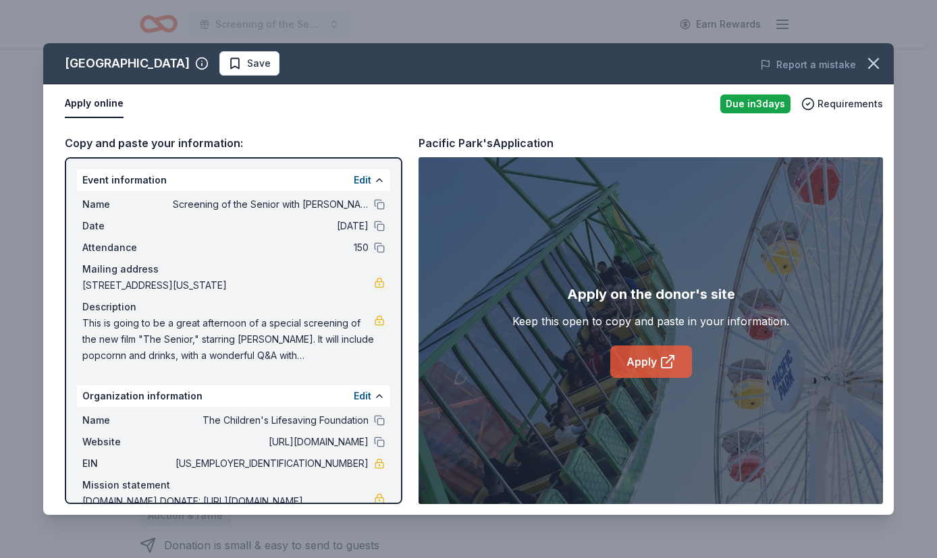
click at [657, 363] on link "Apply" at bounding box center [651, 361] width 82 height 32
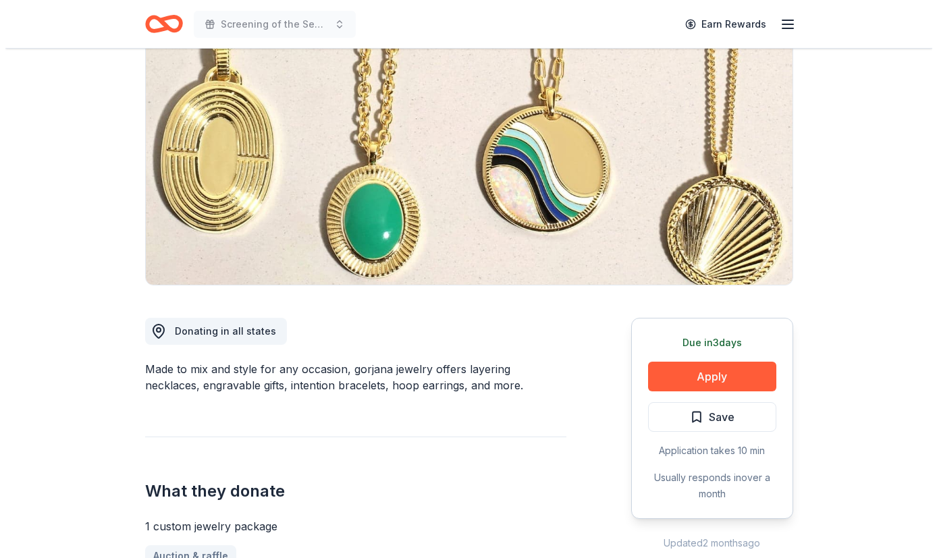
scroll to position [260, 0]
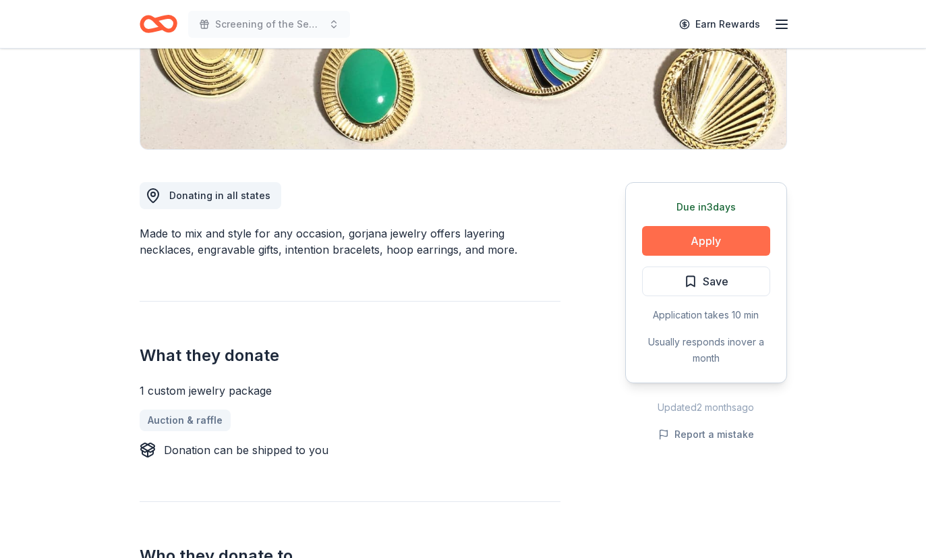
click at [720, 246] on button "Apply" at bounding box center [706, 241] width 128 height 30
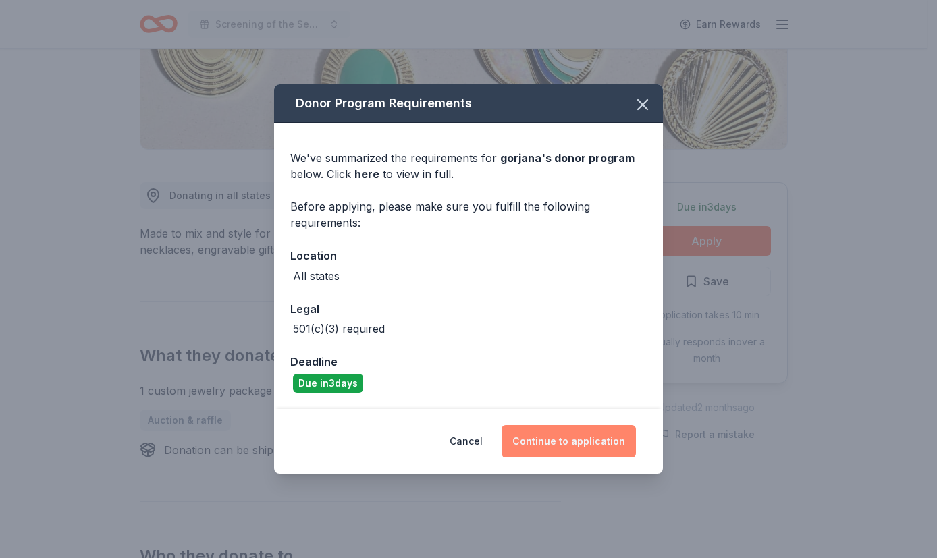
click at [594, 447] on button "Continue to application" at bounding box center [568, 441] width 134 height 32
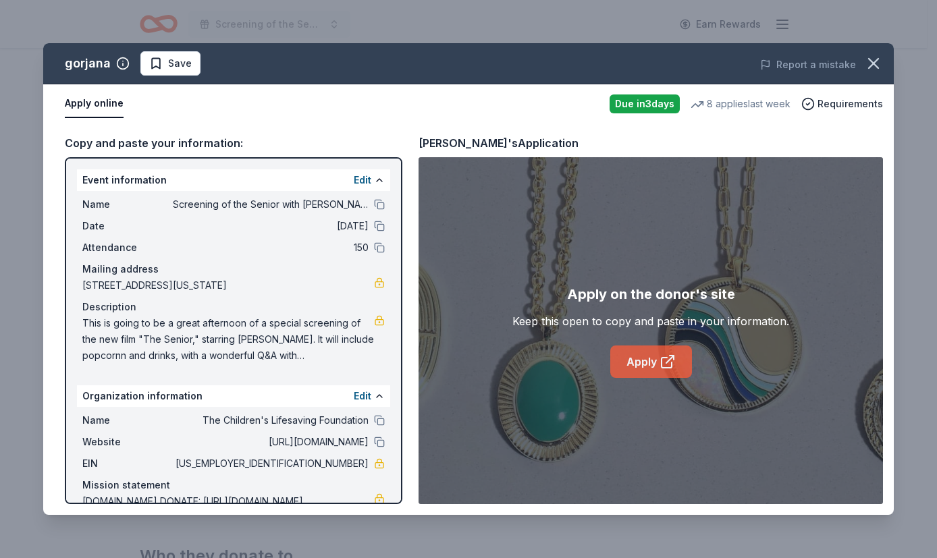
click at [655, 354] on link "Apply" at bounding box center [651, 361] width 82 height 32
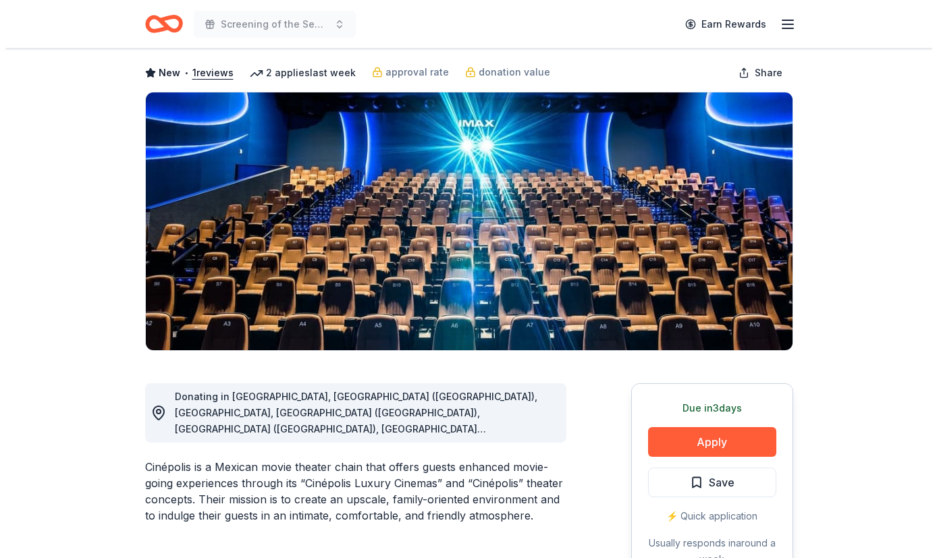
scroll to position [157, 0]
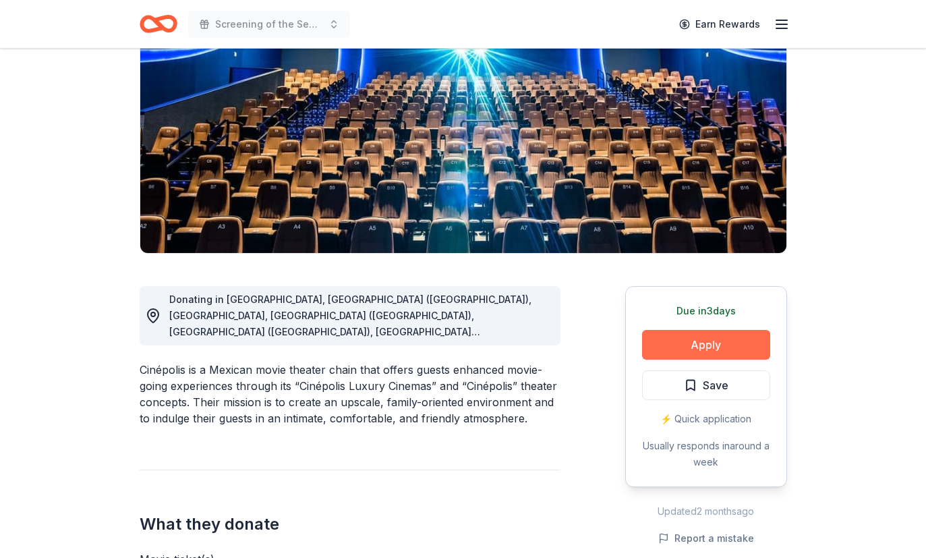
click at [698, 348] on button "Apply" at bounding box center [706, 345] width 128 height 30
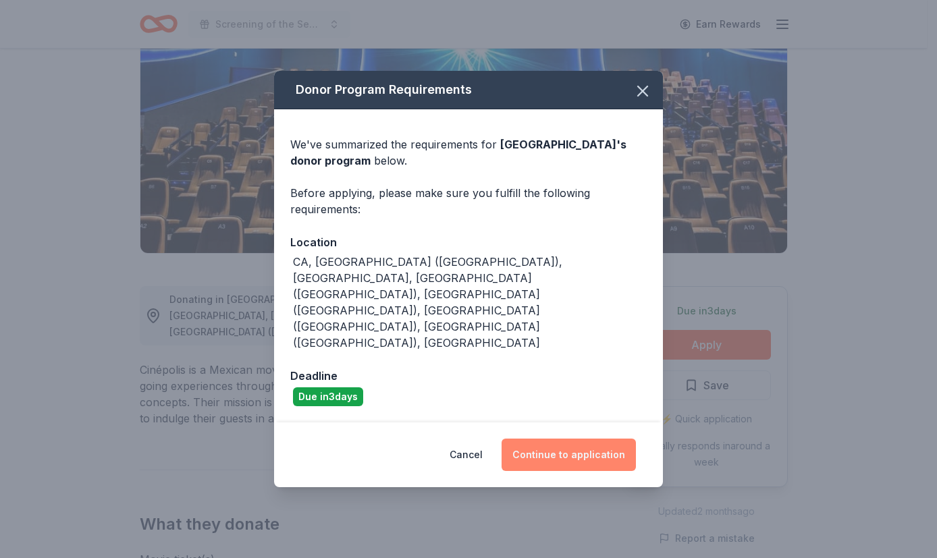
click at [600, 439] on button "Continue to application" at bounding box center [568, 455] width 134 height 32
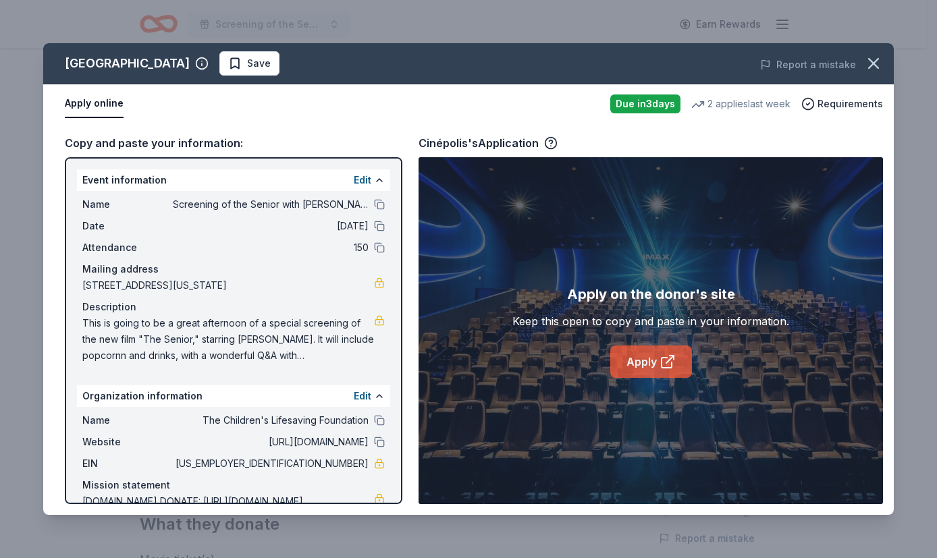
click at [648, 358] on link "Apply" at bounding box center [651, 361] width 82 height 32
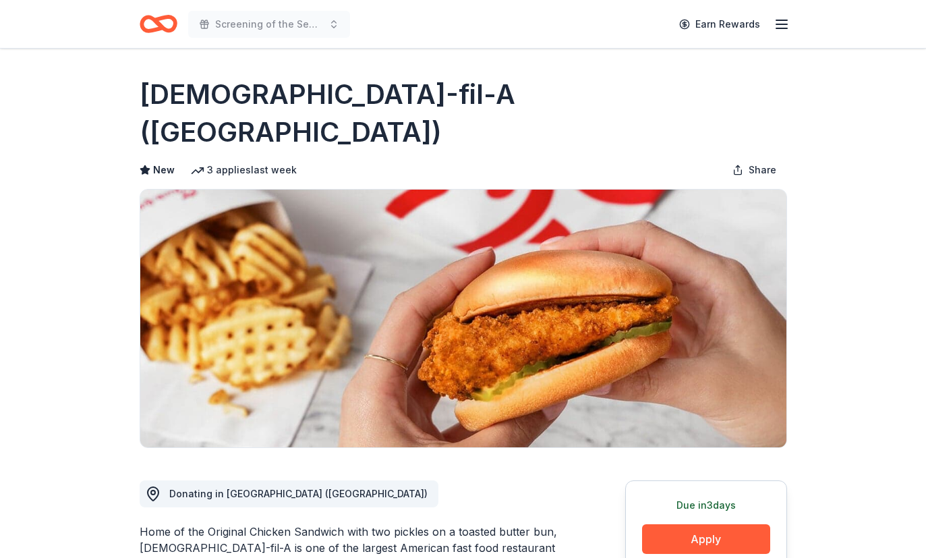
scroll to position [181, 0]
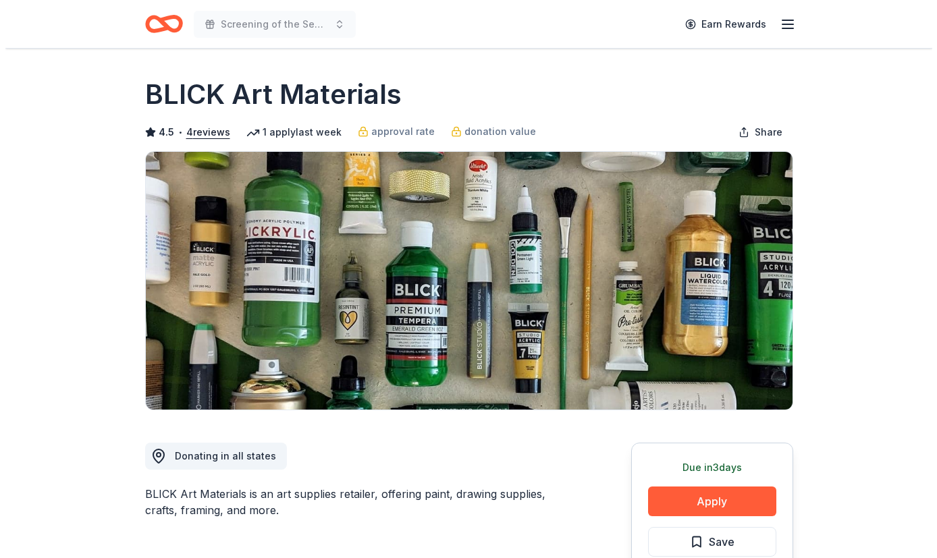
scroll to position [161, 0]
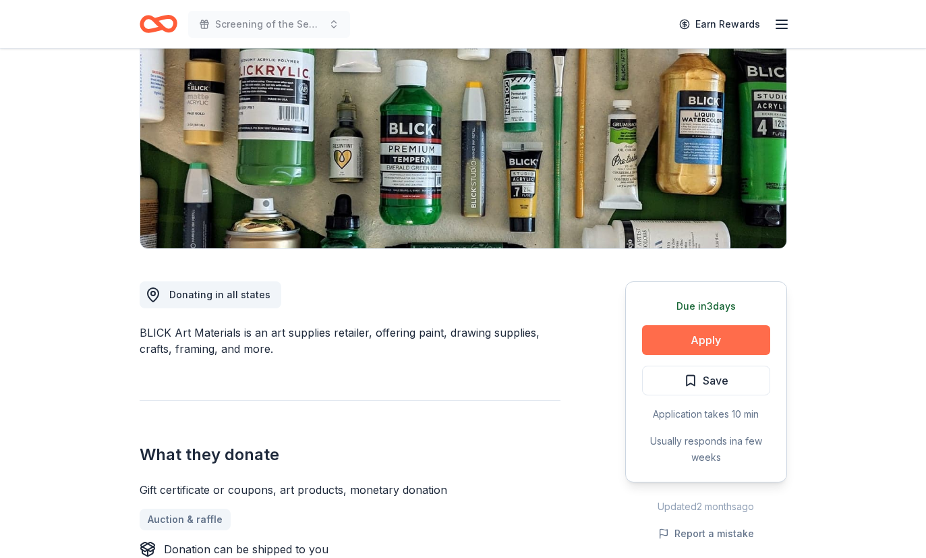
click at [710, 335] on button "Apply" at bounding box center [706, 340] width 128 height 30
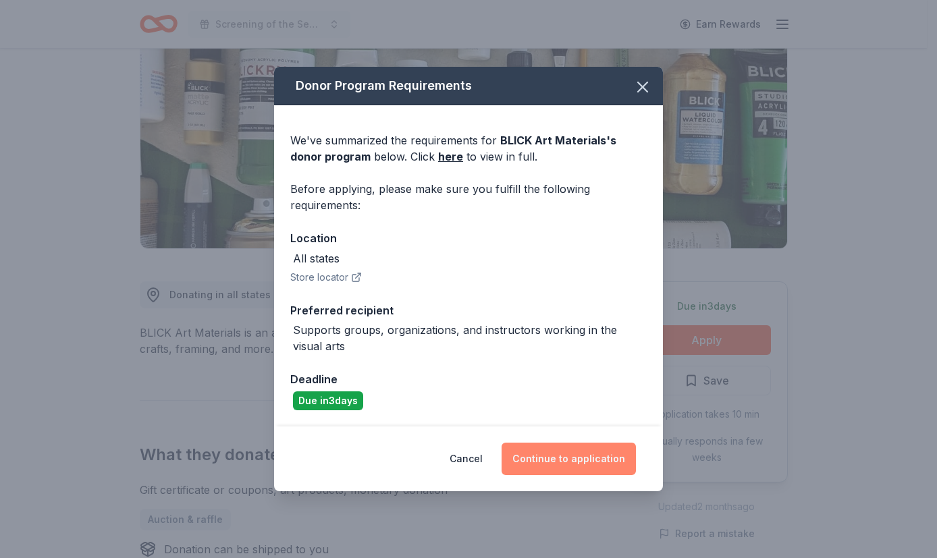
click at [595, 458] on button "Continue to application" at bounding box center [568, 459] width 134 height 32
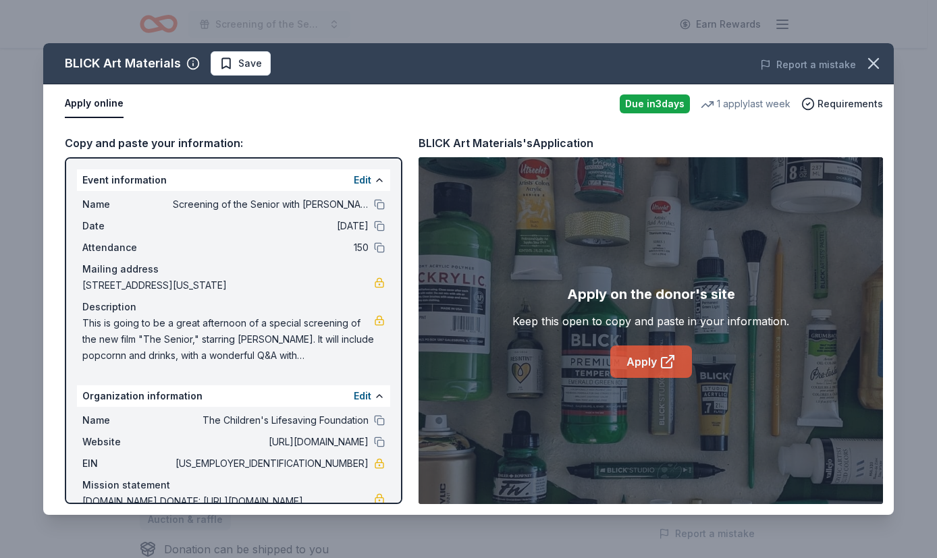
click at [658, 365] on link "Apply" at bounding box center [651, 361] width 82 height 32
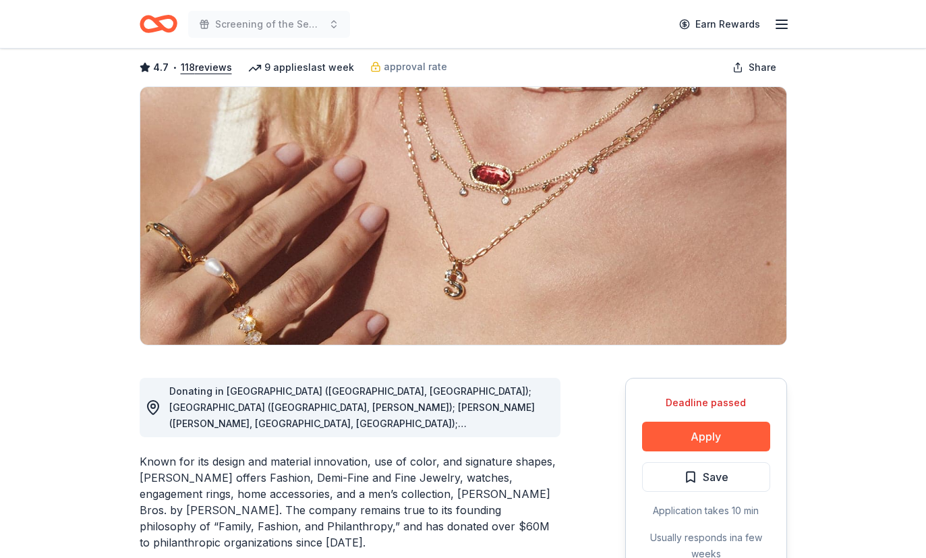
scroll to position [144, 0]
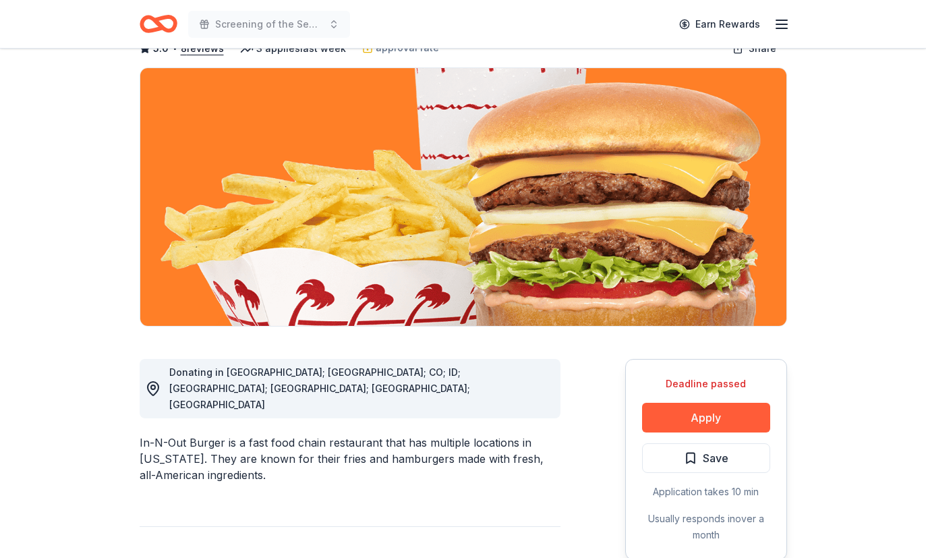
scroll to position [166, 0]
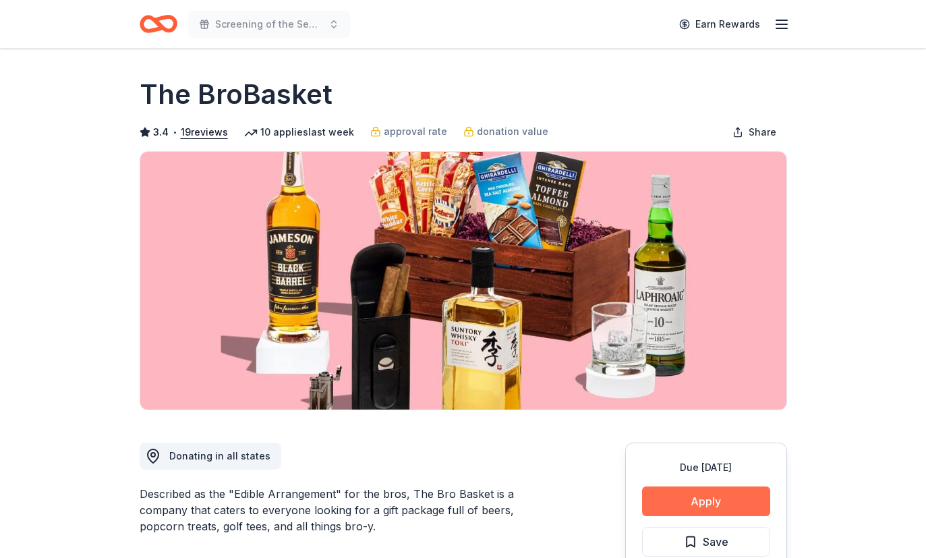
click button "Apply"
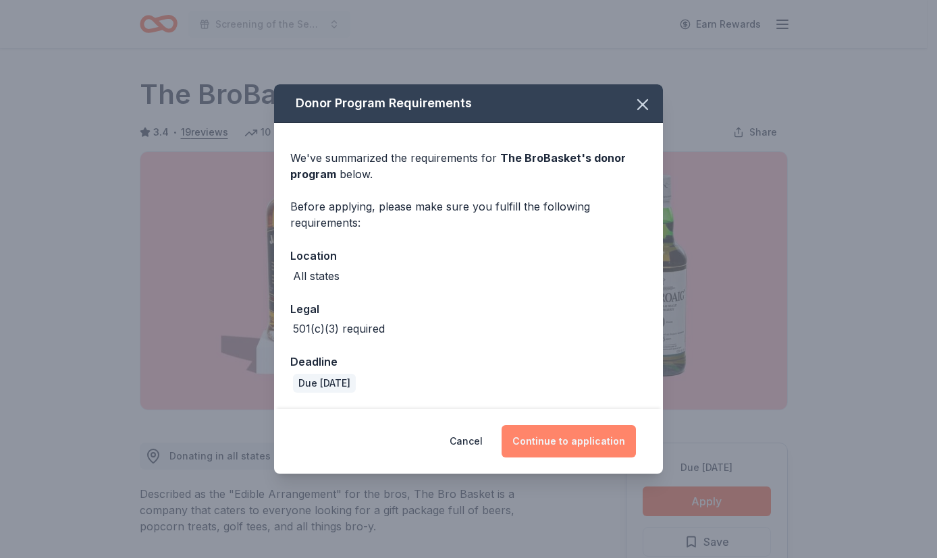
click button "Continue to application"
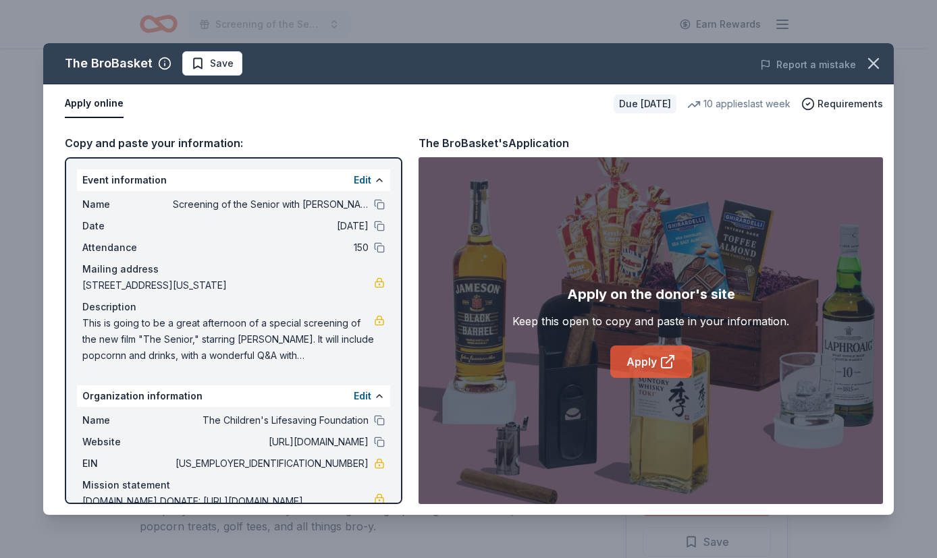
click link "Apply"
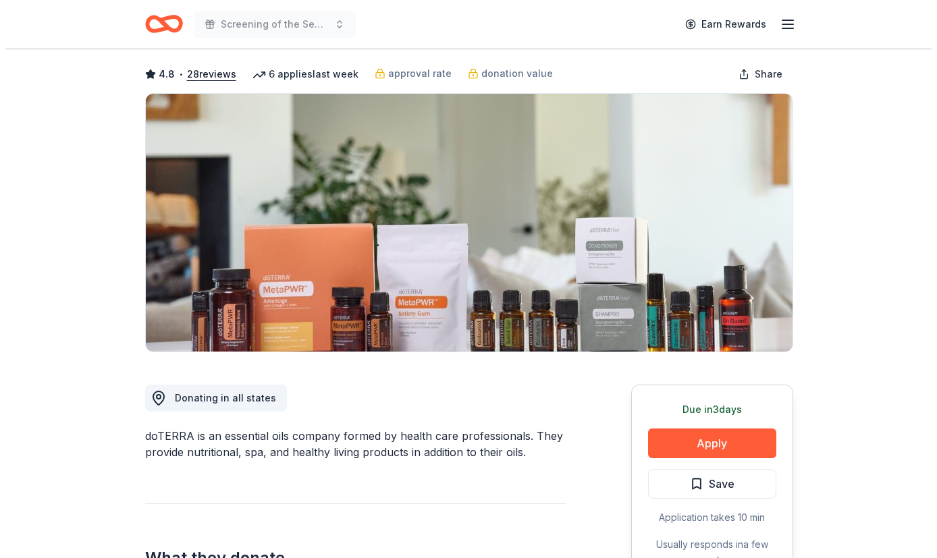
scroll to position [97, 0]
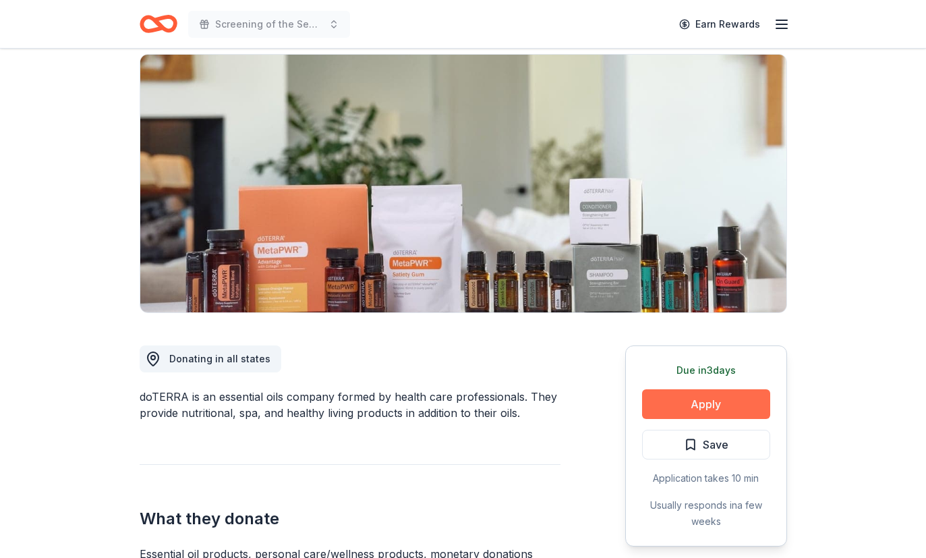
click at [675, 417] on button "Apply" at bounding box center [706, 404] width 128 height 30
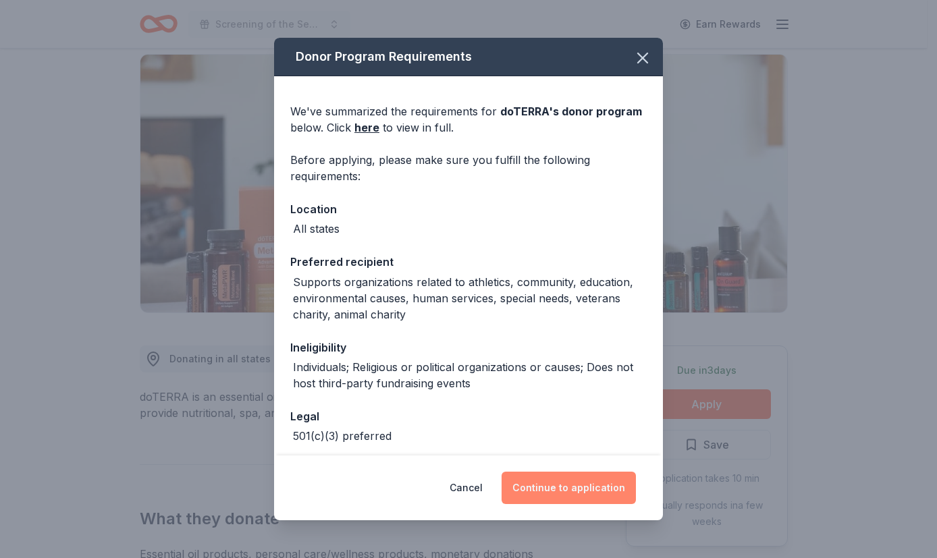
click at [584, 499] on button "Continue to application" at bounding box center [568, 488] width 134 height 32
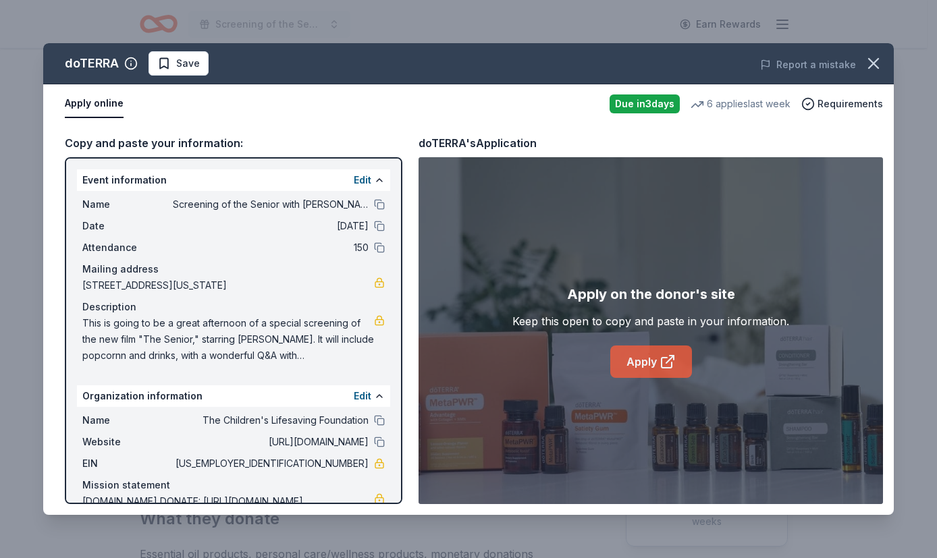
click at [653, 355] on link "Apply" at bounding box center [651, 361] width 82 height 32
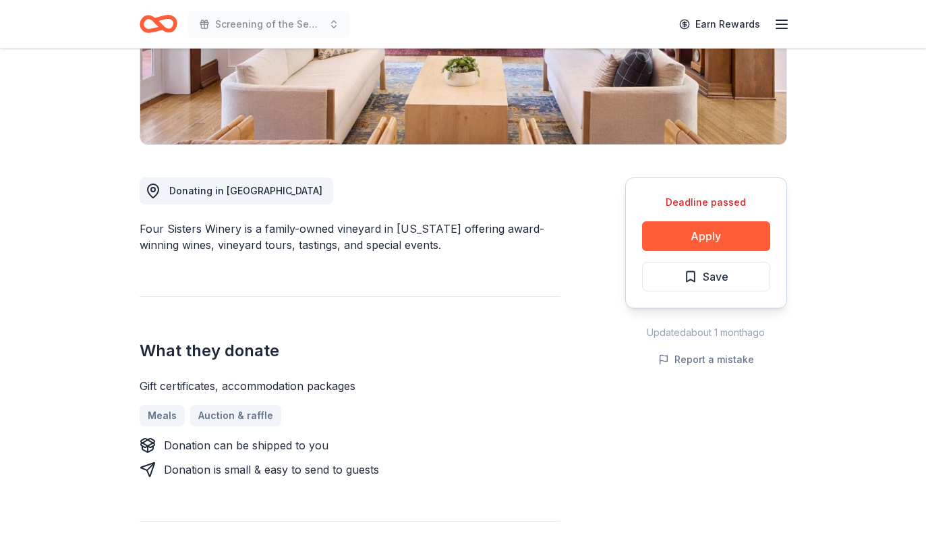
scroll to position [292, 0]
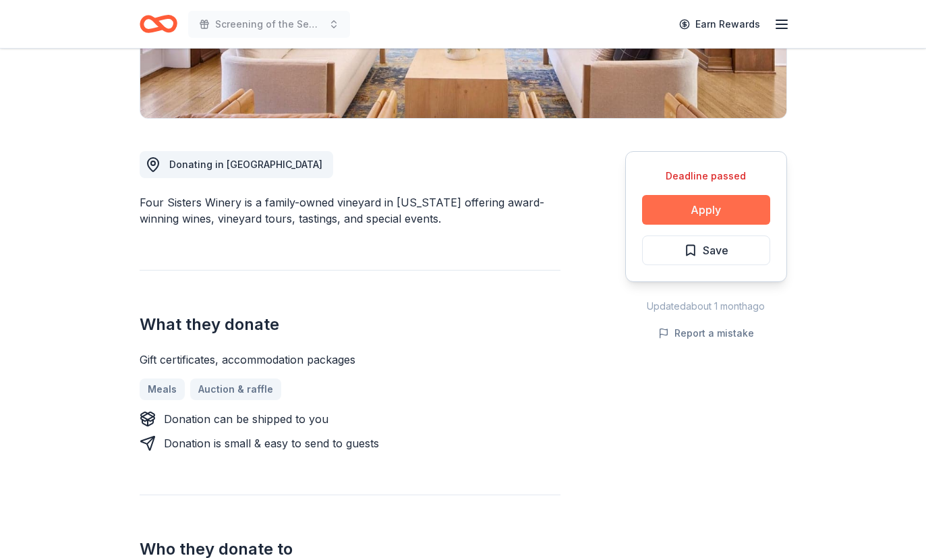
click at [667, 209] on button "Apply" at bounding box center [706, 210] width 128 height 30
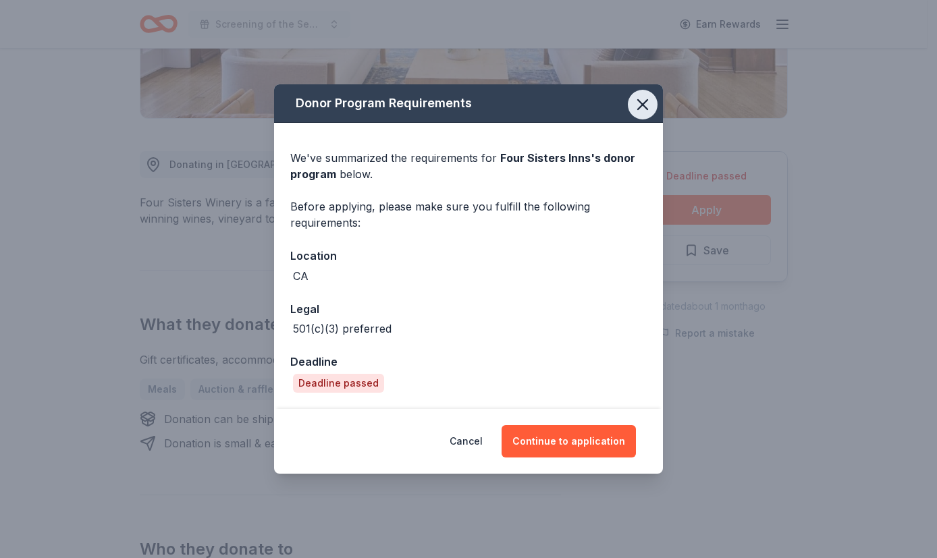
click at [644, 101] on icon "button" at bounding box center [642, 104] width 19 height 19
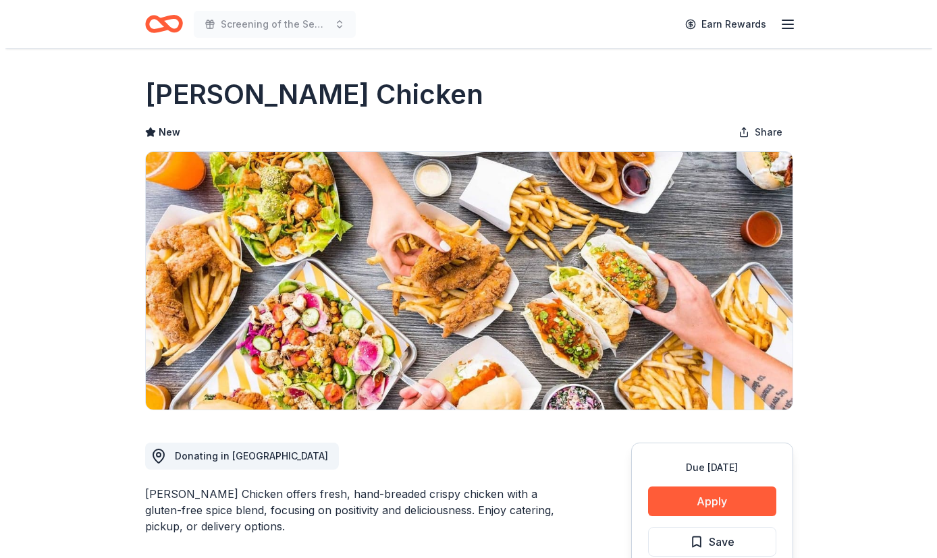
scroll to position [147, 0]
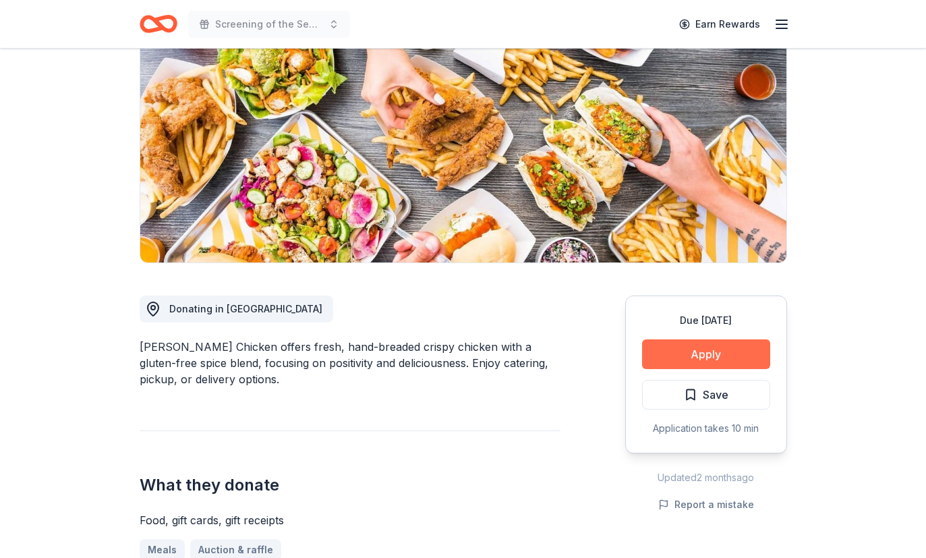
click at [677, 352] on button "Apply" at bounding box center [706, 354] width 128 height 30
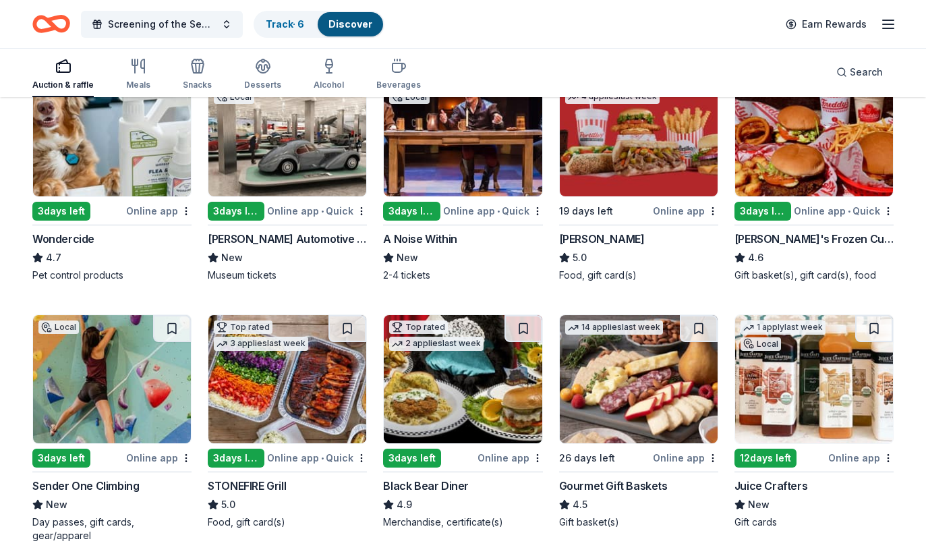
scroll to position [722, 0]
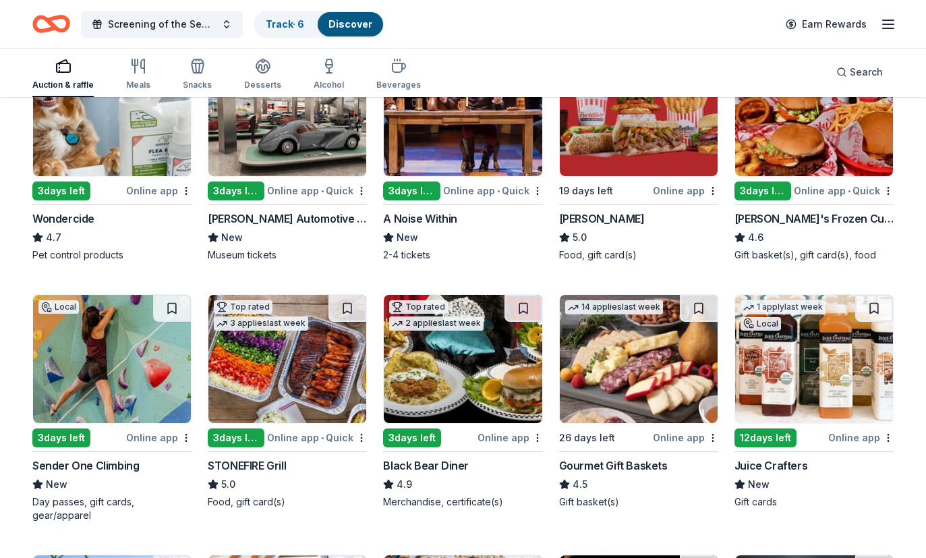
click at [562, 452] on div "14 applies last week 26 days left Online app Gourmet Gift Baskets 4.5 Gift bask…" at bounding box center [638, 401] width 159 height 215
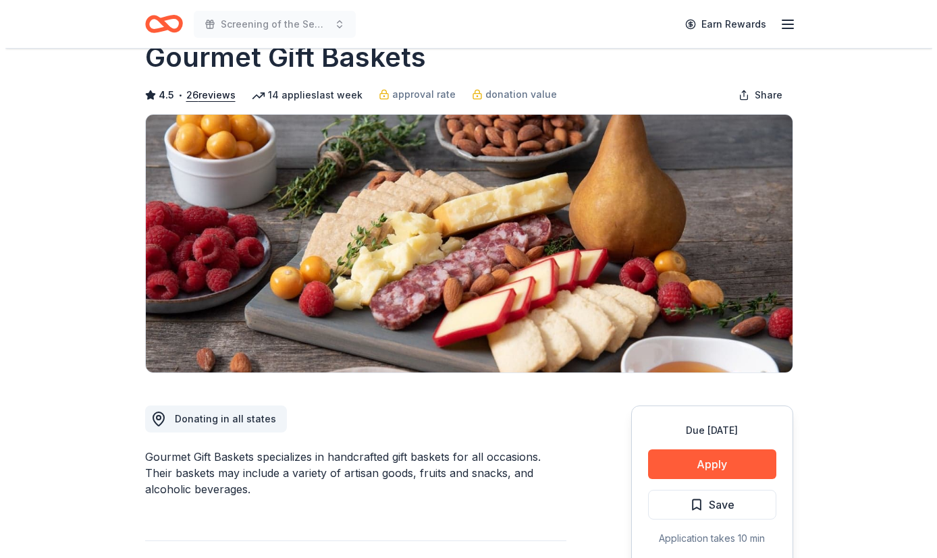
scroll to position [169, 0]
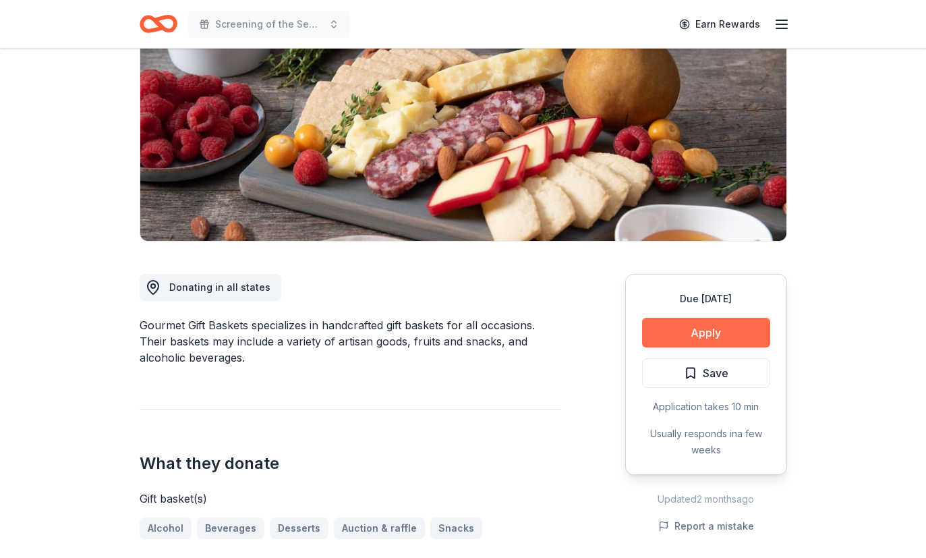
click at [677, 330] on button "Apply" at bounding box center [706, 333] width 128 height 30
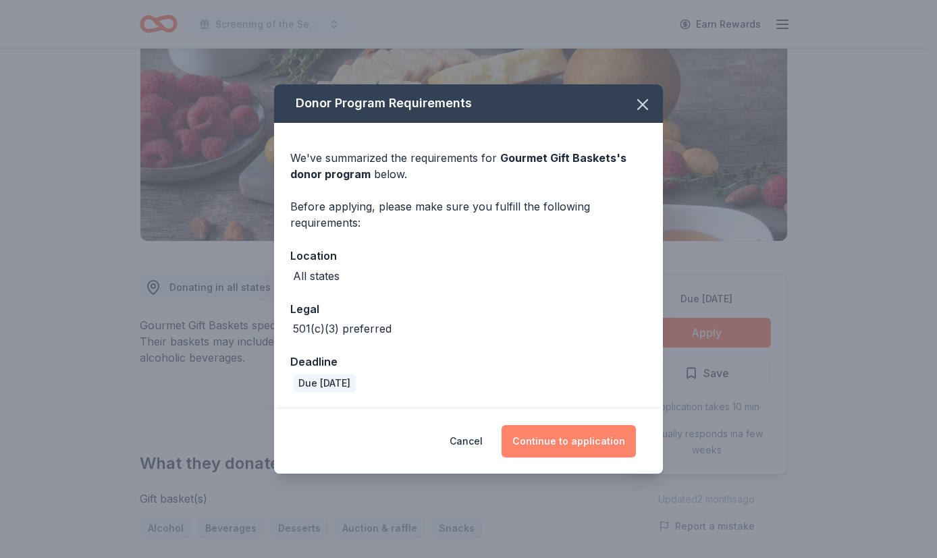
click at [570, 445] on button "Continue to application" at bounding box center [568, 441] width 134 height 32
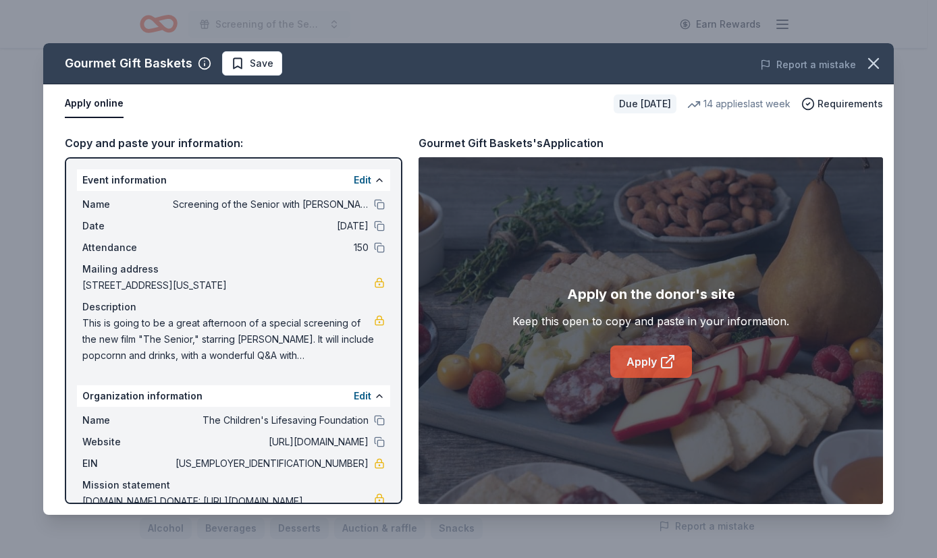
click at [678, 351] on link "Apply" at bounding box center [651, 361] width 82 height 32
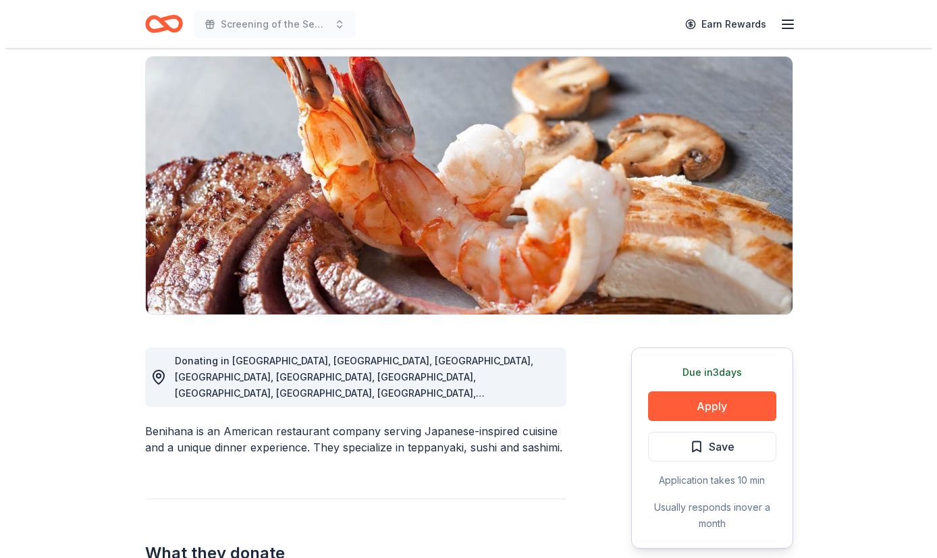
scroll to position [244, 0]
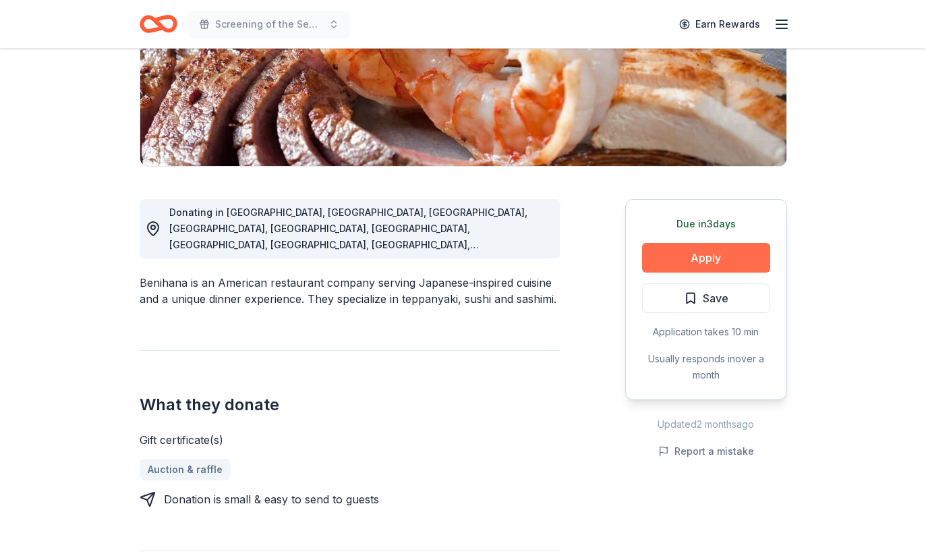
click at [704, 259] on button "Apply" at bounding box center [706, 258] width 128 height 30
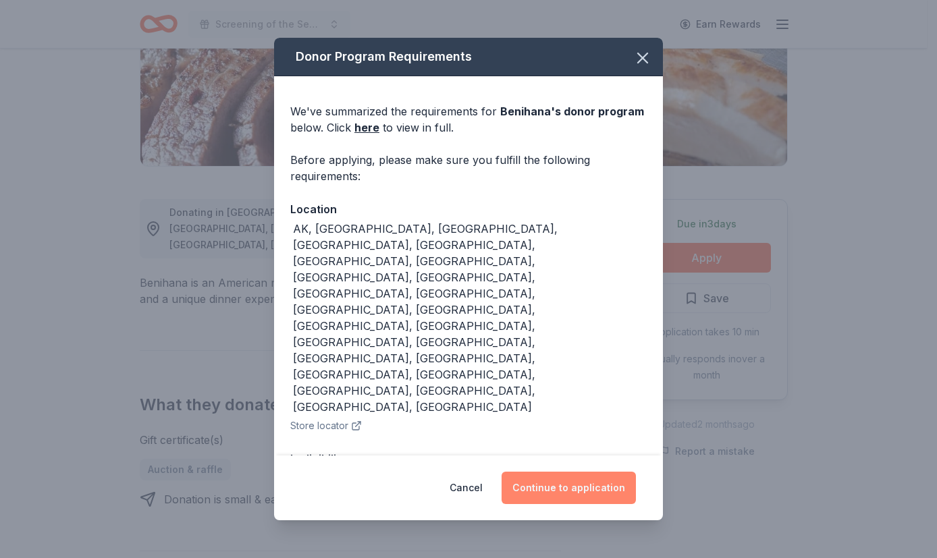
click at [588, 487] on button "Continue to application" at bounding box center [568, 488] width 134 height 32
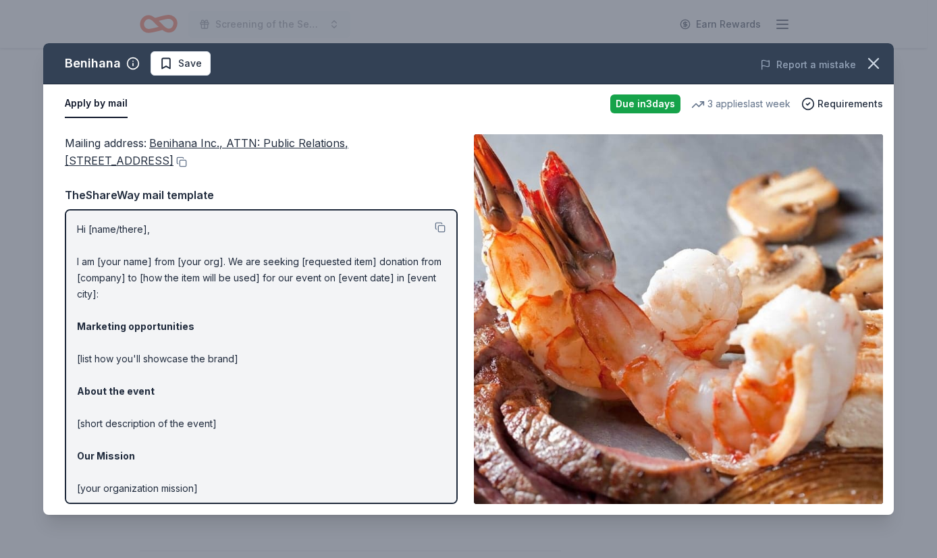
scroll to position [0, 0]
click at [358, 277] on p "Hi [name/there], I am [your name] from [your org]. We are seeking [requested it…" at bounding box center [261, 399] width 368 height 356
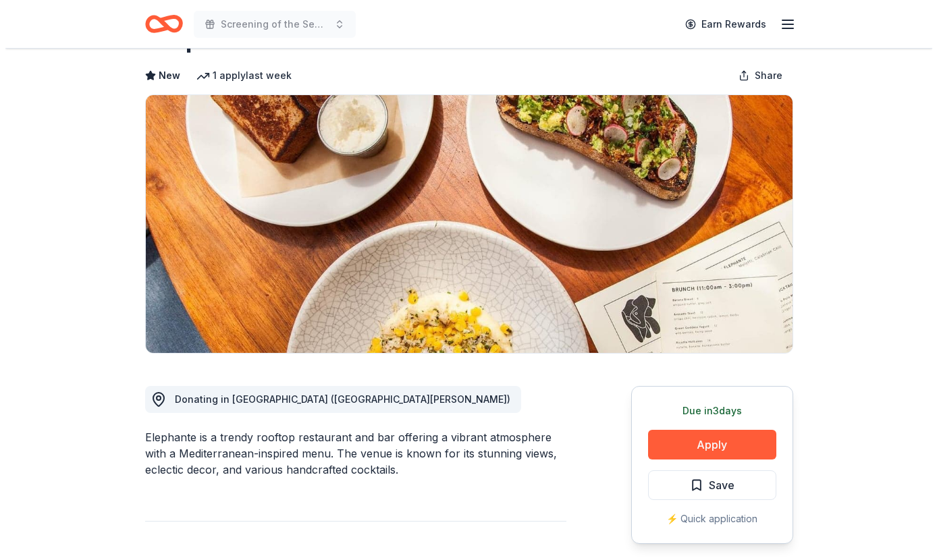
scroll to position [58, 0]
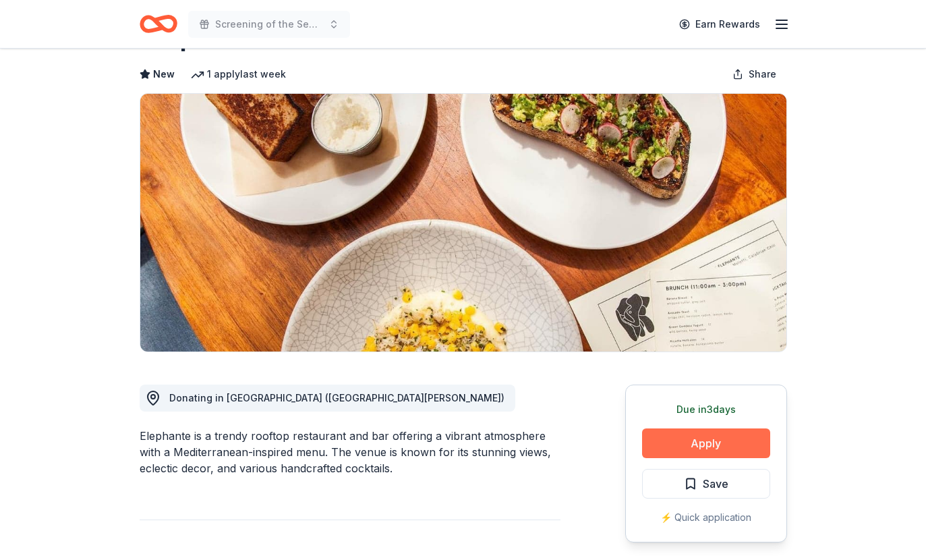
click at [688, 453] on button "Apply" at bounding box center [706, 443] width 128 height 30
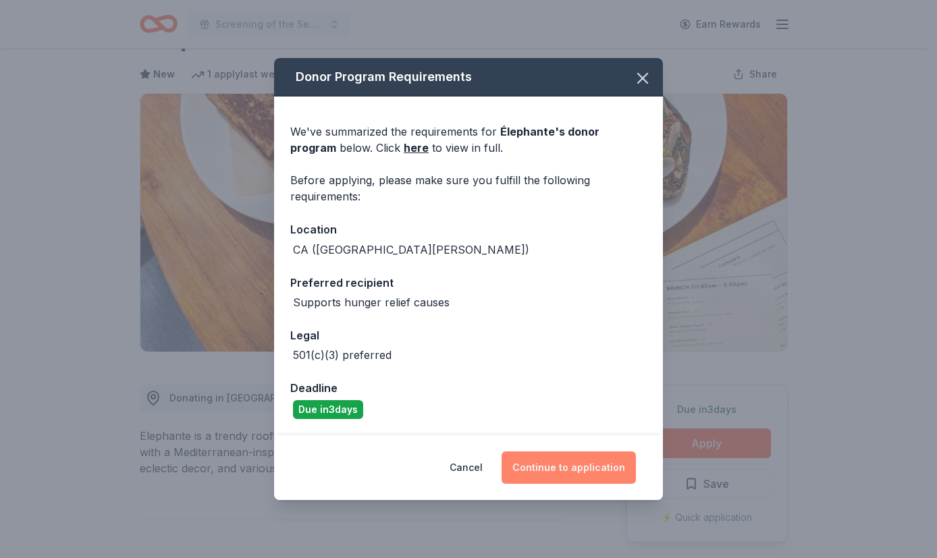
click at [600, 474] on button "Continue to application" at bounding box center [568, 467] width 134 height 32
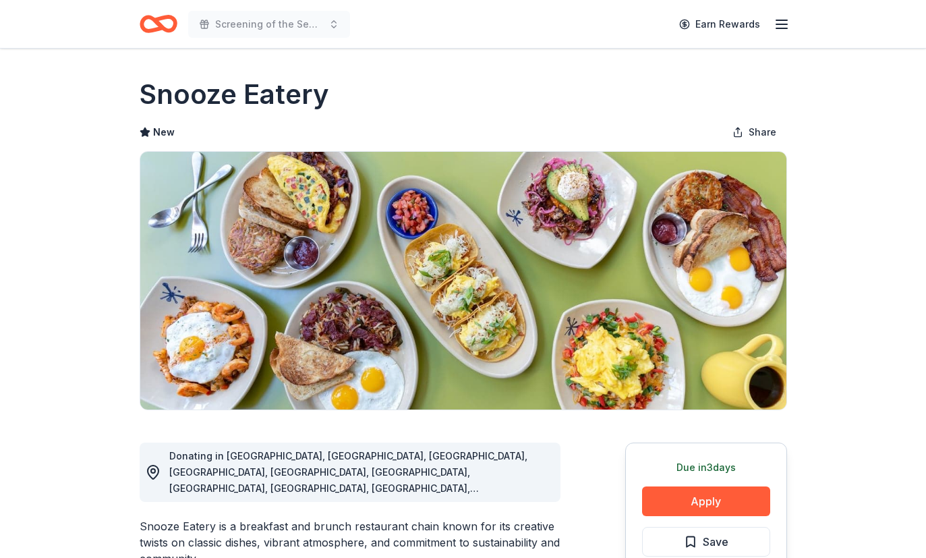
click at [292, 409] on img at bounding box center [463, 281] width 646 height 258
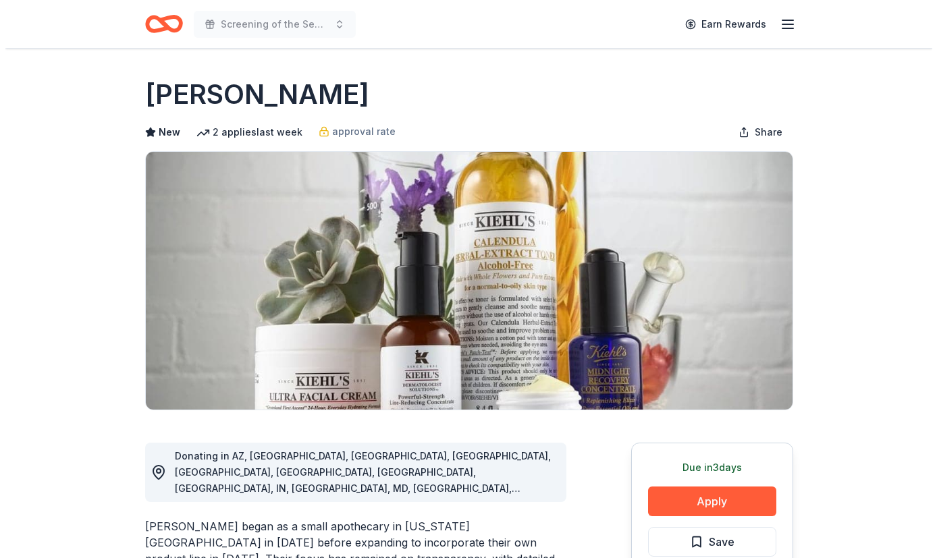
scroll to position [155, 0]
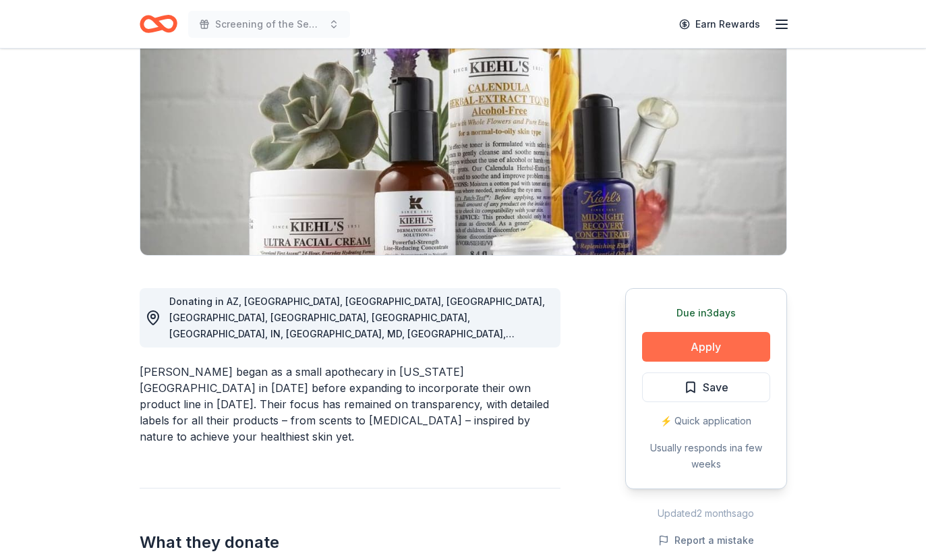
click at [697, 349] on button "Apply" at bounding box center [706, 347] width 128 height 30
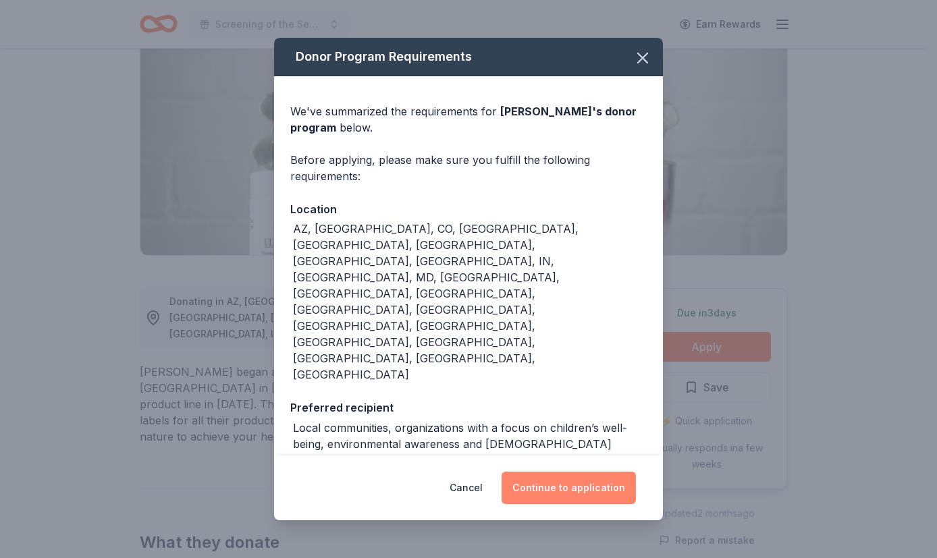
click at [580, 472] on button "Continue to application" at bounding box center [568, 488] width 134 height 32
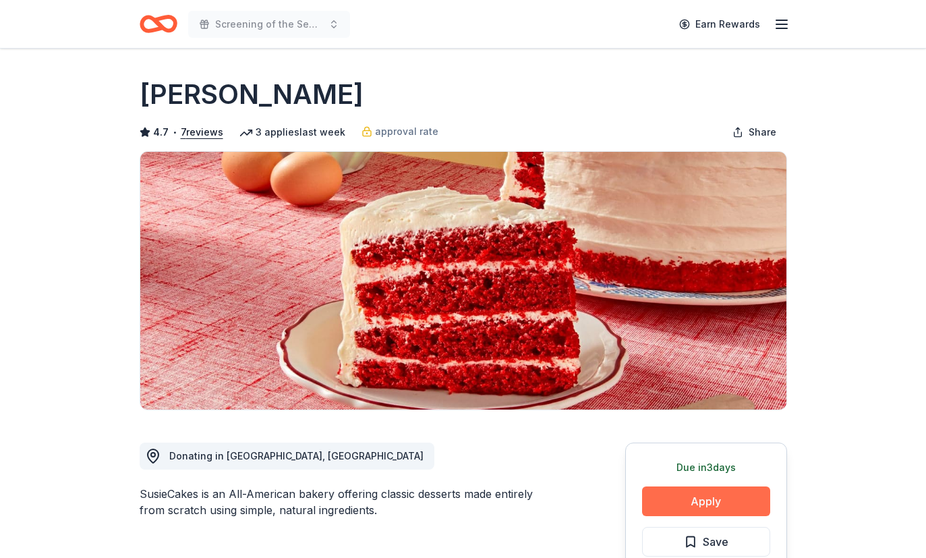
click at [712, 498] on button "Apply" at bounding box center [706, 502] width 128 height 30
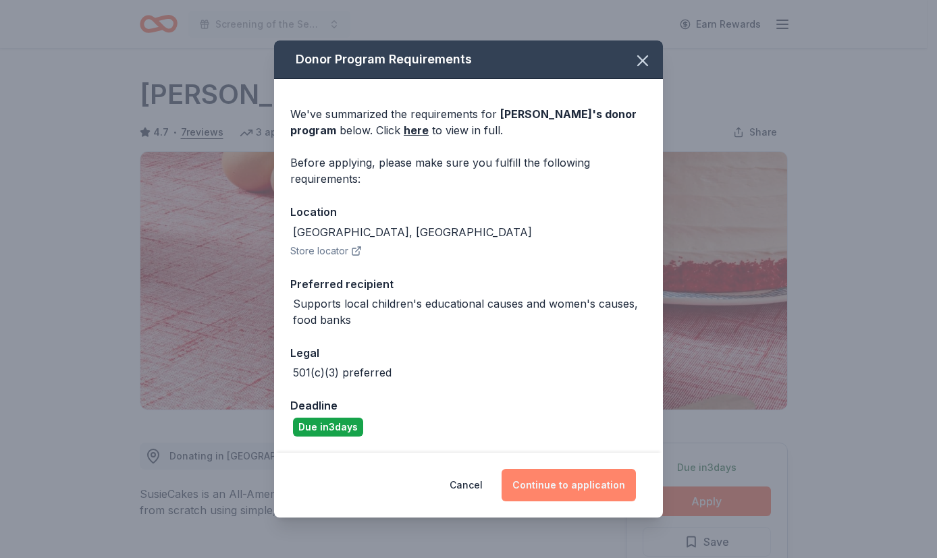
click at [609, 493] on button "Continue to application" at bounding box center [568, 485] width 134 height 32
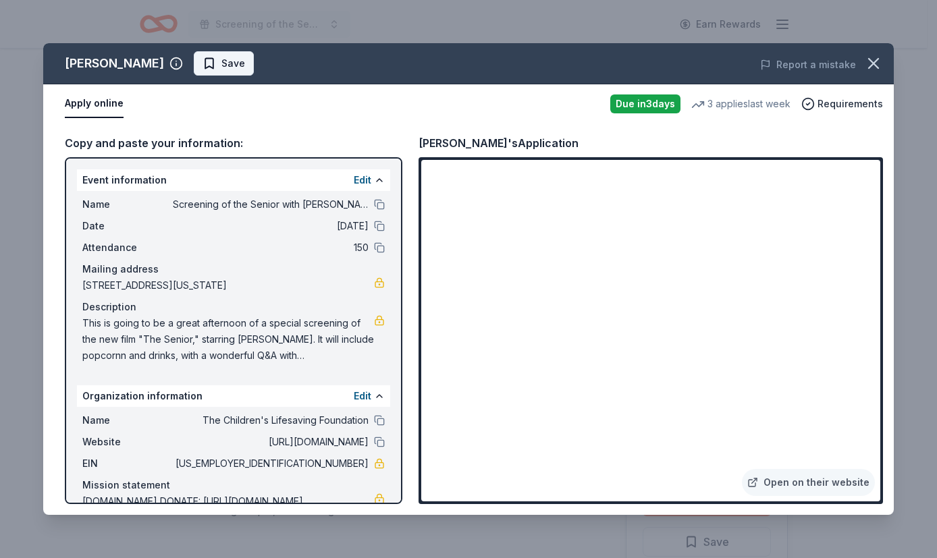
click at [221, 59] on span "Save" at bounding box center [233, 63] width 24 height 16
click at [875, 56] on icon "button" at bounding box center [873, 63] width 19 height 19
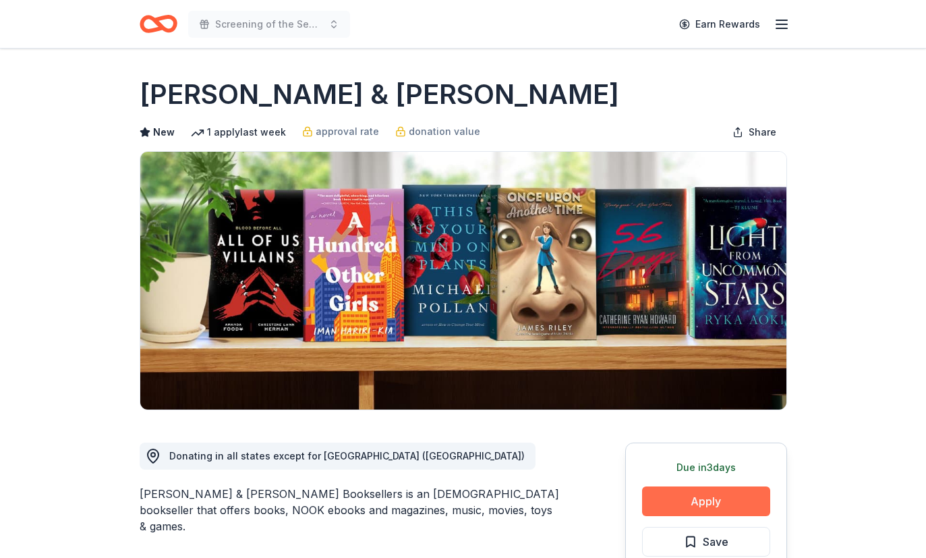
click at [694, 503] on button "Apply" at bounding box center [706, 502] width 128 height 30
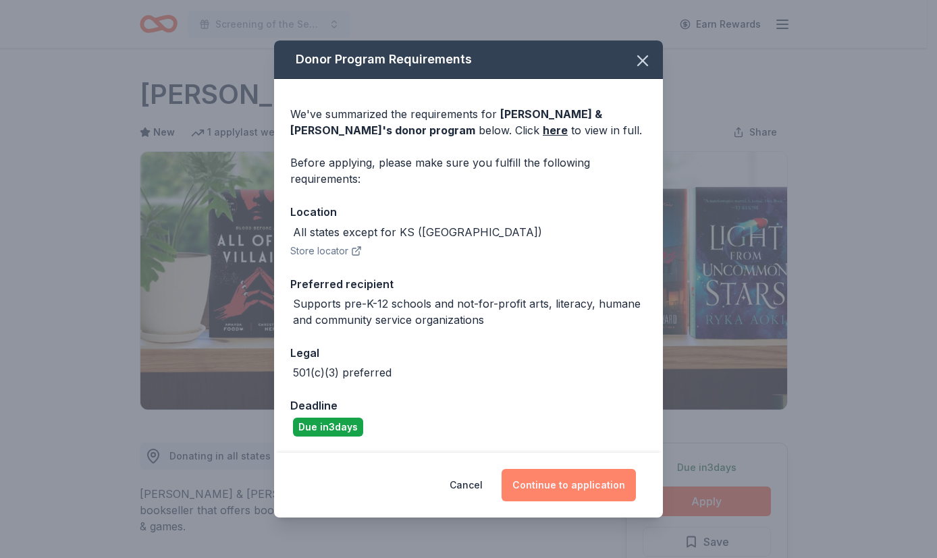
click at [607, 491] on button "Continue to application" at bounding box center [568, 485] width 134 height 32
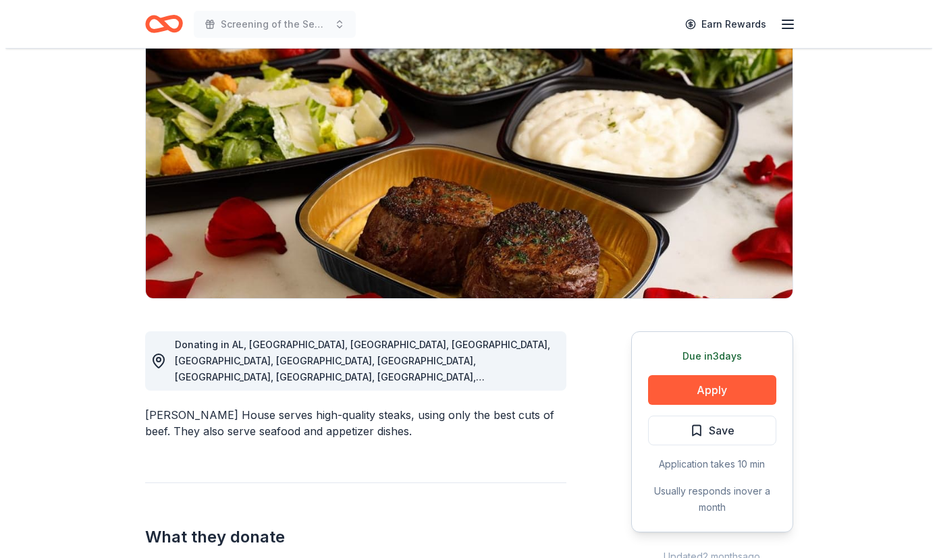
scroll to position [155, 0]
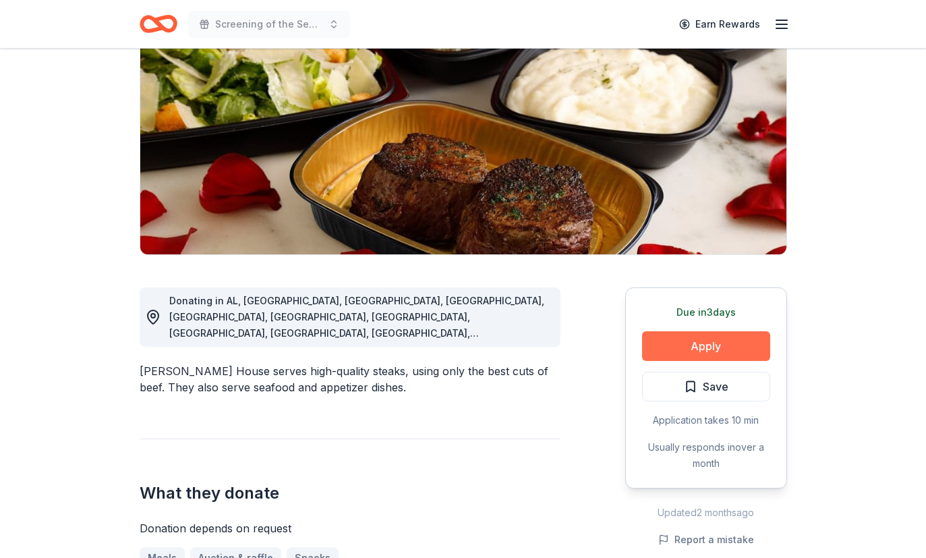
click at [684, 343] on button "Apply" at bounding box center [706, 346] width 128 height 30
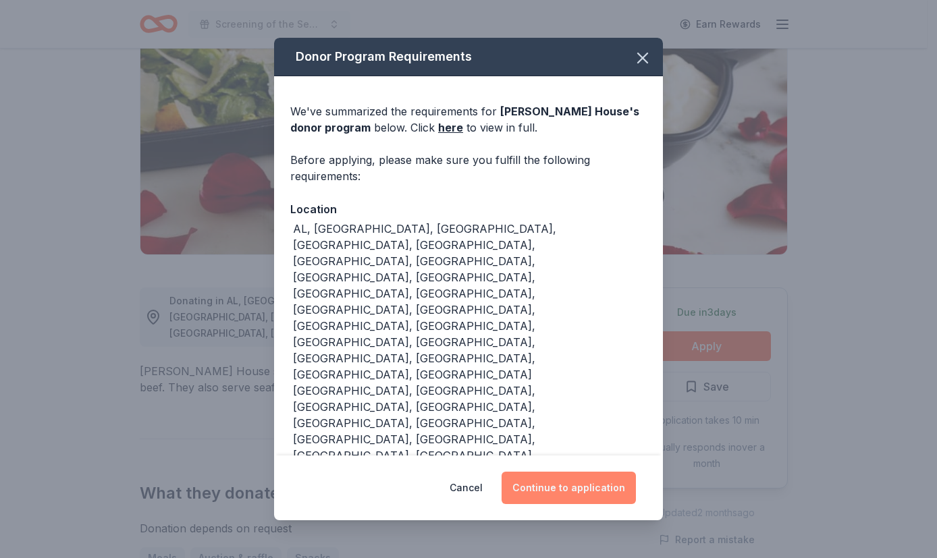
click at [573, 472] on button "Continue to application" at bounding box center [568, 488] width 134 height 32
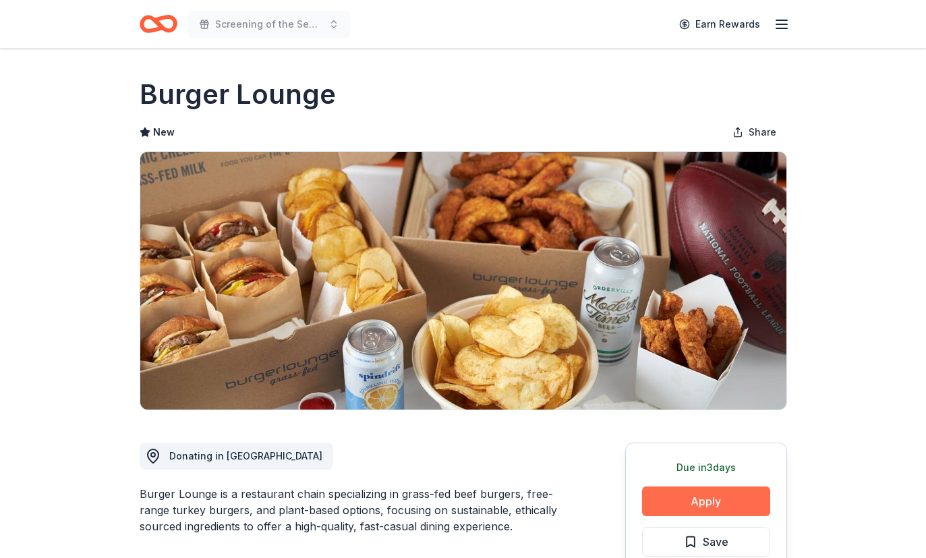
click at [696, 498] on button "Apply" at bounding box center [706, 502] width 128 height 30
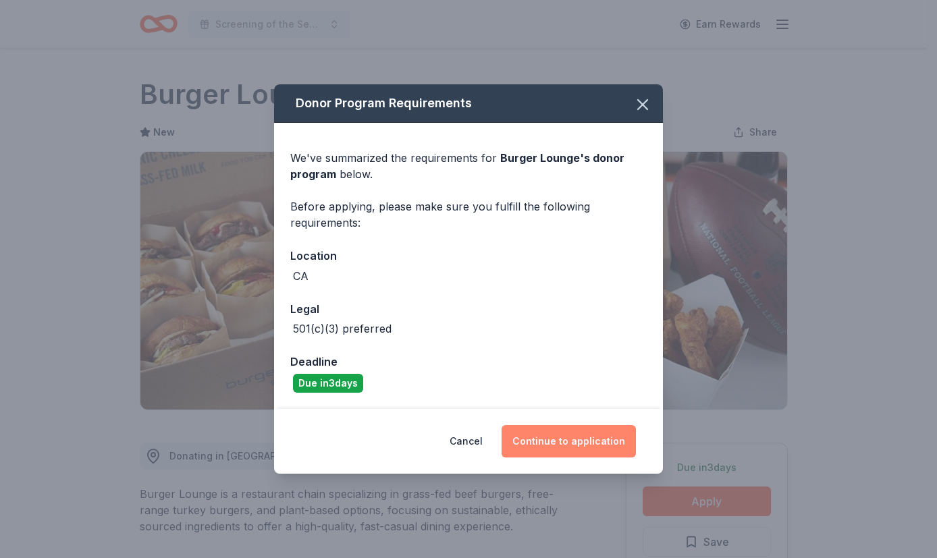
click at [614, 447] on button "Continue to application" at bounding box center [568, 441] width 134 height 32
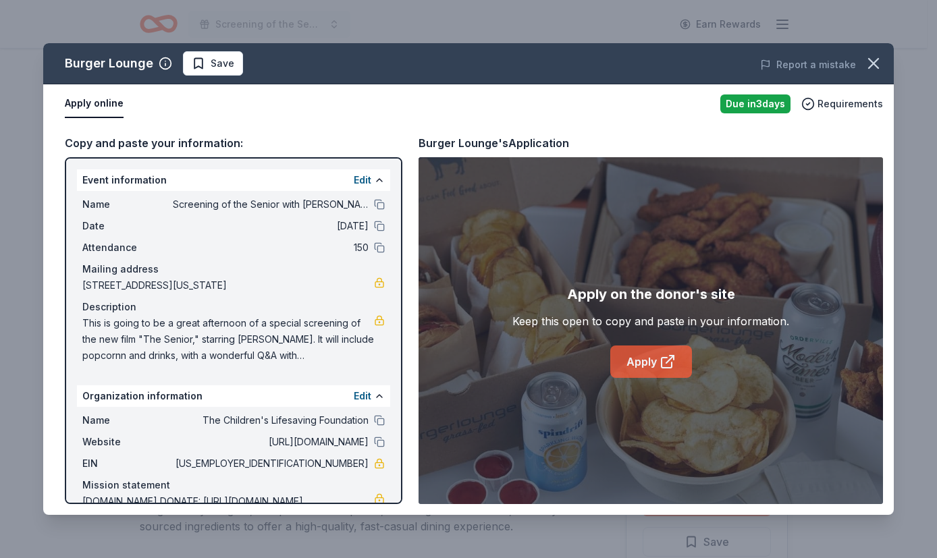
click at [657, 368] on link "Apply" at bounding box center [651, 361] width 82 height 32
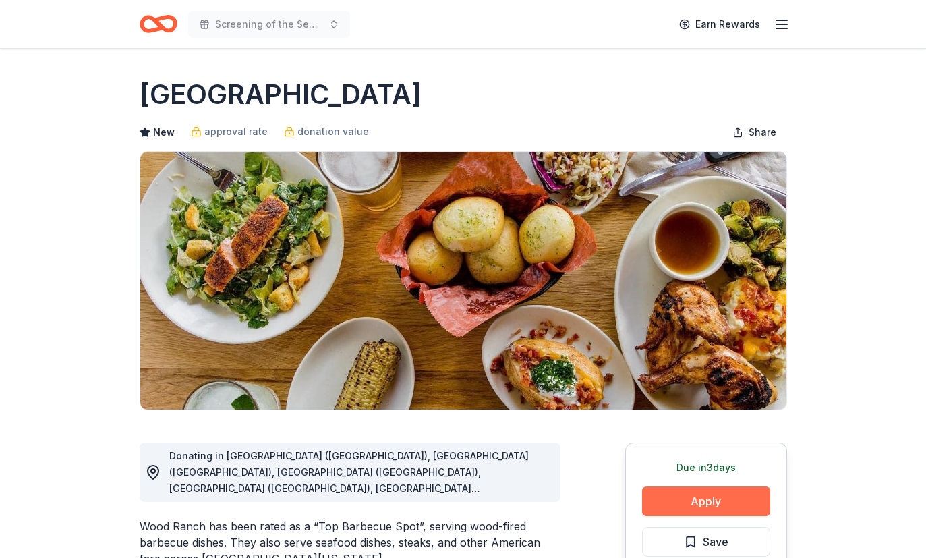
click at [680, 509] on button "Apply" at bounding box center [706, 502] width 128 height 30
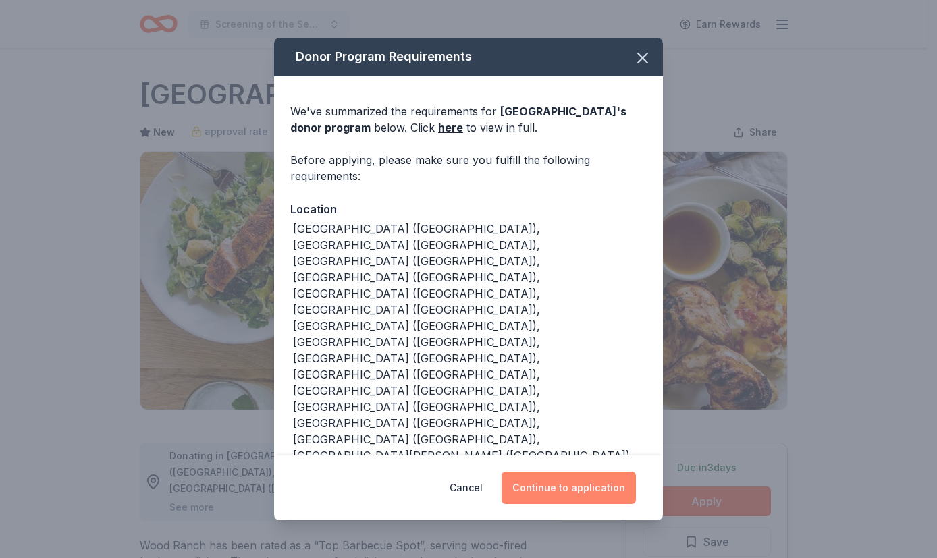
click at [586, 482] on button "Continue to application" at bounding box center [568, 488] width 134 height 32
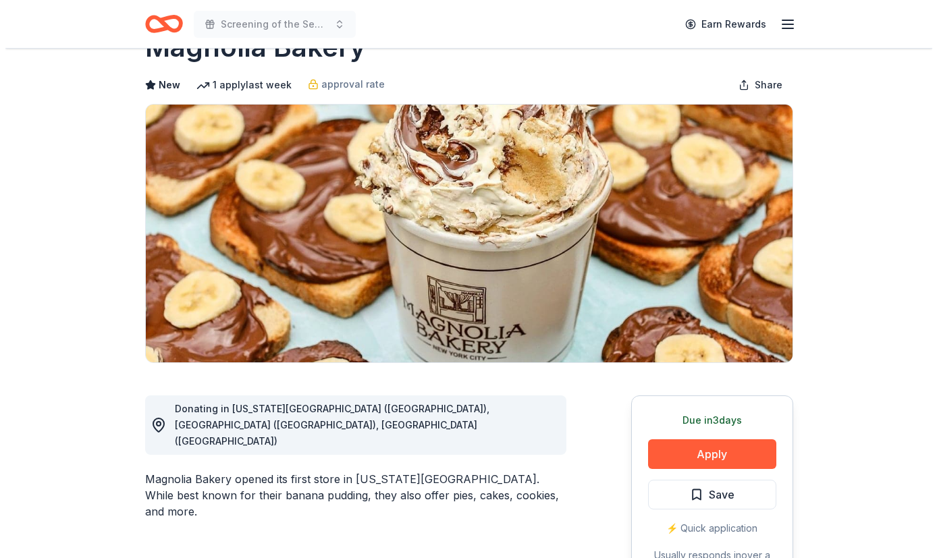
scroll to position [48, 0]
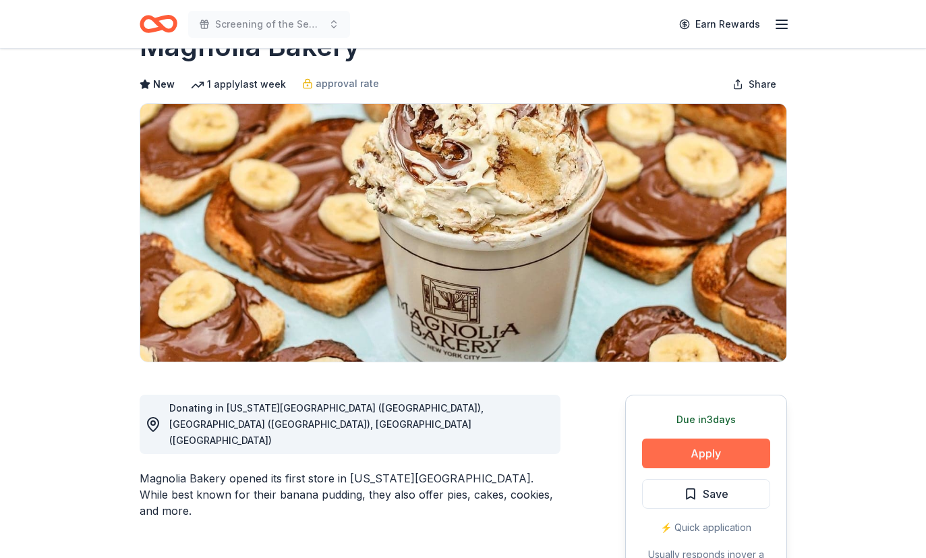
click at [670, 454] on button "Apply" at bounding box center [706, 454] width 128 height 30
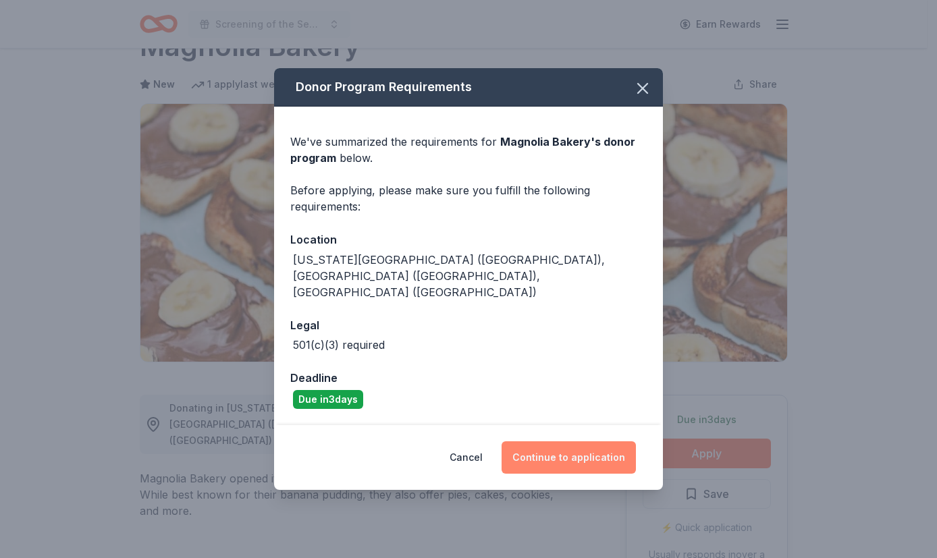
click at [617, 441] on button "Continue to application" at bounding box center [568, 457] width 134 height 32
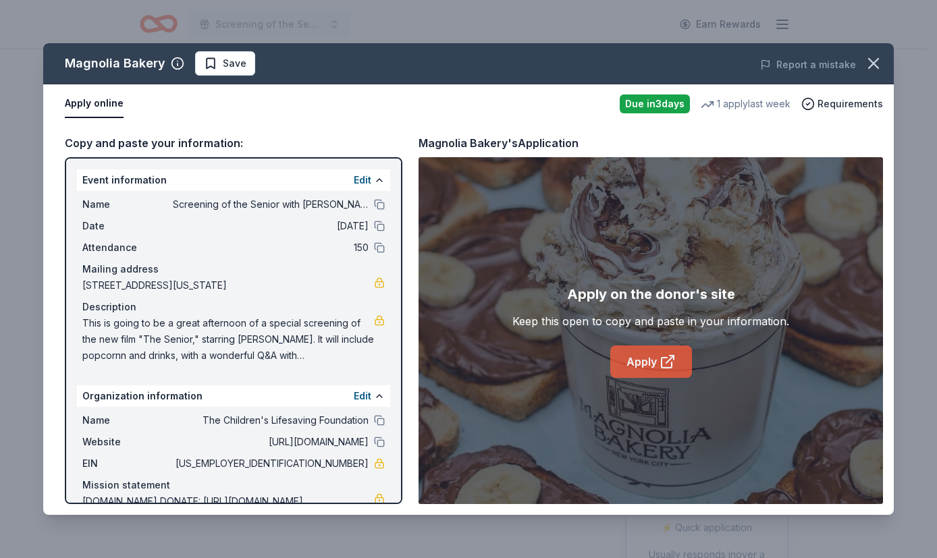
click at [665, 354] on icon at bounding box center [667, 362] width 16 height 16
click at [231, 70] on span "Save" at bounding box center [235, 63] width 24 height 16
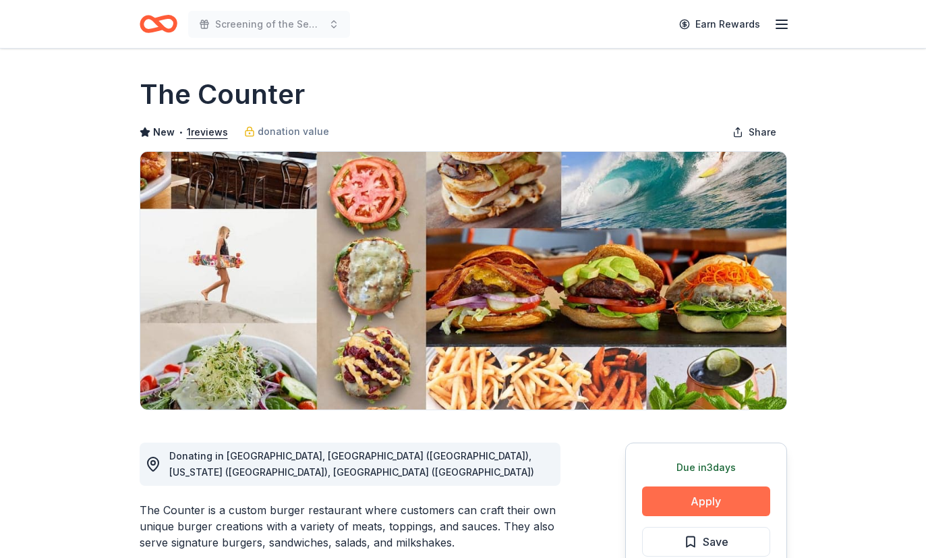
click at [685, 497] on button "Apply" at bounding box center [706, 502] width 128 height 30
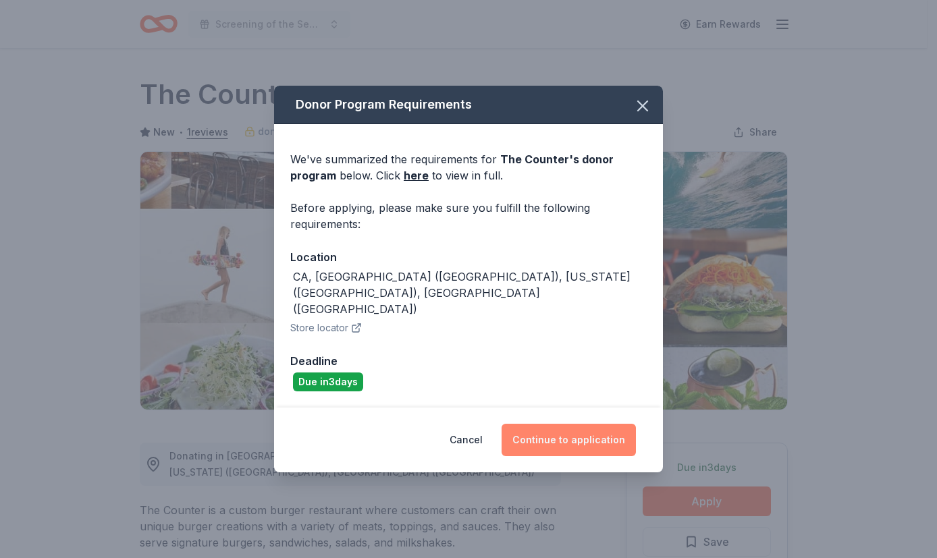
click at [590, 425] on button "Continue to application" at bounding box center [568, 440] width 134 height 32
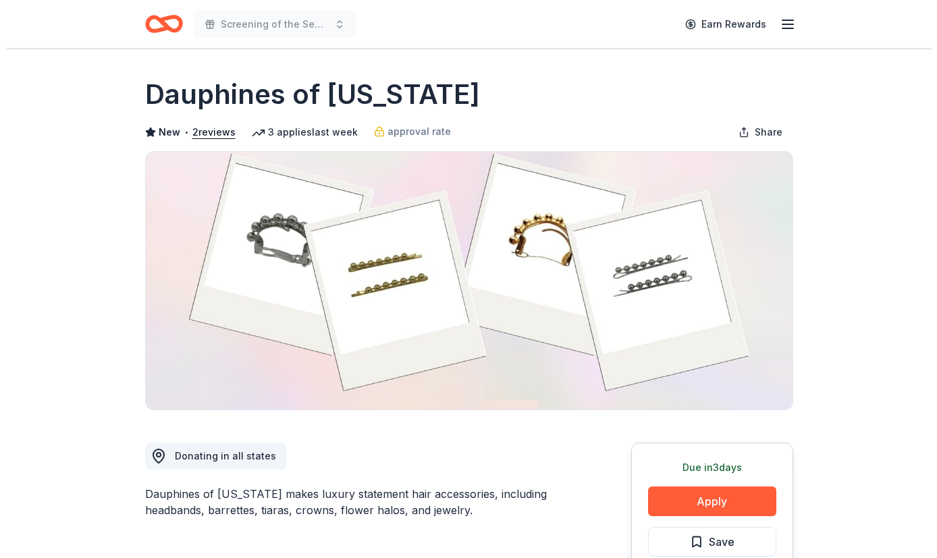
scroll to position [92, 0]
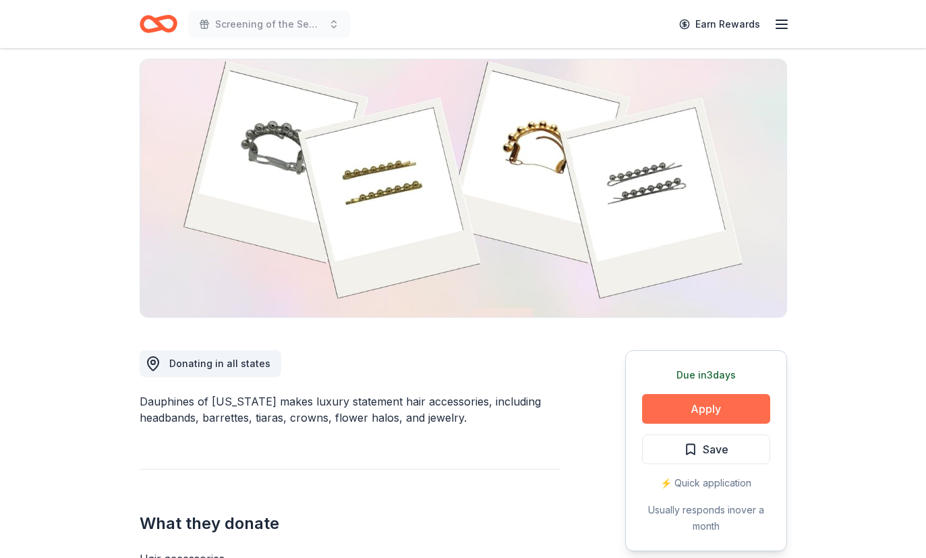
click at [680, 408] on button "Apply" at bounding box center [706, 409] width 128 height 30
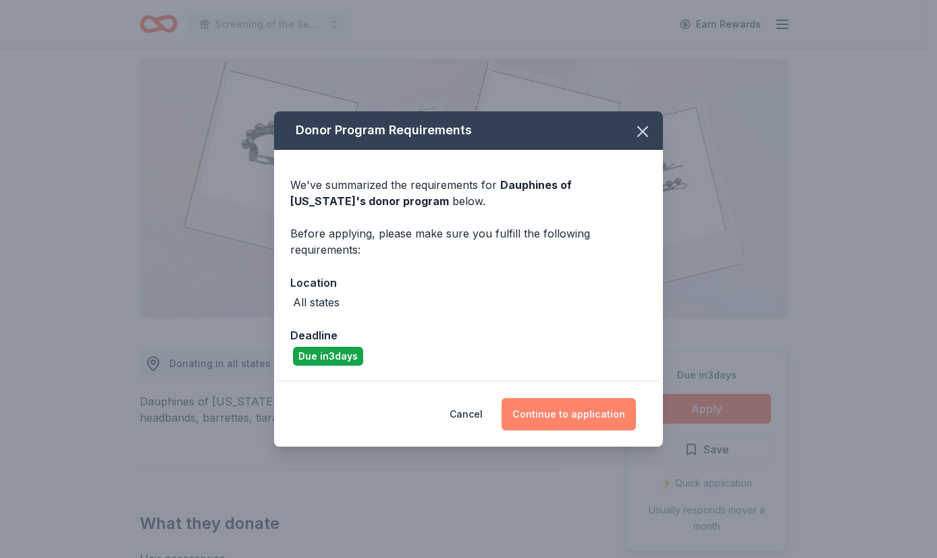
click at [616, 429] on button "Continue to application" at bounding box center [568, 414] width 134 height 32
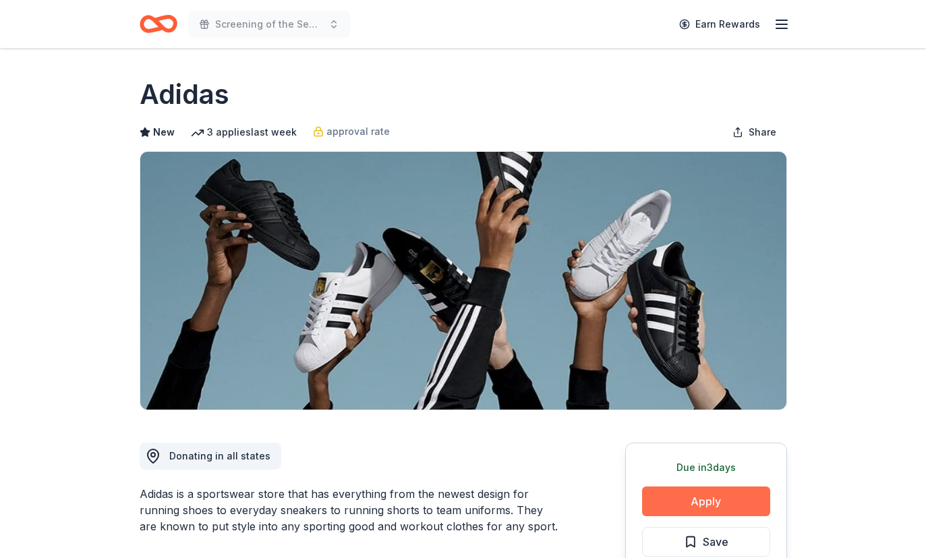
click at [692, 508] on button "Apply" at bounding box center [706, 502] width 128 height 30
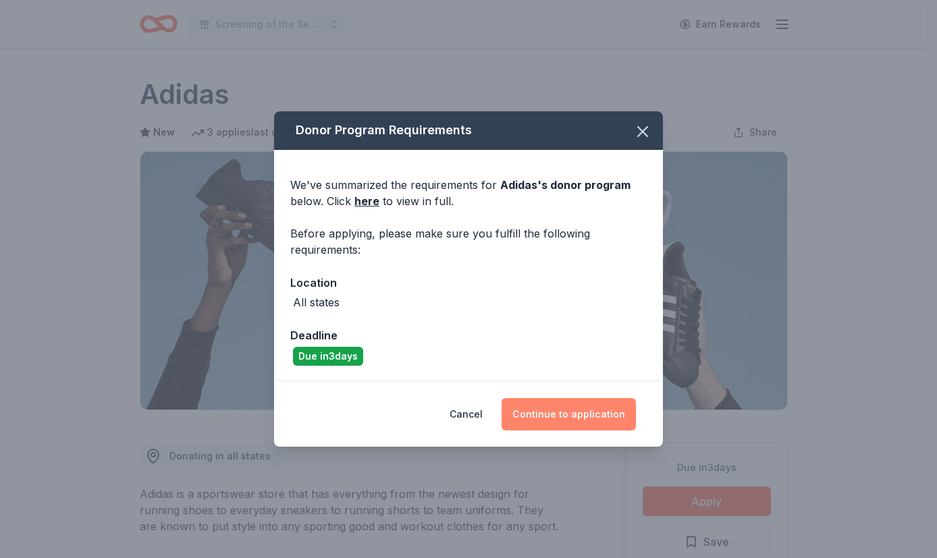
click at [605, 406] on button "Continue to application" at bounding box center [568, 414] width 134 height 32
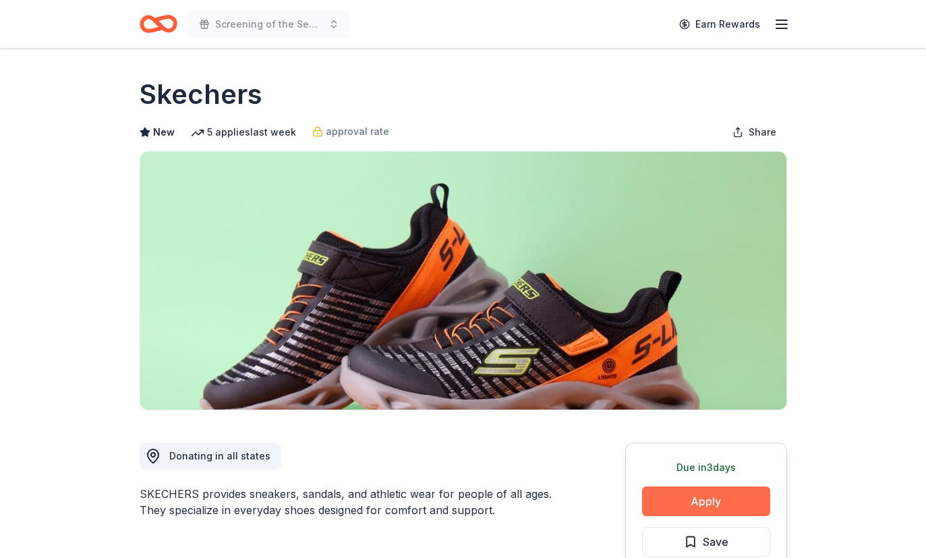
click at [693, 500] on button "Apply" at bounding box center [706, 502] width 128 height 30
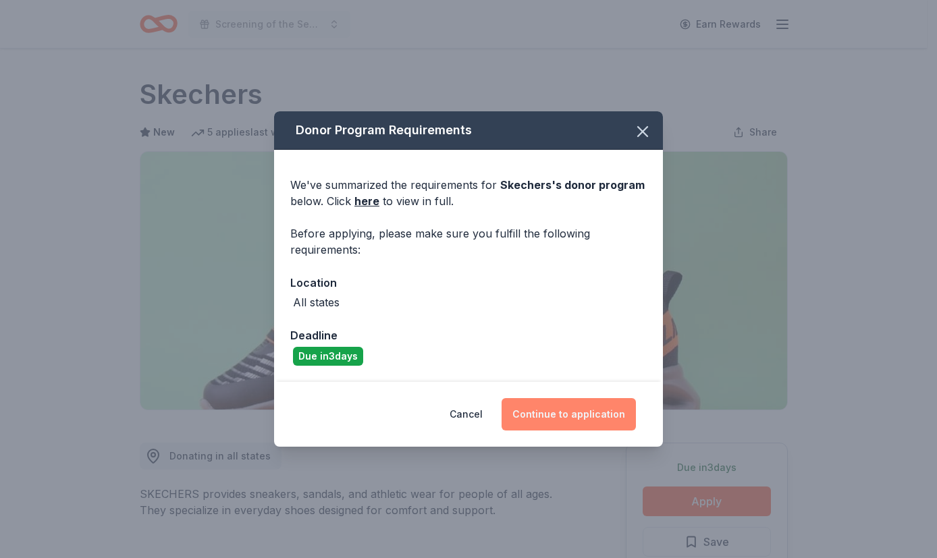
click at [596, 411] on button "Continue to application" at bounding box center [568, 414] width 134 height 32
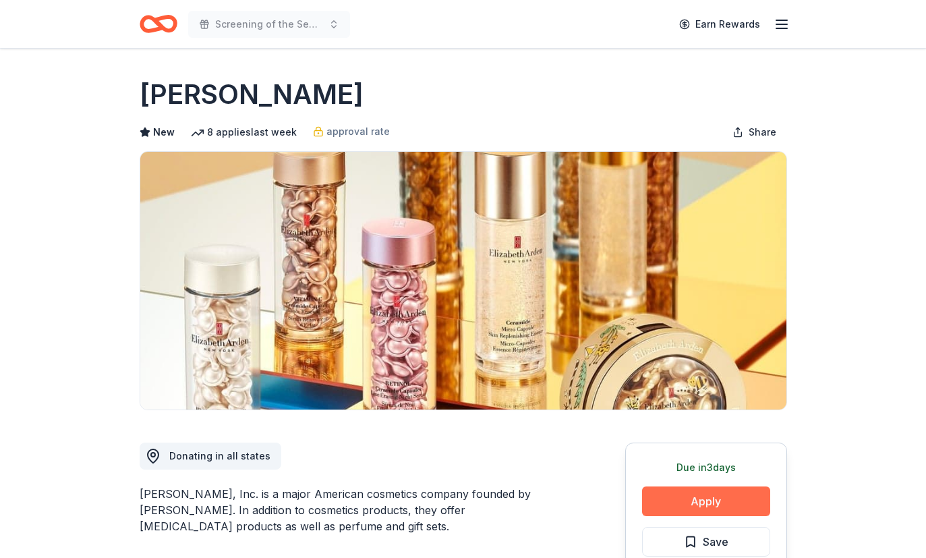
click at [675, 509] on button "Apply" at bounding box center [706, 502] width 128 height 30
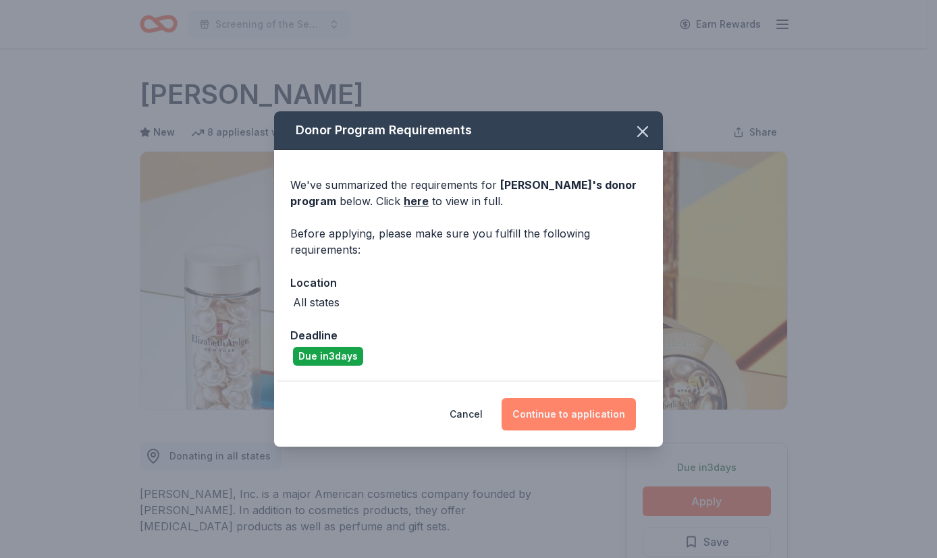
click at [610, 420] on button "Continue to application" at bounding box center [568, 414] width 134 height 32
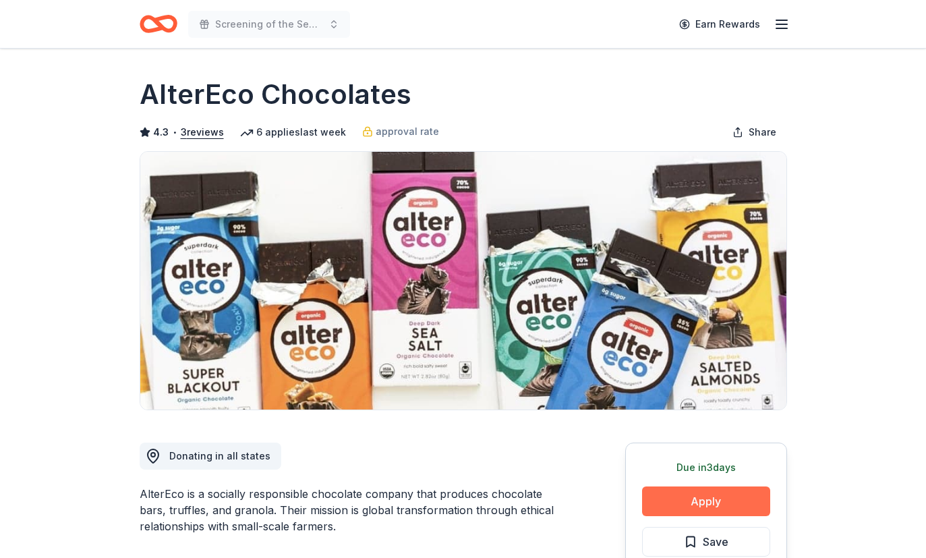
click at [709, 502] on button "Apply" at bounding box center [706, 502] width 128 height 30
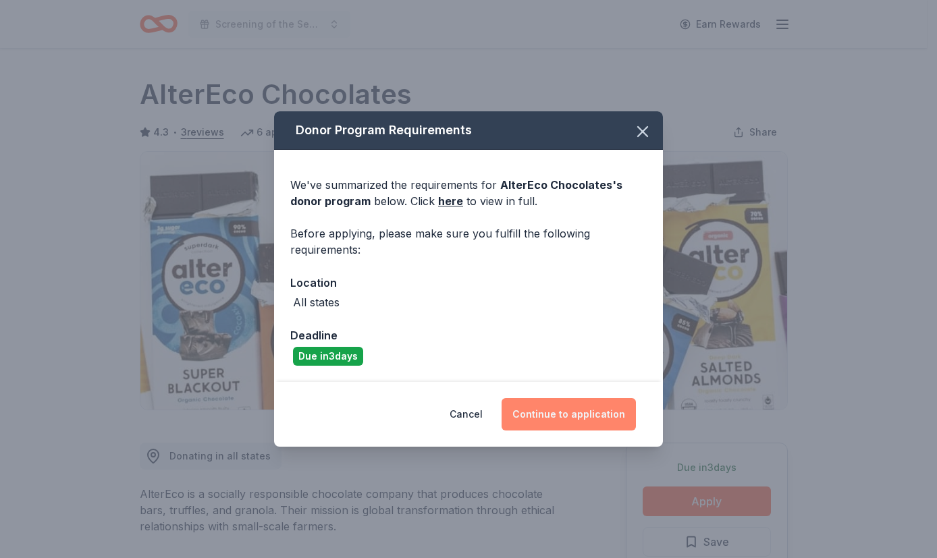
click at [603, 415] on button "Continue to application" at bounding box center [568, 414] width 134 height 32
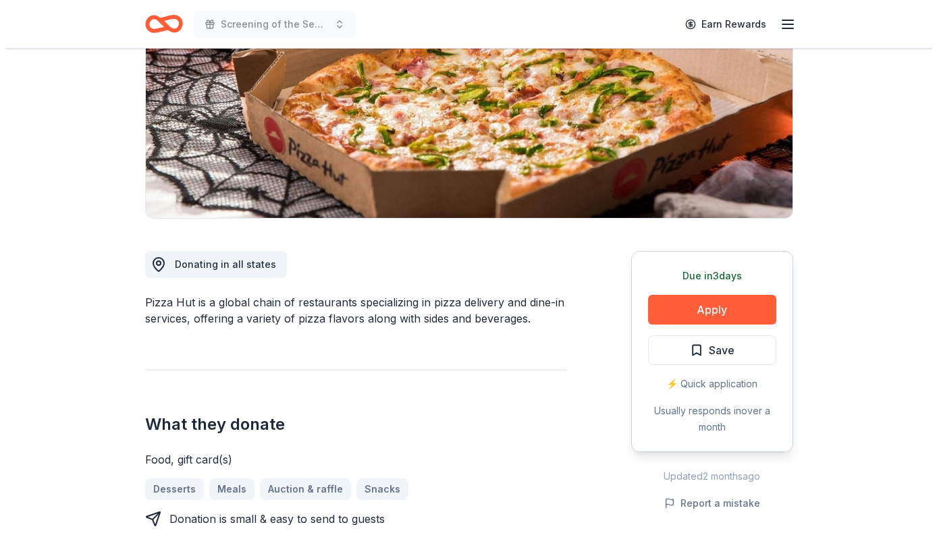
scroll to position [215, 0]
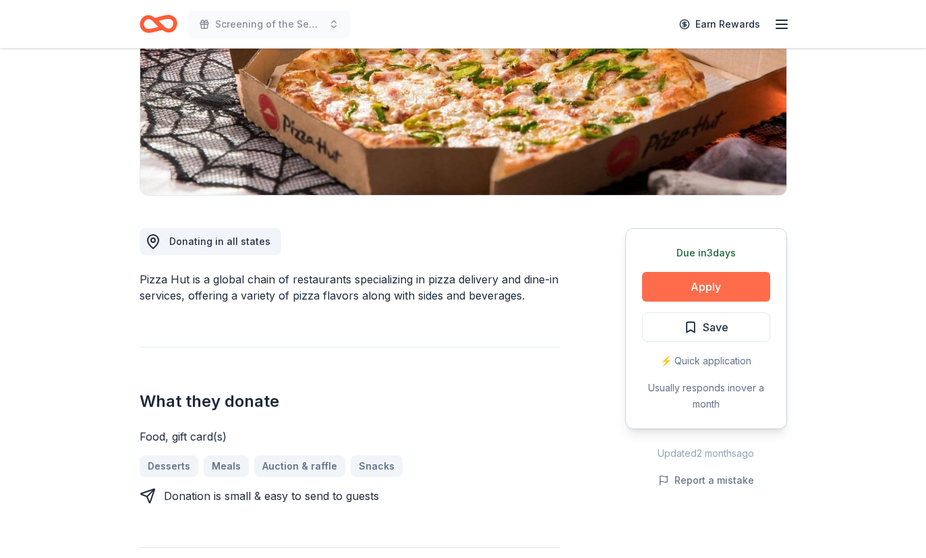
click at [685, 295] on button "Apply" at bounding box center [706, 287] width 128 height 30
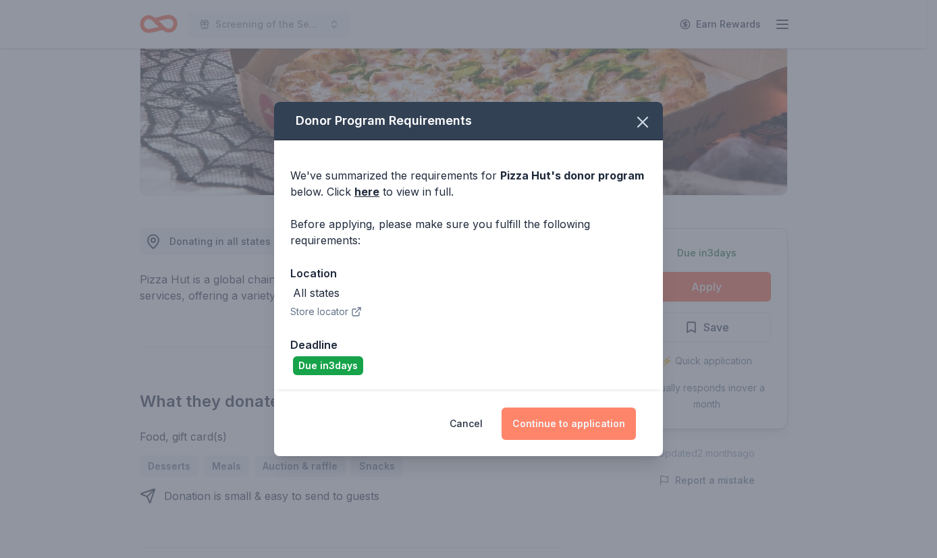
click at [608, 422] on button "Continue to application" at bounding box center [568, 424] width 134 height 32
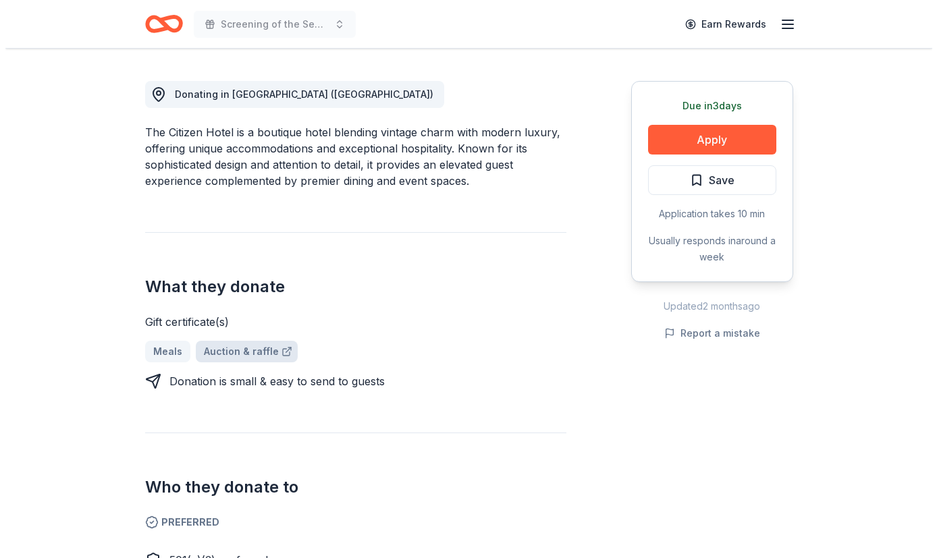
scroll to position [298, 0]
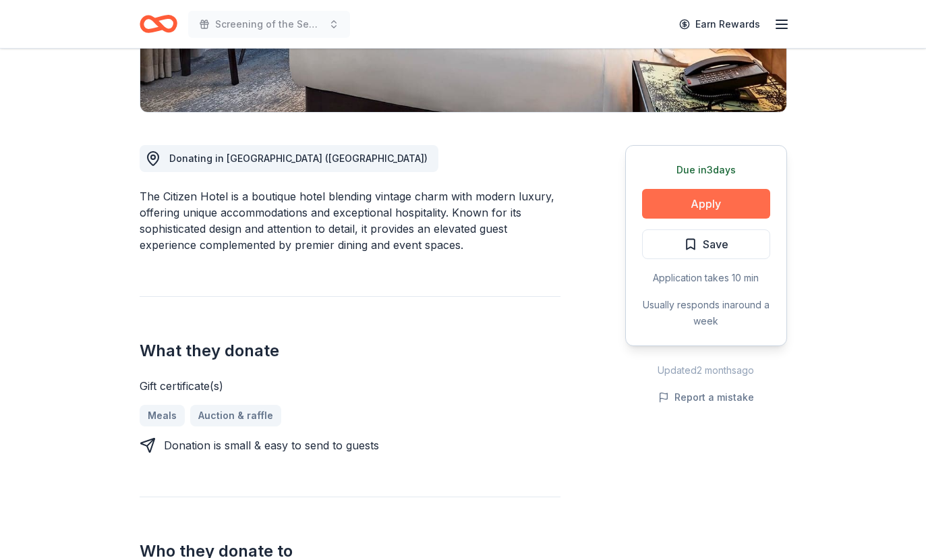
click at [702, 198] on button "Apply" at bounding box center [706, 204] width 128 height 30
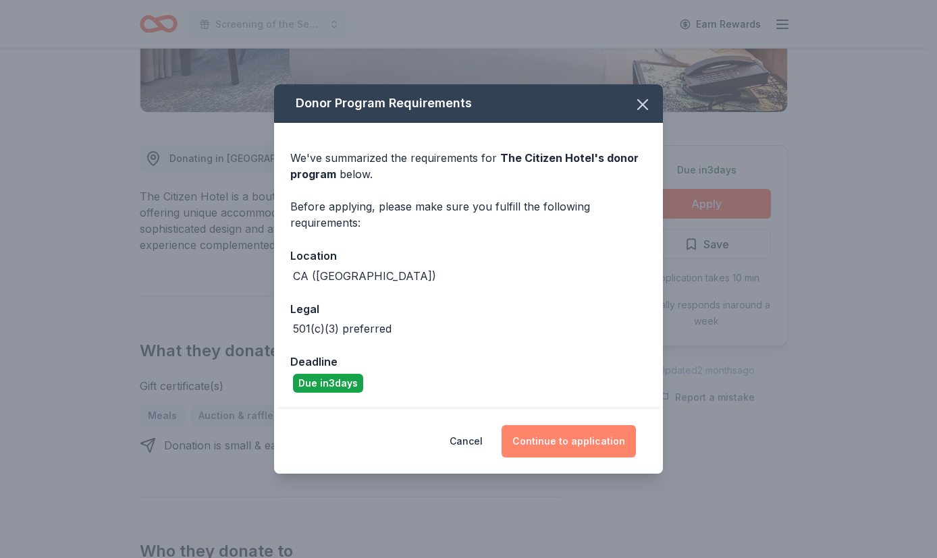
click at [570, 436] on button "Continue to application" at bounding box center [568, 441] width 134 height 32
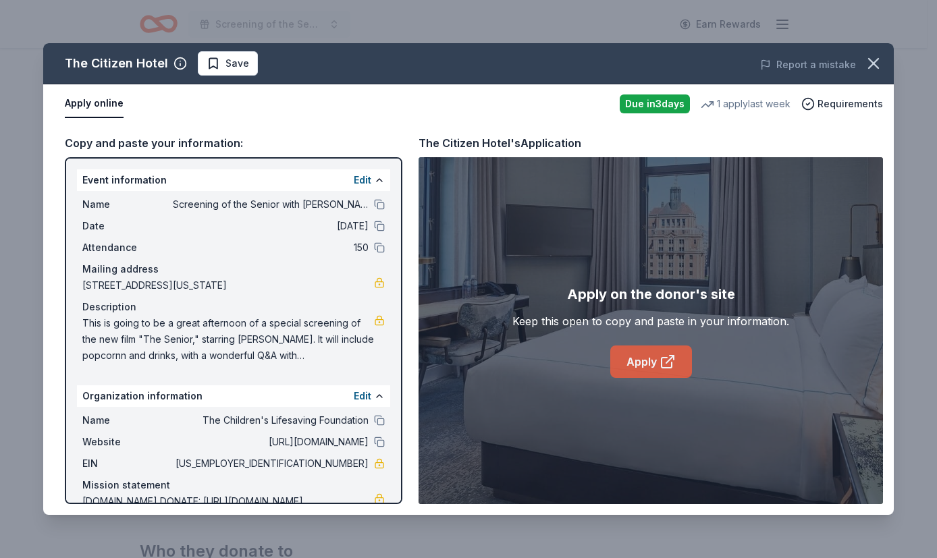
click at [635, 362] on link "Apply" at bounding box center [651, 361] width 82 height 32
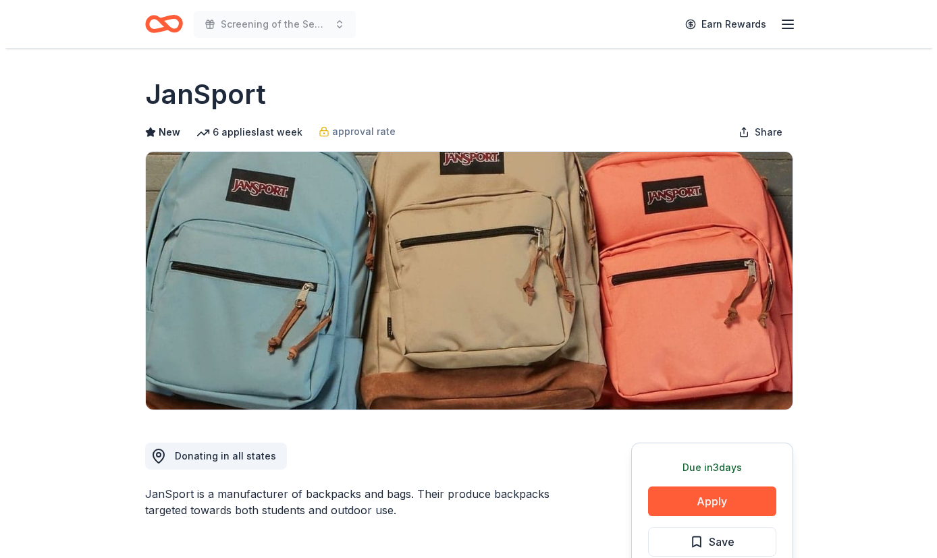
scroll to position [138, 0]
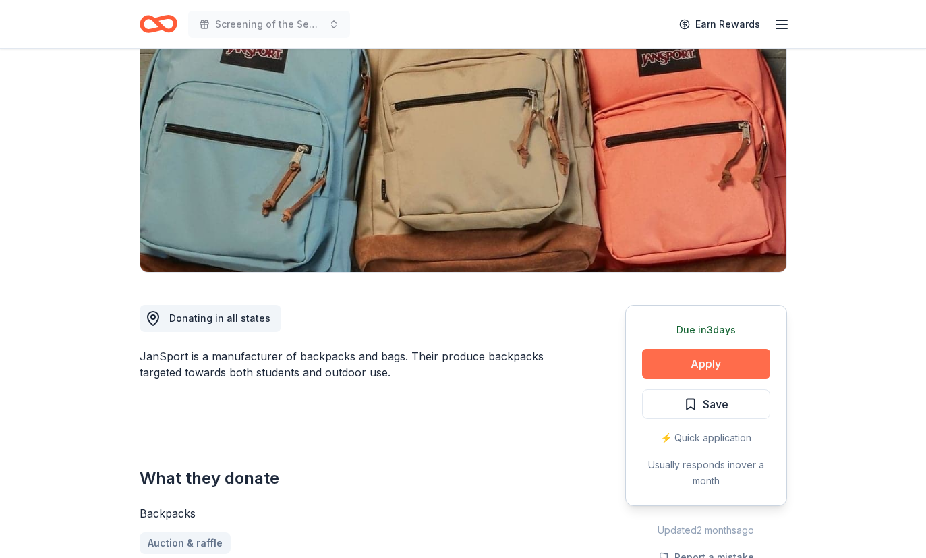
click at [721, 360] on button "Apply" at bounding box center [706, 364] width 128 height 30
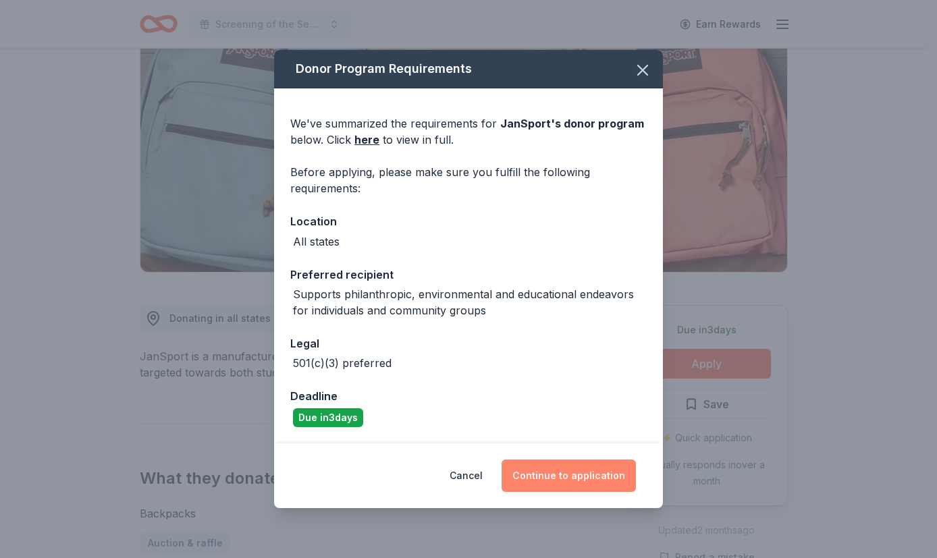
click at [576, 470] on button "Continue to application" at bounding box center [568, 476] width 134 height 32
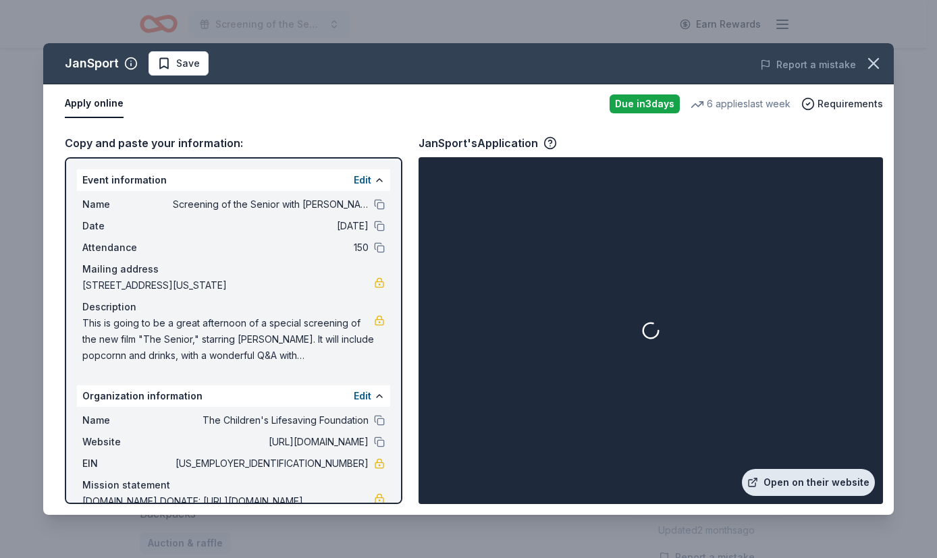
click at [824, 484] on link "Open on their website" at bounding box center [808, 482] width 133 height 27
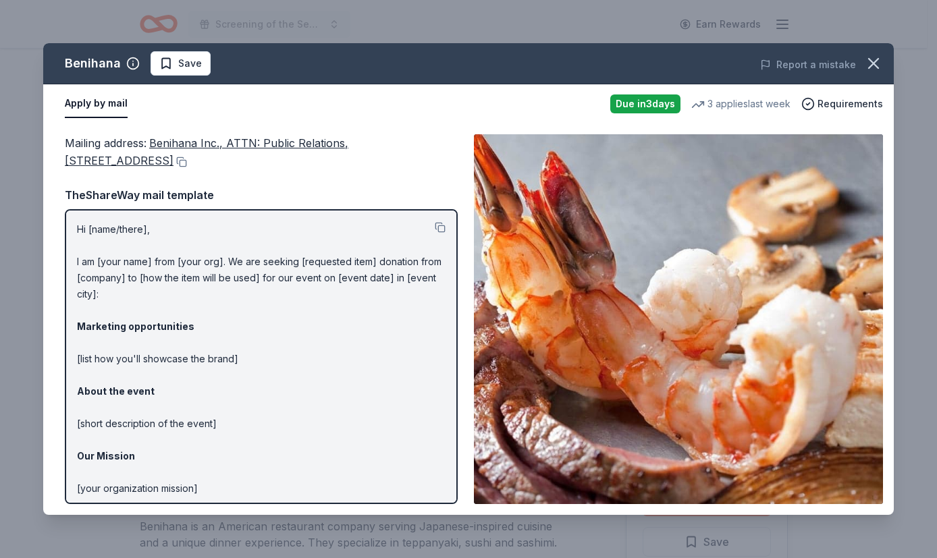
scroll to position [244, 0]
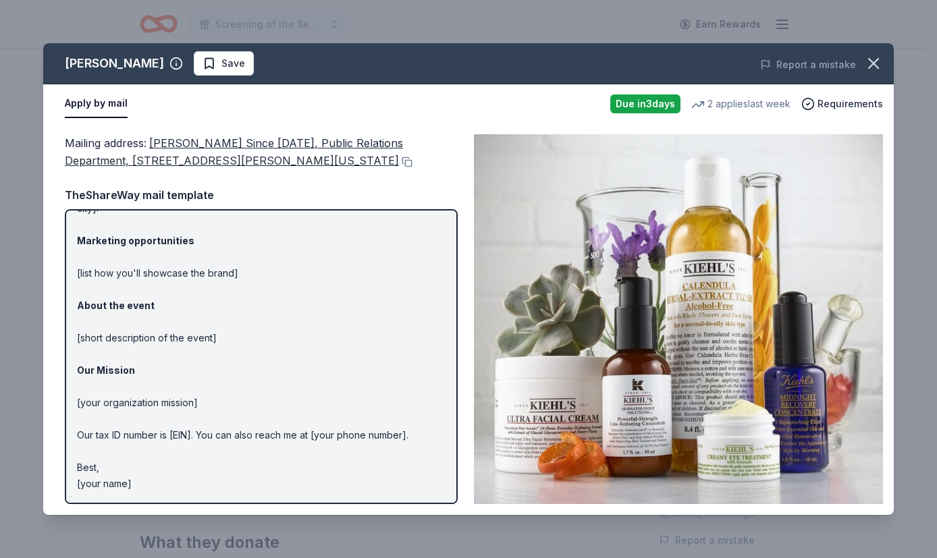
scroll to position [85, 0]
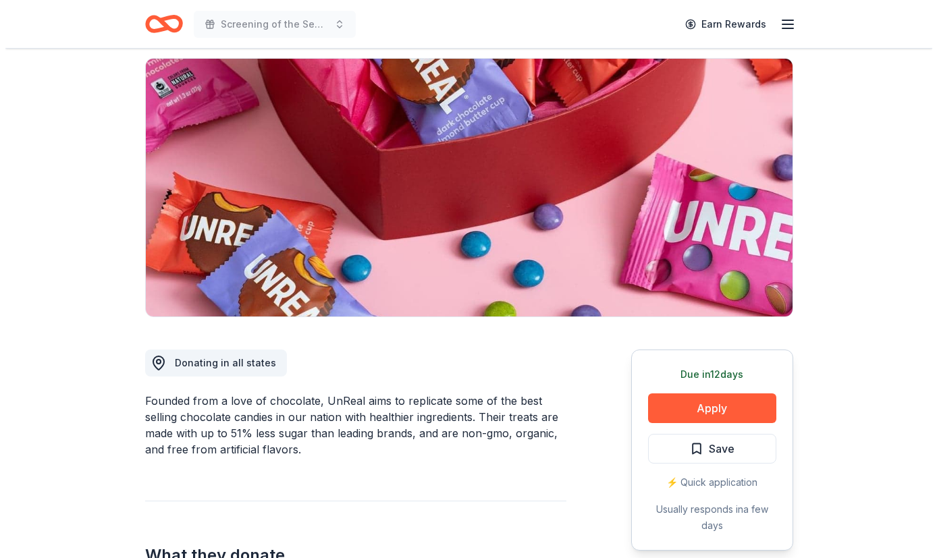
scroll to position [127, 0]
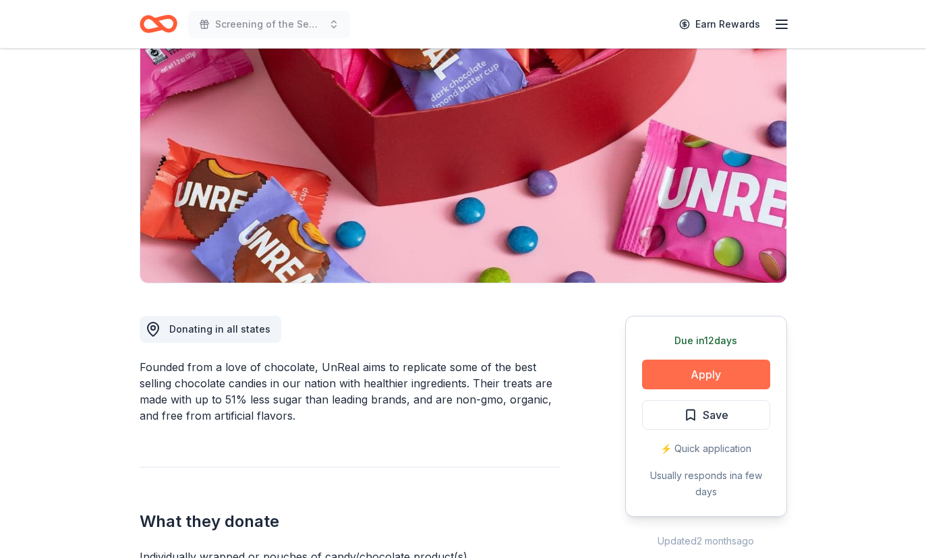
click at [684, 374] on button "Apply" at bounding box center [706, 375] width 128 height 30
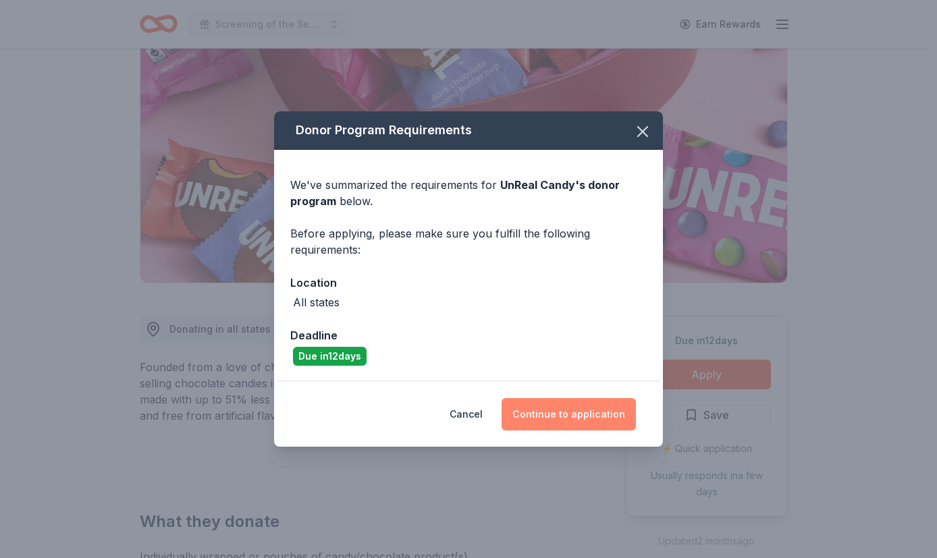
click at [612, 412] on button "Continue to application" at bounding box center [568, 414] width 134 height 32
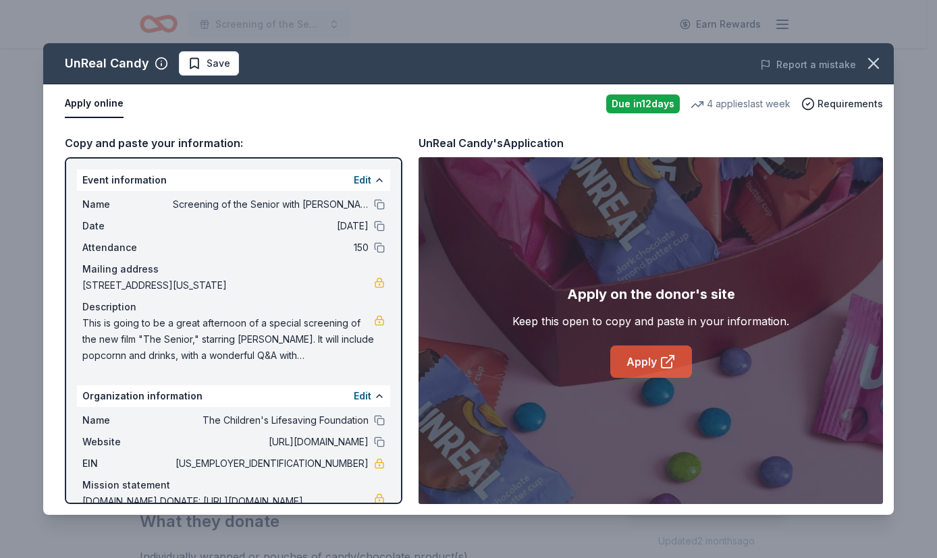
click at [650, 364] on link "Apply" at bounding box center [651, 361] width 82 height 32
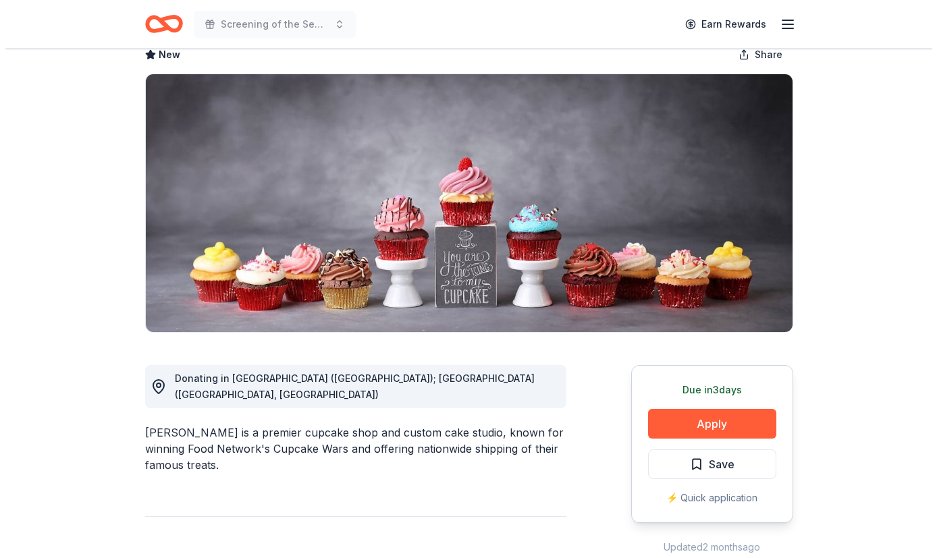
scroll to position [151, 0]
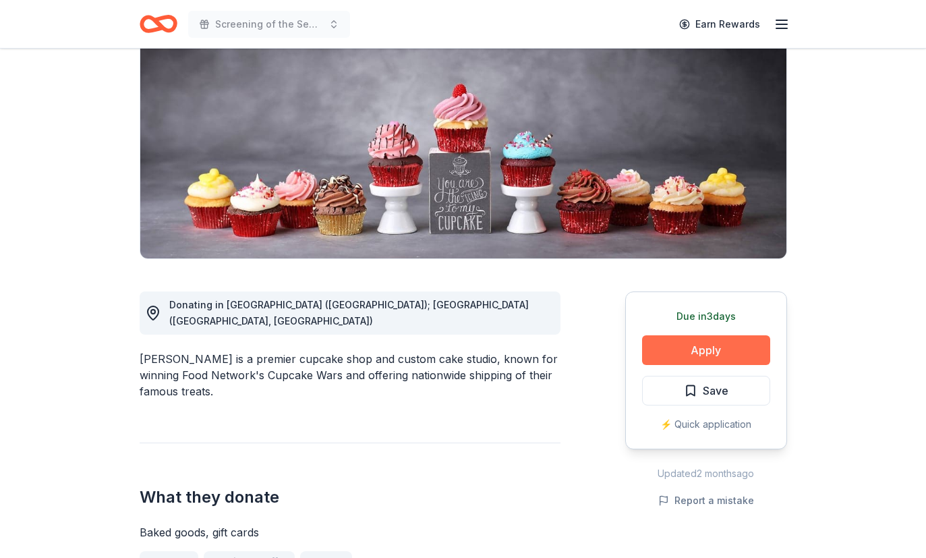
click at [732, 355] on button "Apply" at bounding box center [706, 350] width 128 height 30
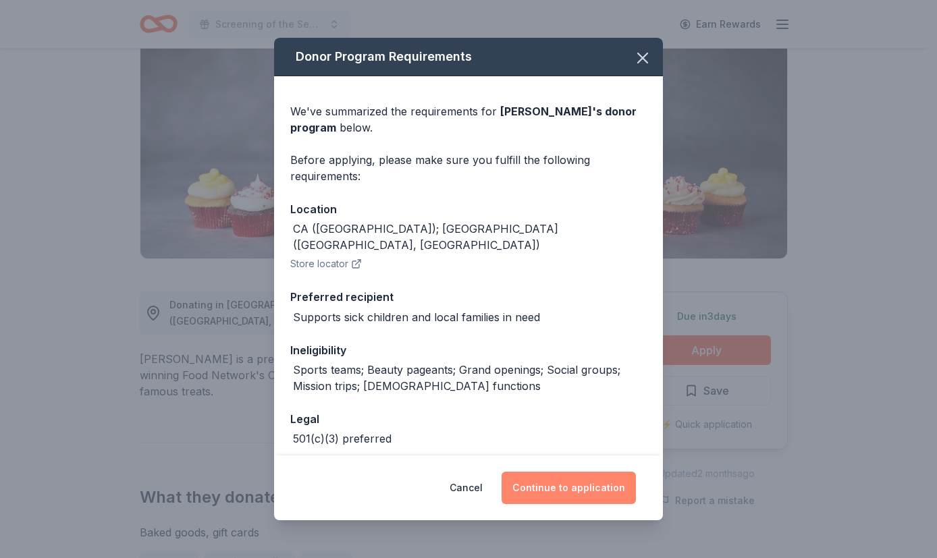
click at [592, 497] on button "Continue to application" at bounding box center [568, 488] width 134 height 32
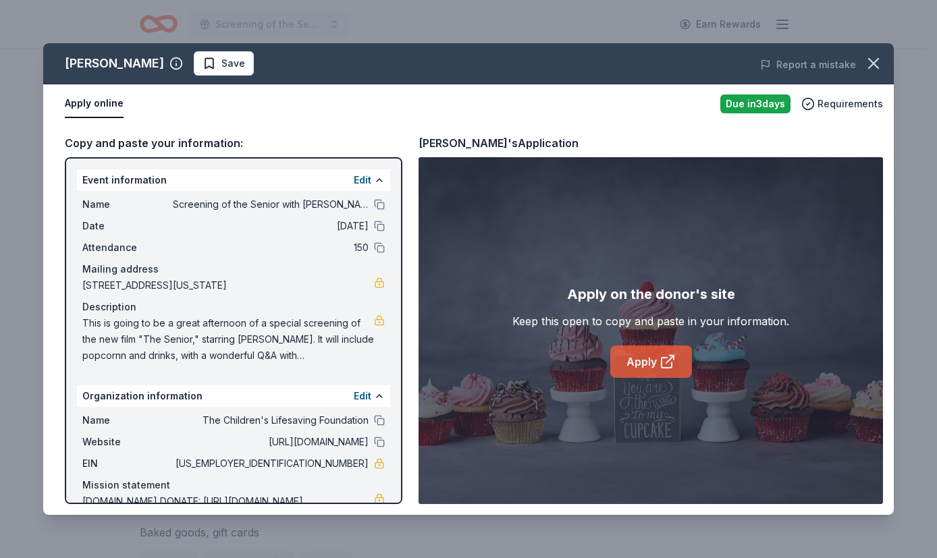
click at [653, 377] on link "Apply" at bounding box center [651, 361] width 82 height 32
click at [221, 63] on span "Save" at bounding box center [233, 63] width 24 height 16
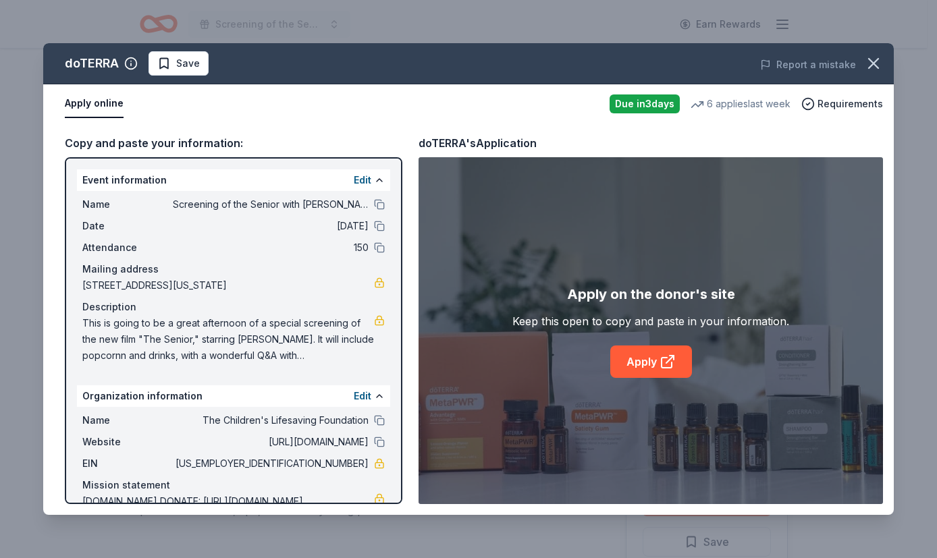
scroll to position [97, 0]
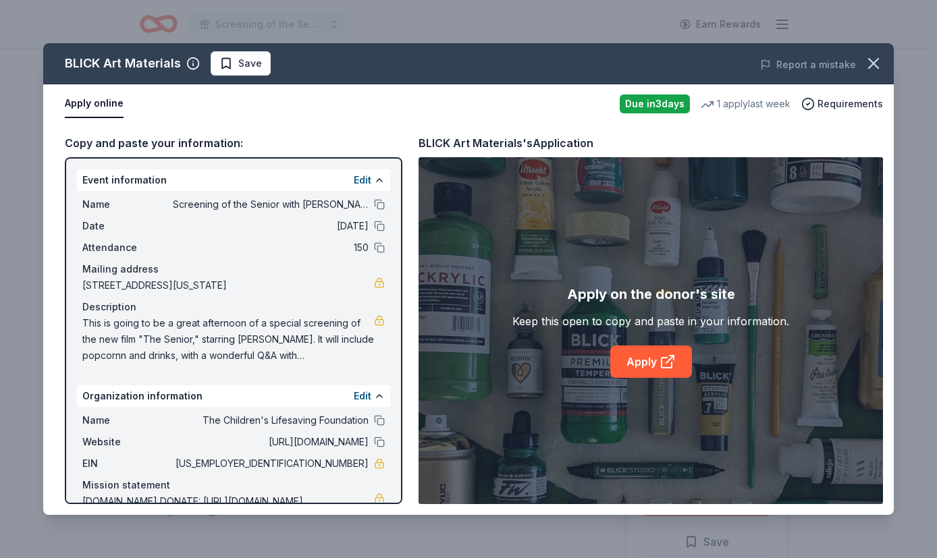
scroll to position [161, 0]
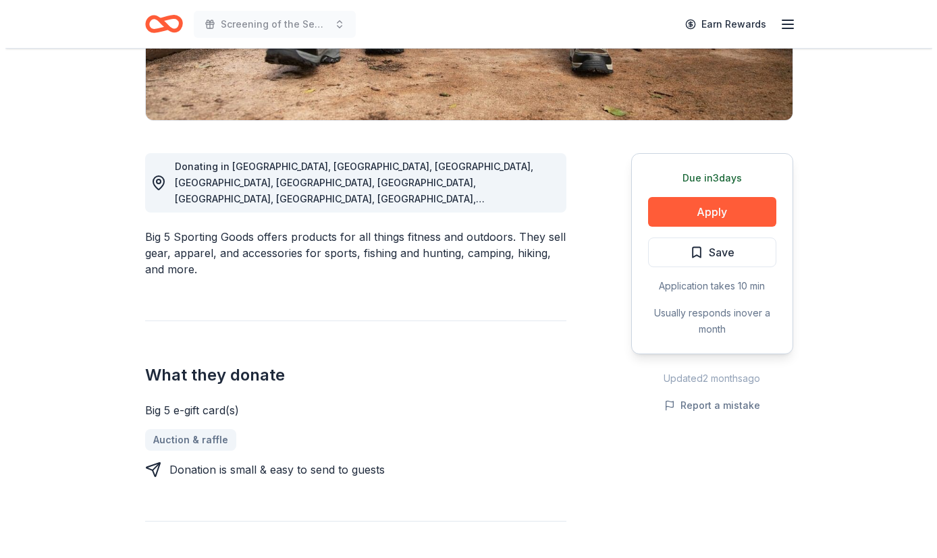
scroll to position [290, 0]
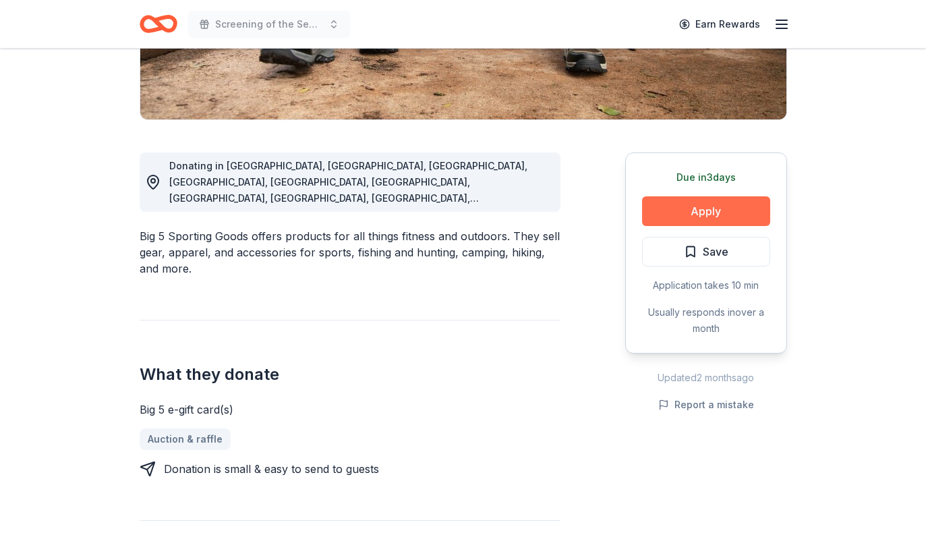
click at [712, 212] on button "Apply" at bounding box center [706, 211] width 128 height 30
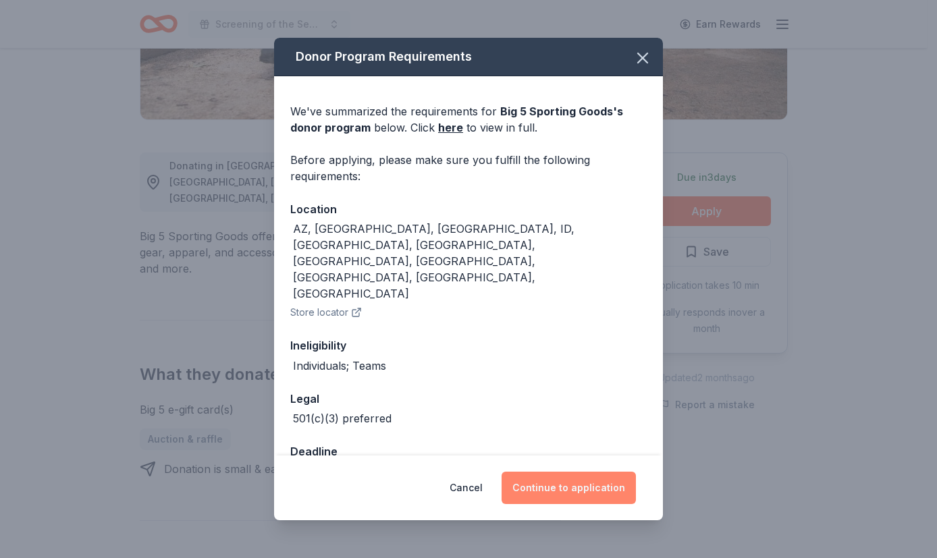
click at [542, 472] on button "Continue to application" at bounding box center [568, 488] width 134 height 32
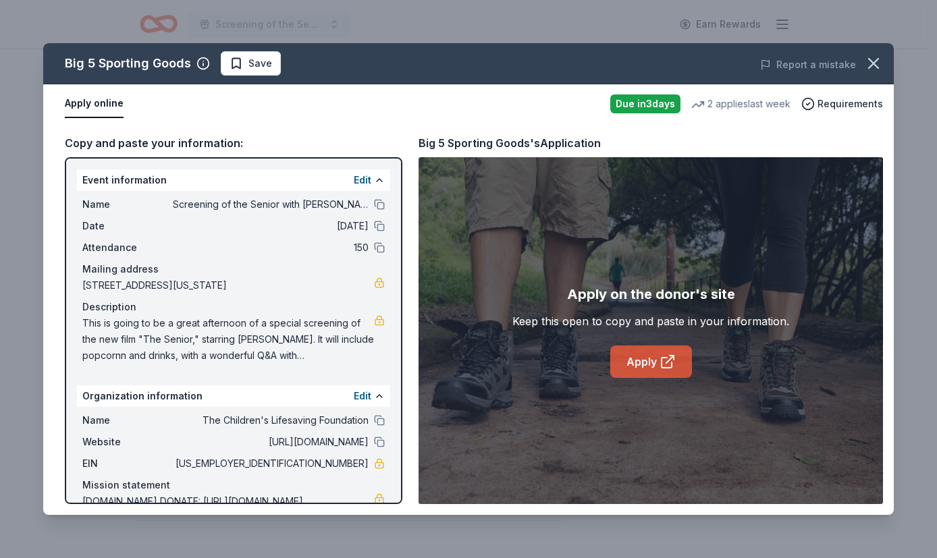
click at [670, 357] on icon at bounding box center [667, 362] width 16 height 16
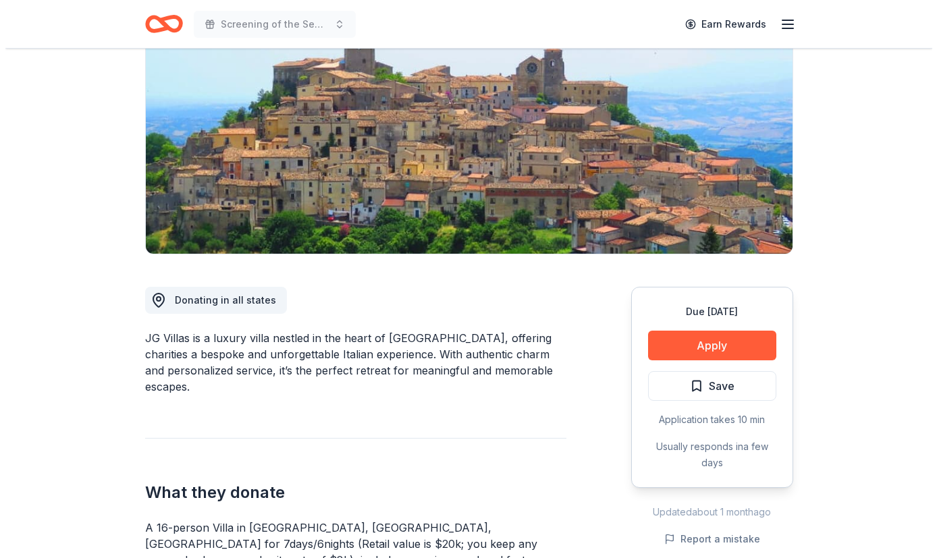
scroll to position [163, 0]
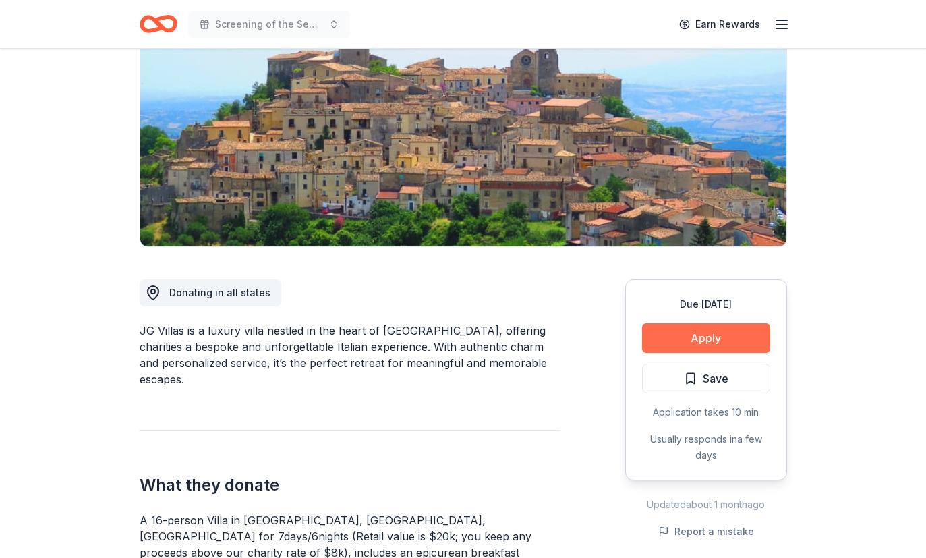
click at [702, 340] on button "Apply" at bounding box center [706, 338] width 128 height 30
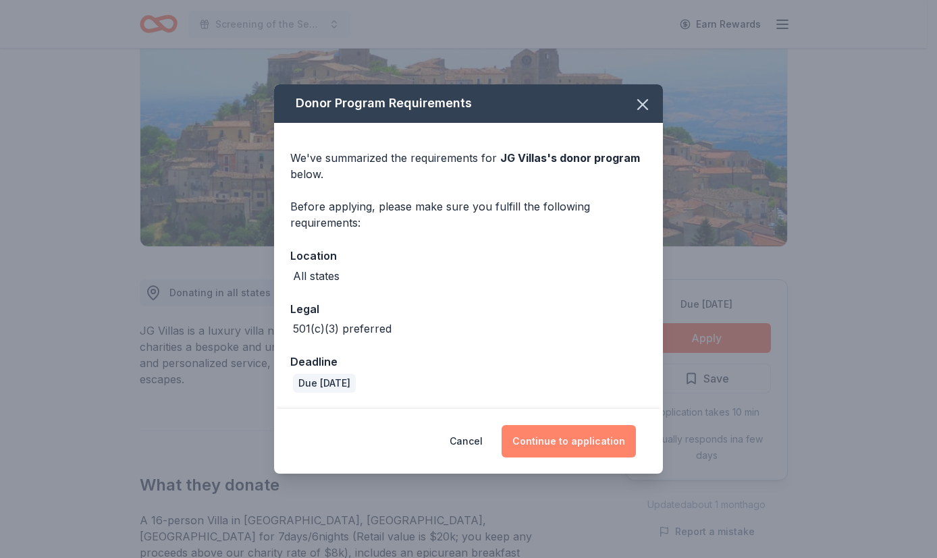
click at [585, 441] on button "Continue to application" at bounding box center [568, 441] width 134 height 32
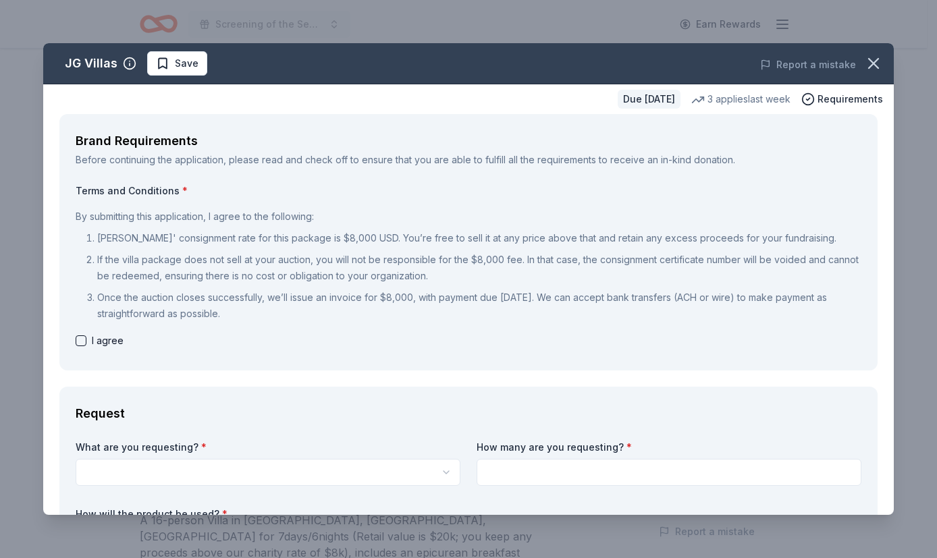
scroll to position [0, 0]
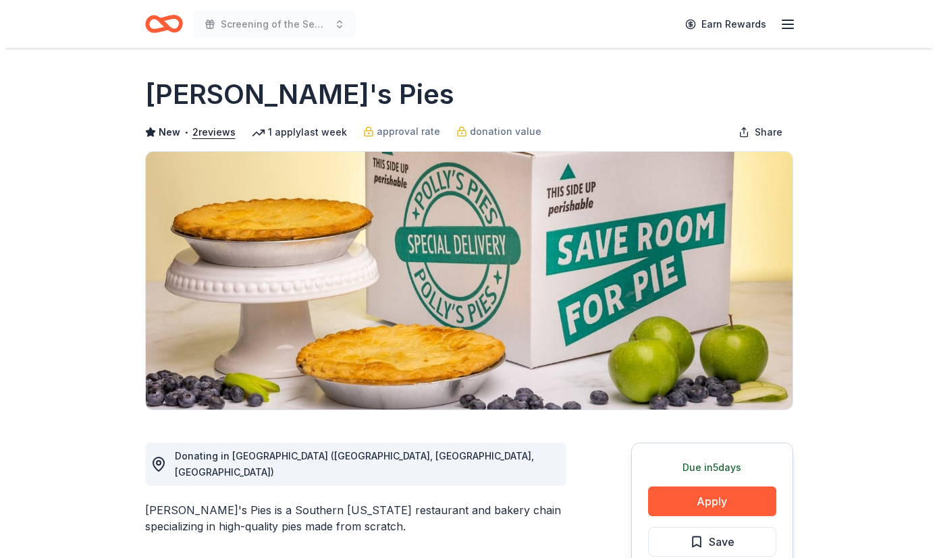
scroll to position [85, 0]
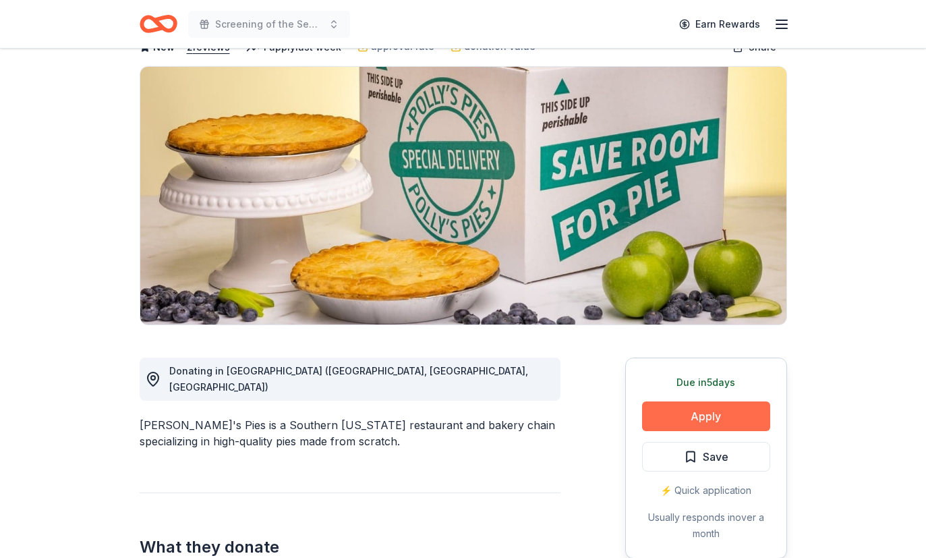
click at [678, 418] on button "Apply" at bounding box center [706, 416] width 128 height 30
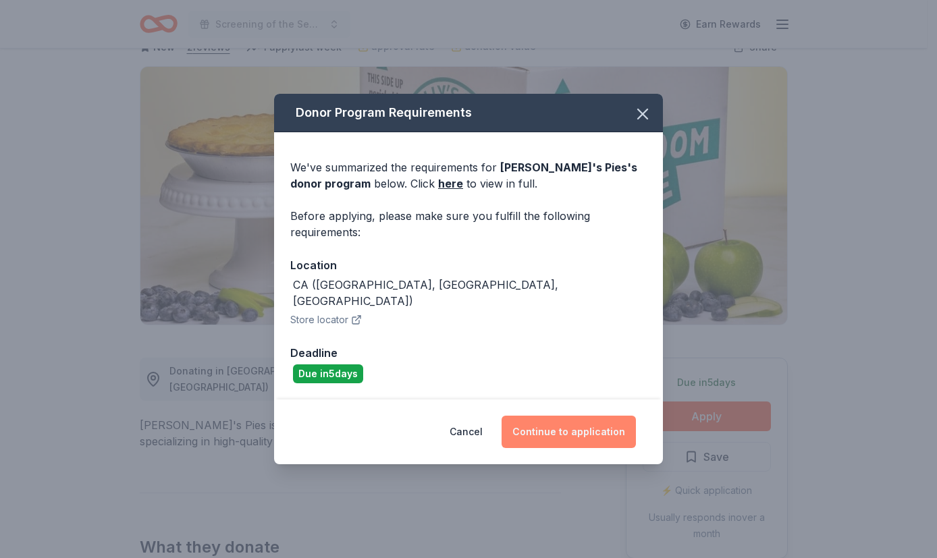
click at [606, 434] on button "Continue to application" at bounding box center [568, 432] width 134 height 32
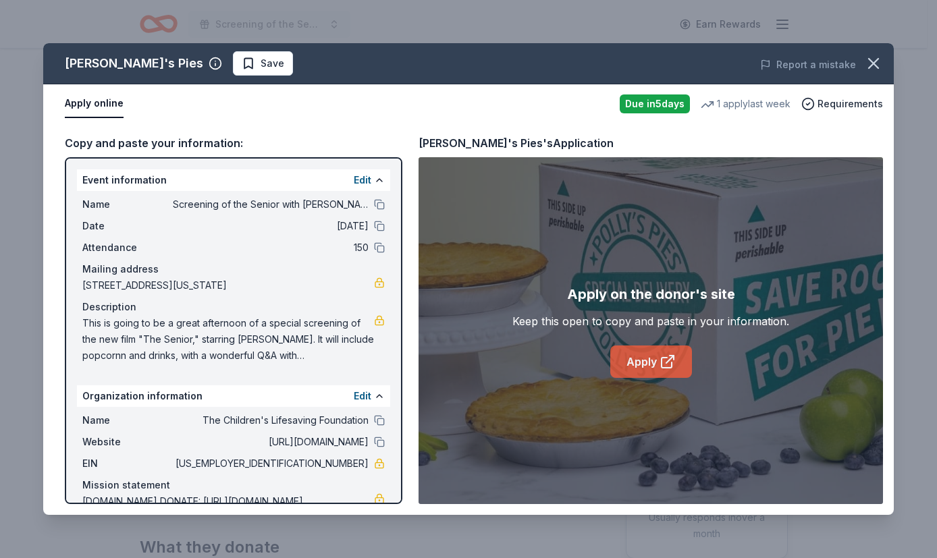
click at [644, 373] on link "Apply" at bounding box center [651, 361] width 82 height 32
